Goal: Task Accomplishment & Management: Use online tool/utility

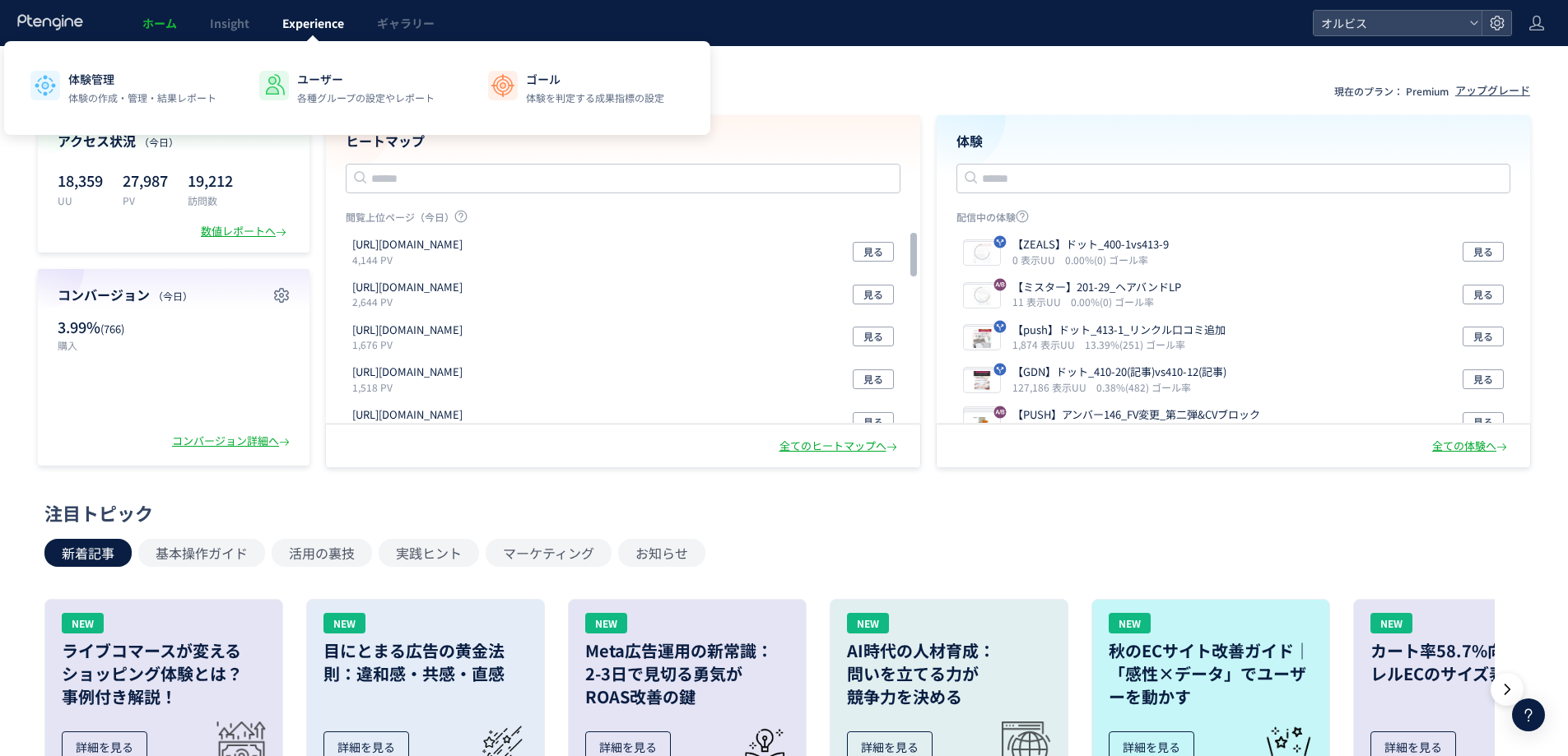
click at [308, 23] on span "Experience" at bounding box center [312, 23] width 62 height 16
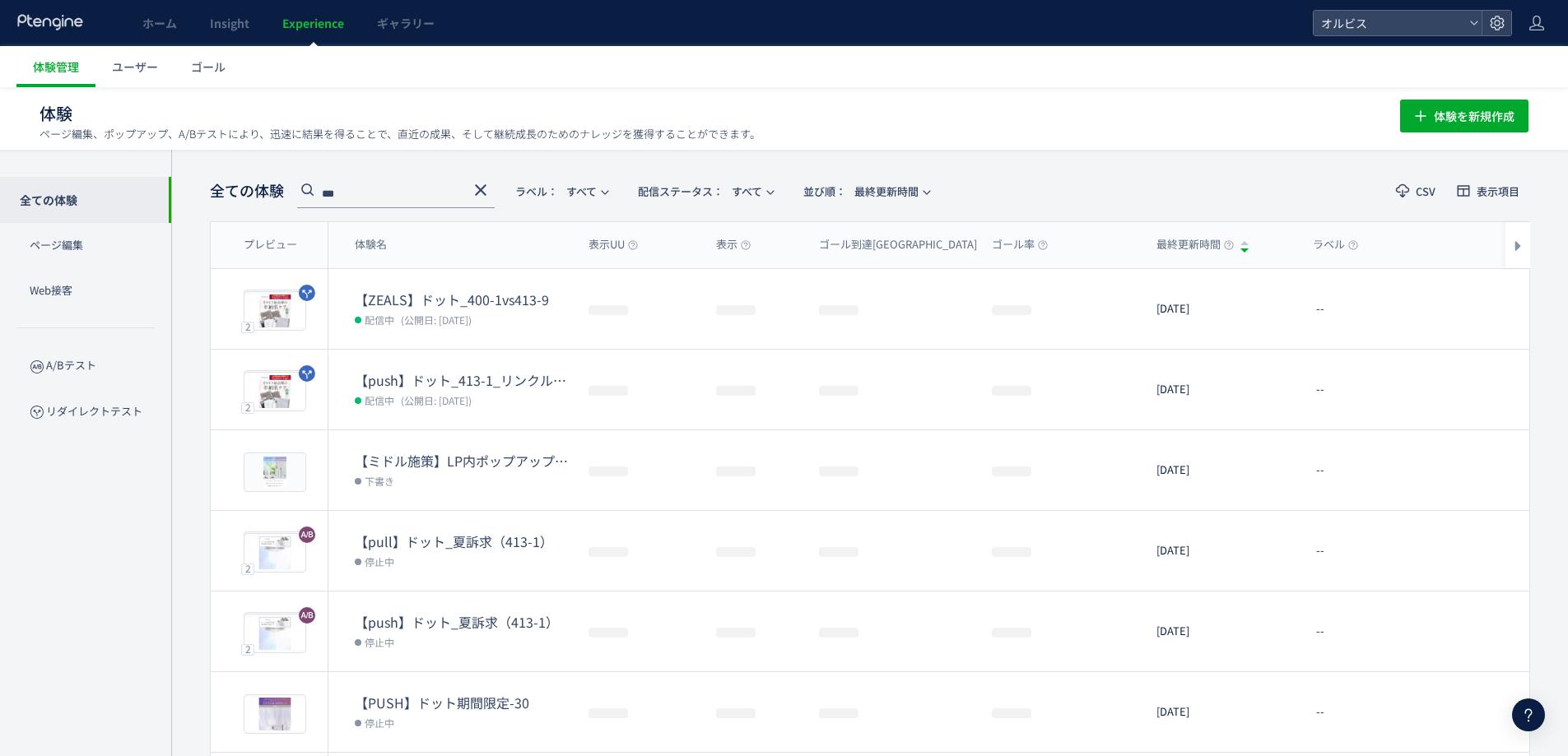
click at [478, 189] on icon at bounding box center [480, 189] width 20 height 20
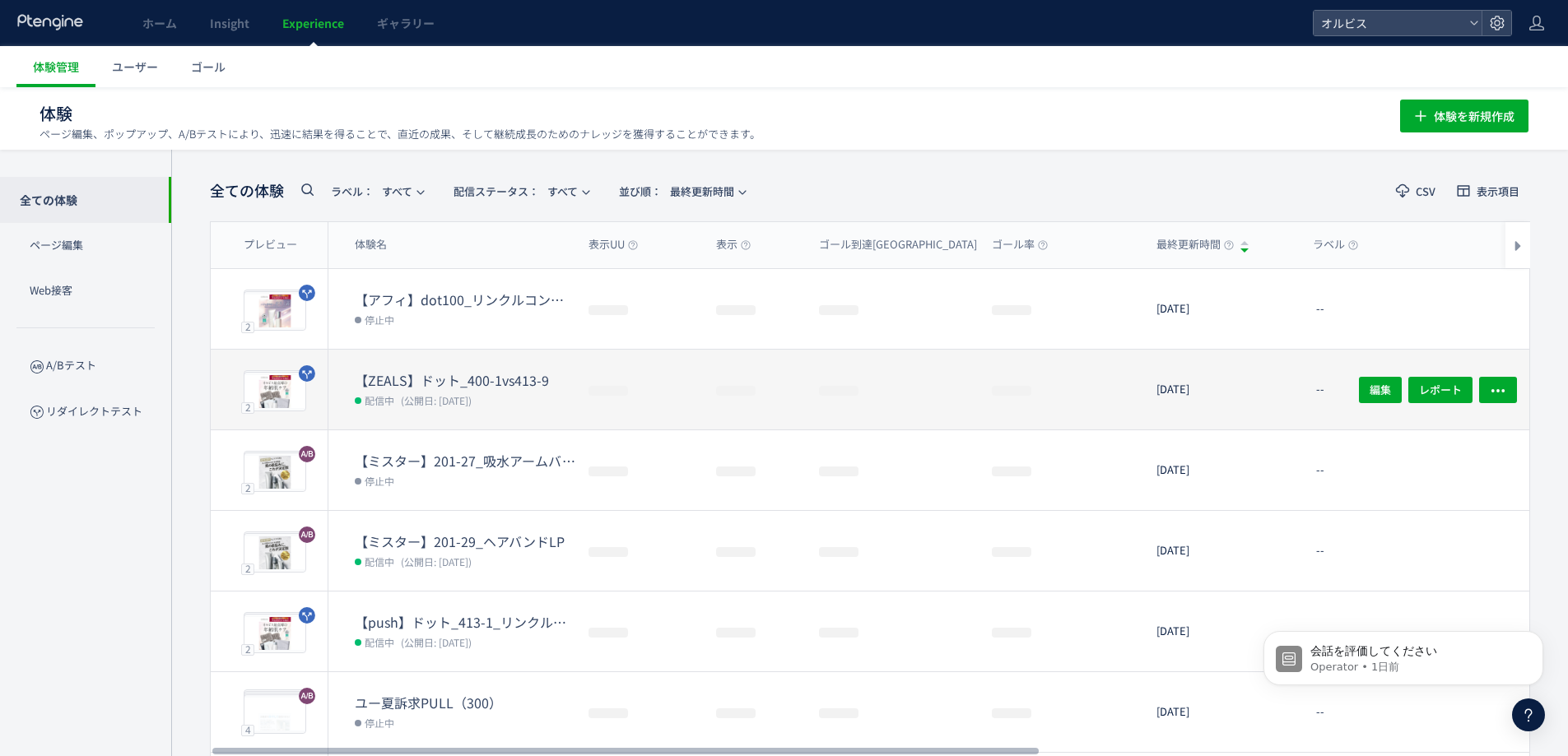
scroll to position [109, 0]
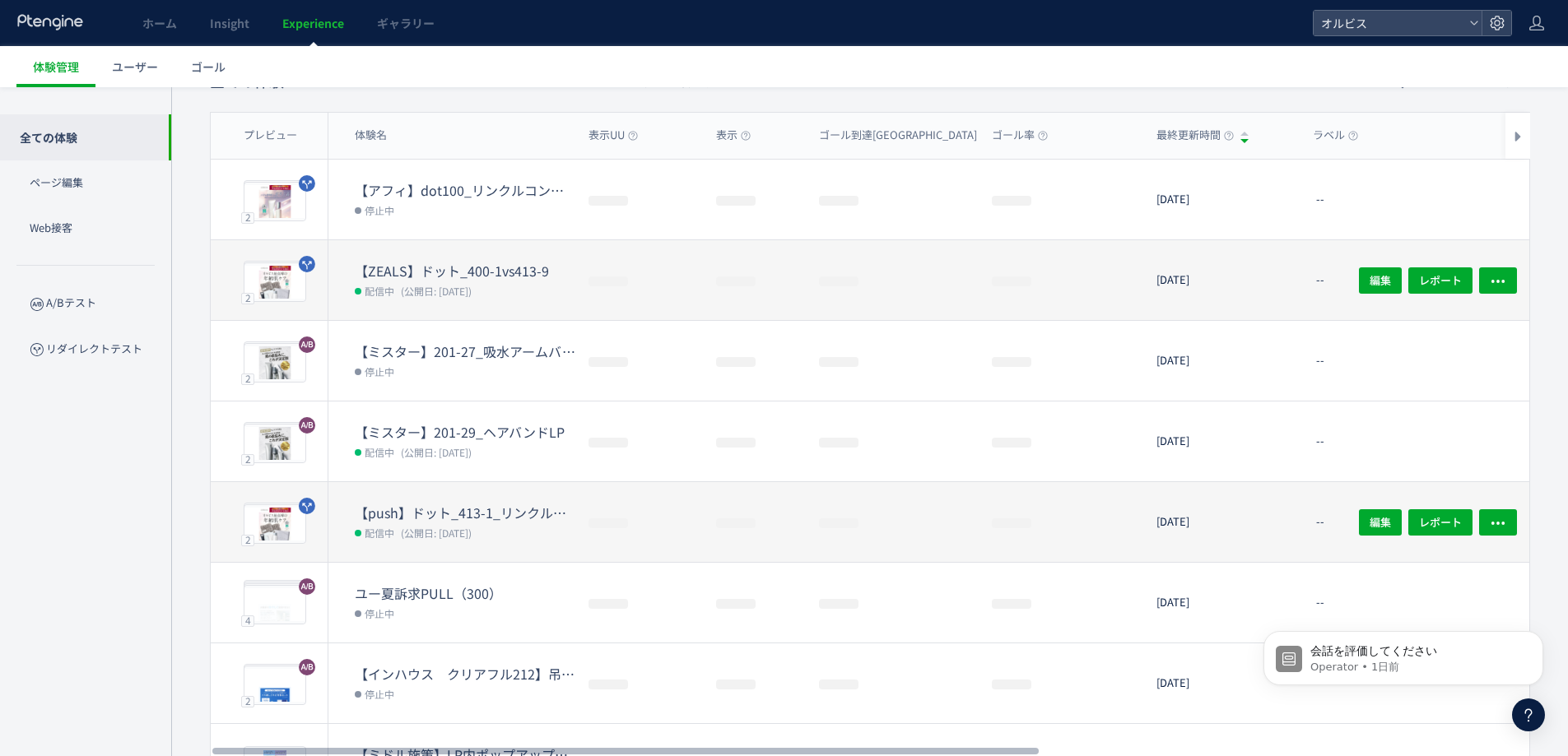
click at [482, 510] on dt "【push】ドット_413-1_リンクル口コミ追加" at bounding box center [466, 513] width 221 height 19
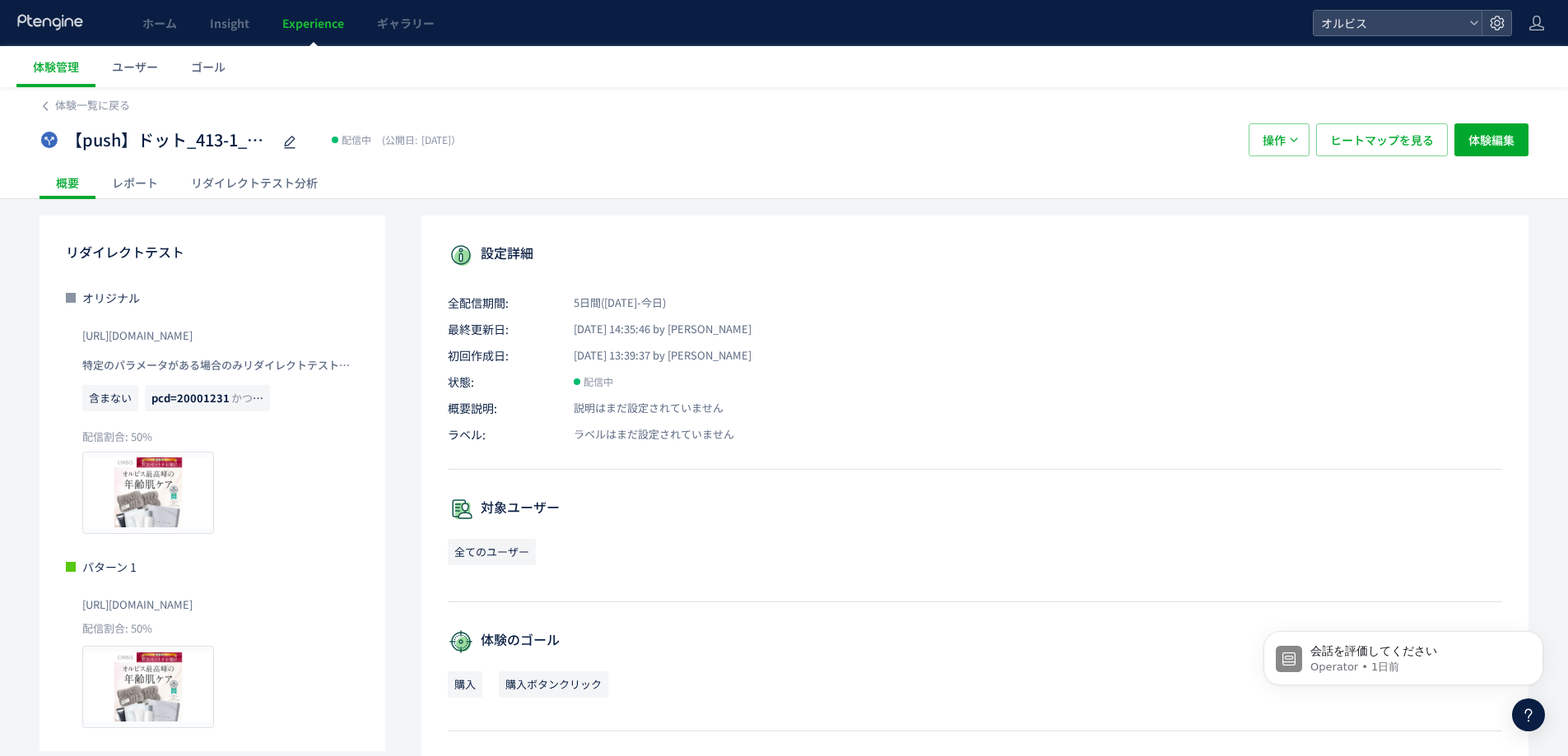
click at [228, 178] on div "リダイレクトテスト分析" at bounding box center [254, 183] width 160 height 33
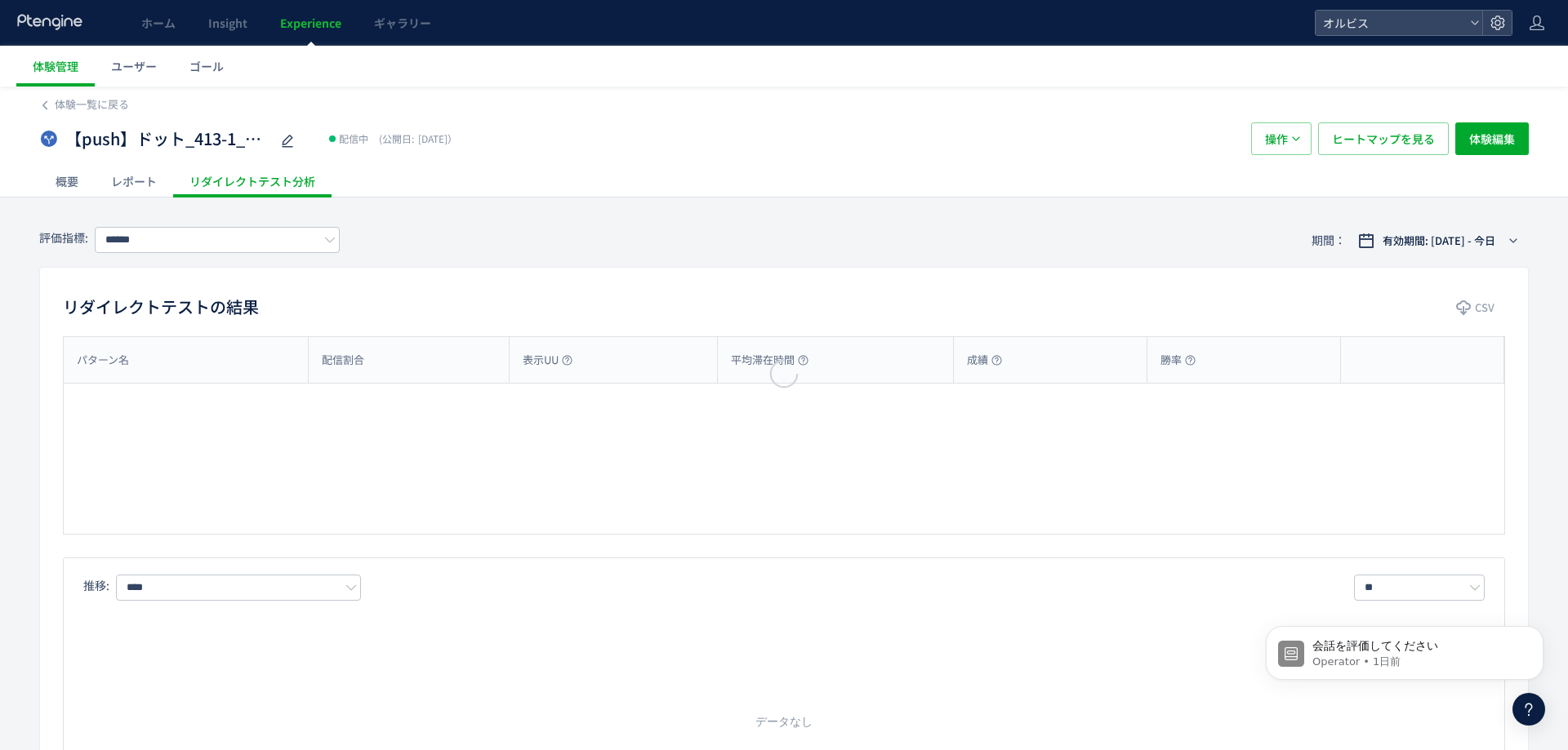
type input "**"
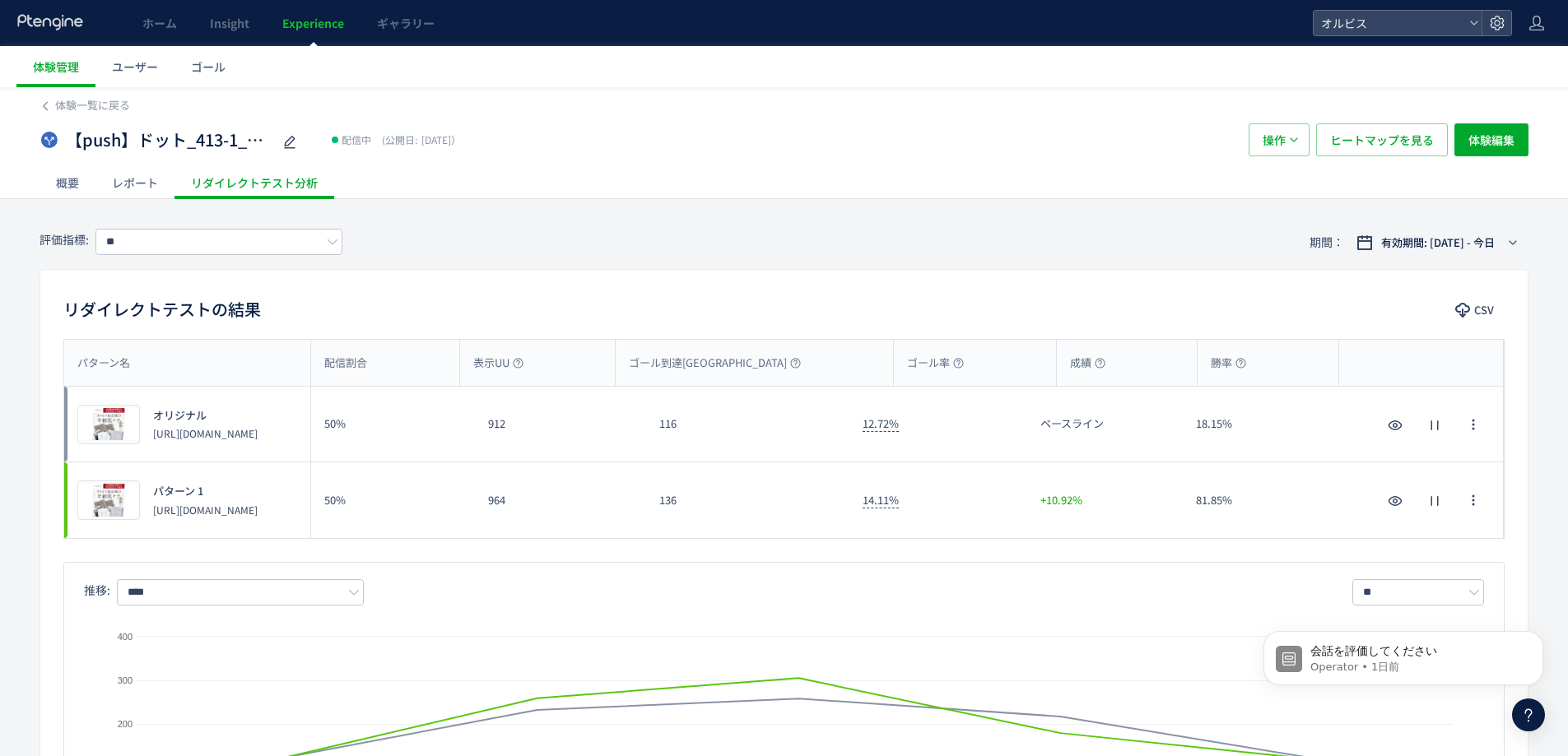
click at [849, 549] on div "パターン名 配信割合 表示UU ゴール到達UU ゴール率 成績 勝率 パターン名 プレビュー オリジナル [URL][DOMAIN_NAME] 50% 912…" at bounding box center [784, 583] width 1487 height 488
click at [323, 18] on span "Experience" at bounding box center [312, 23] width 62 height 16
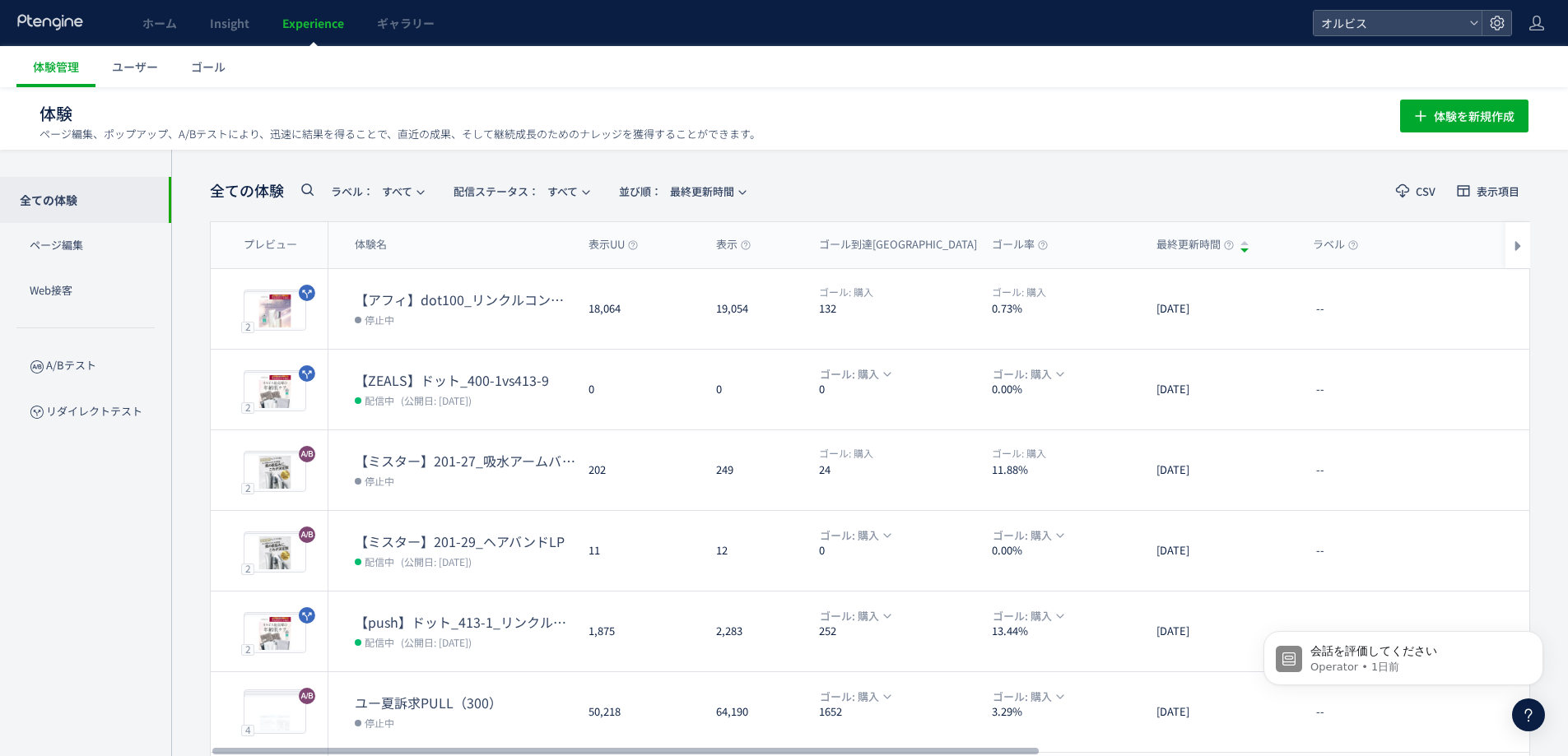
click at [303, 189] on icon at bounding box center [307, 189] width 20 height 20
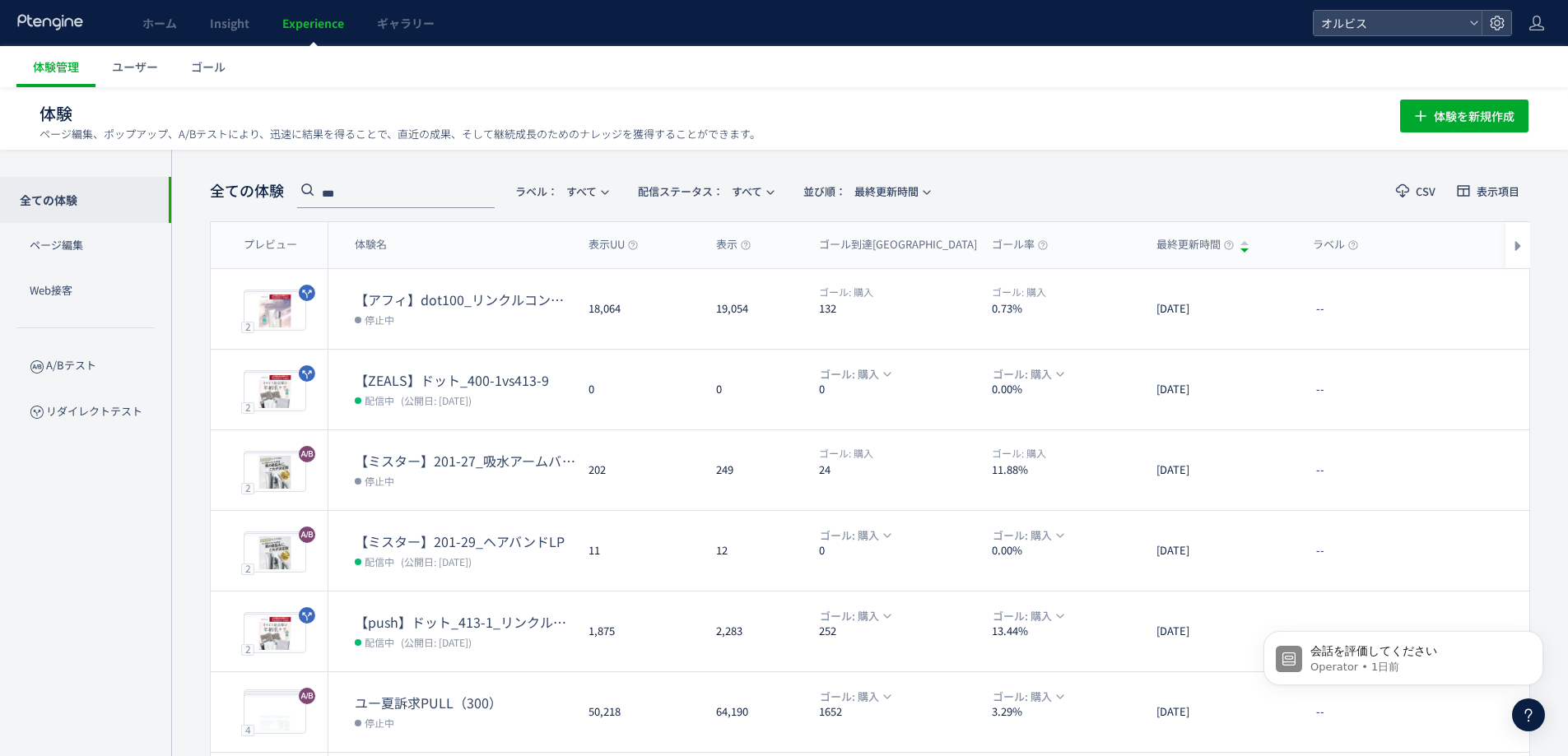
type input "***"
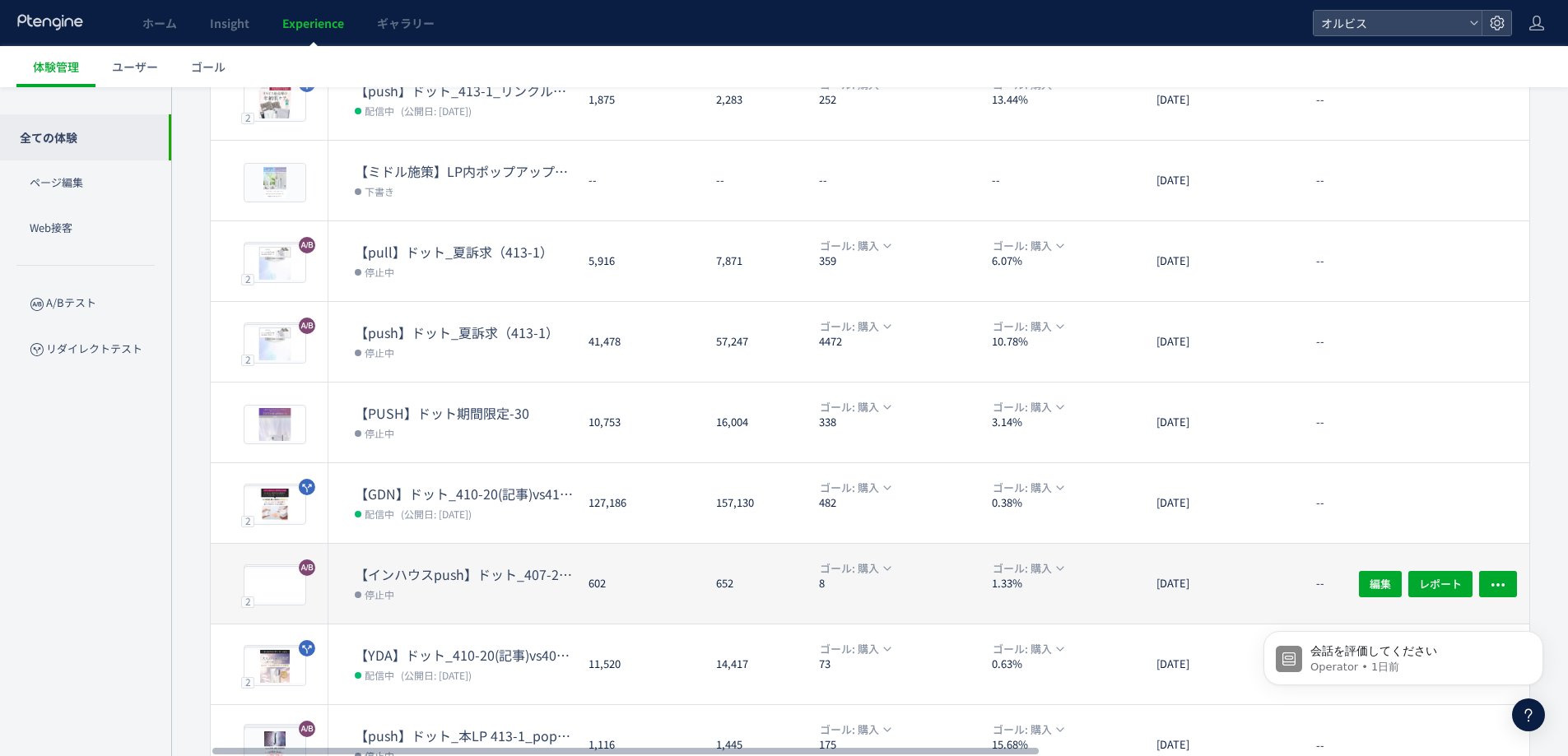
scroll to position [380, 0]
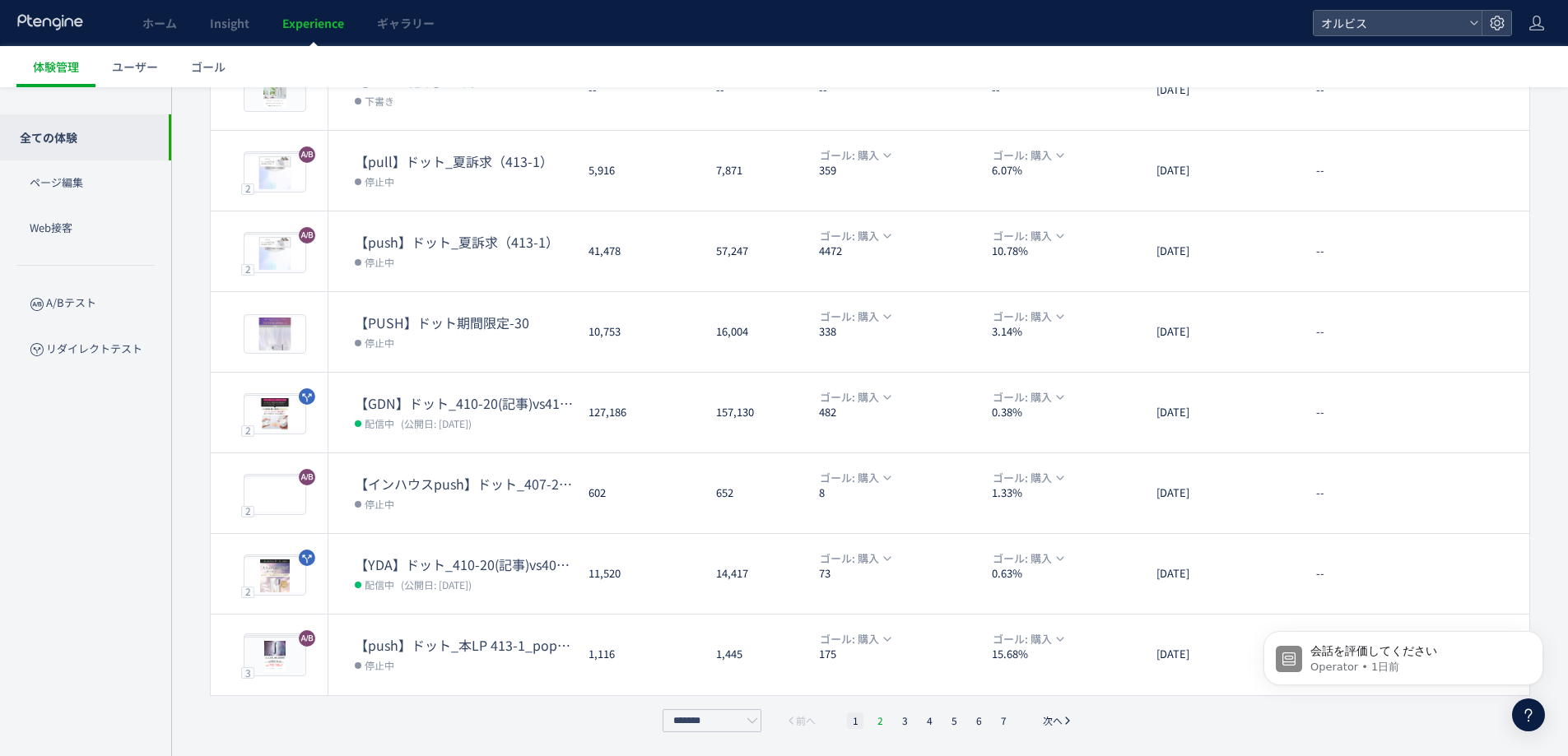
click at [877, 726] on li "2" at bounding box center [879, 721] width 16 height 16
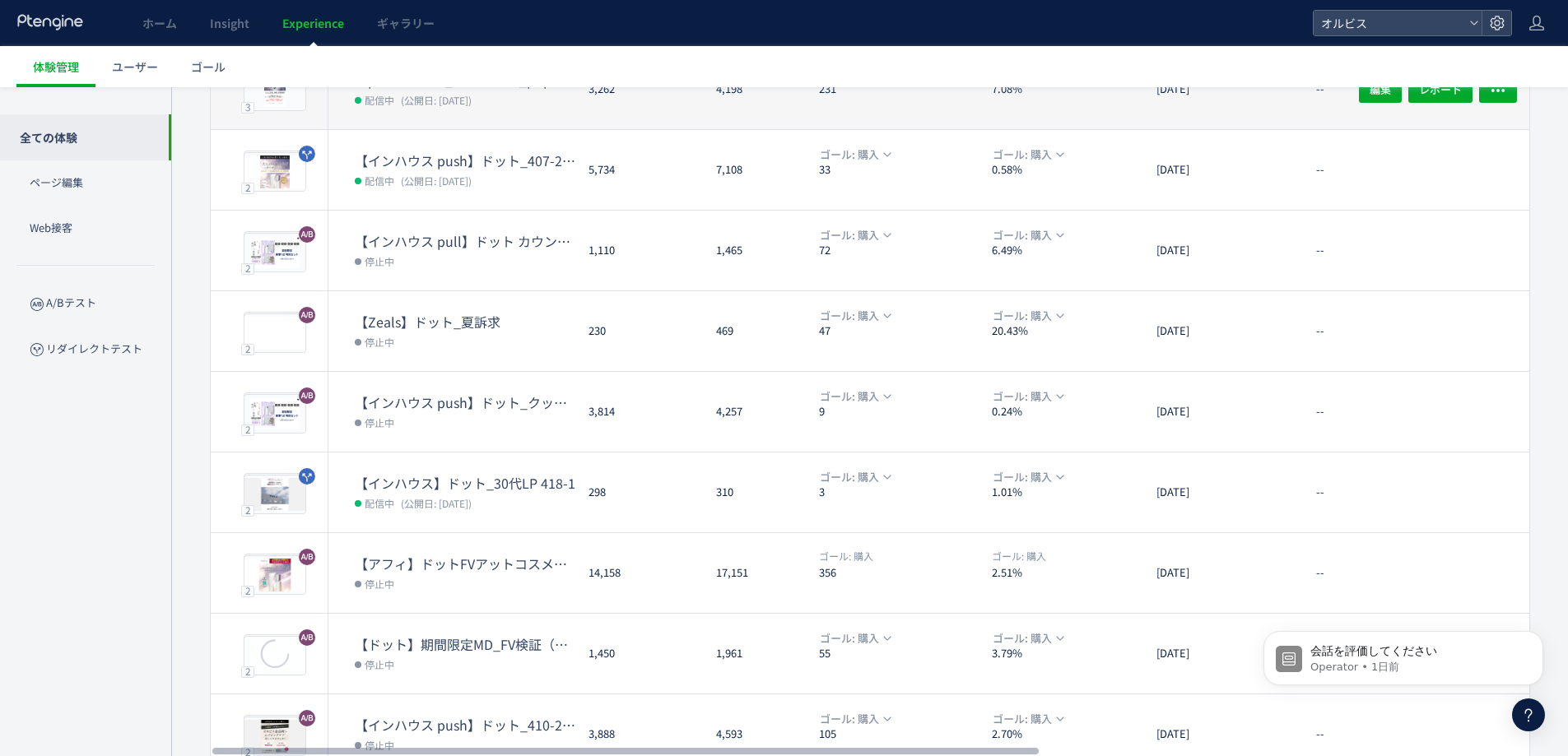
scroll to position [107, 0]
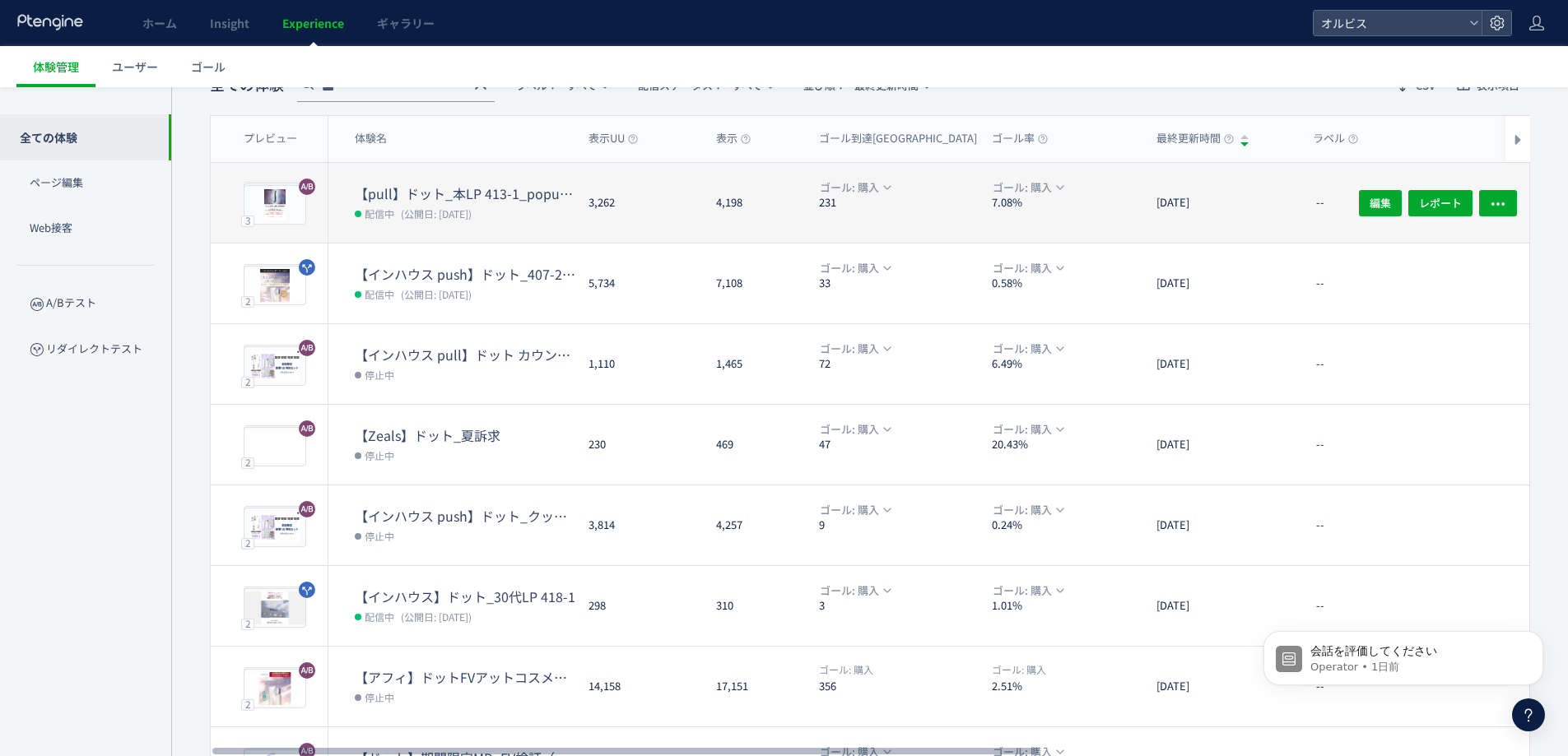
click at [389, 223] on dl "【pull】ドット_本LP 413-1_popup（リンクル） 配信中 (公開日: [DATE])" at bounding box center [466, 213] width 221 height 58
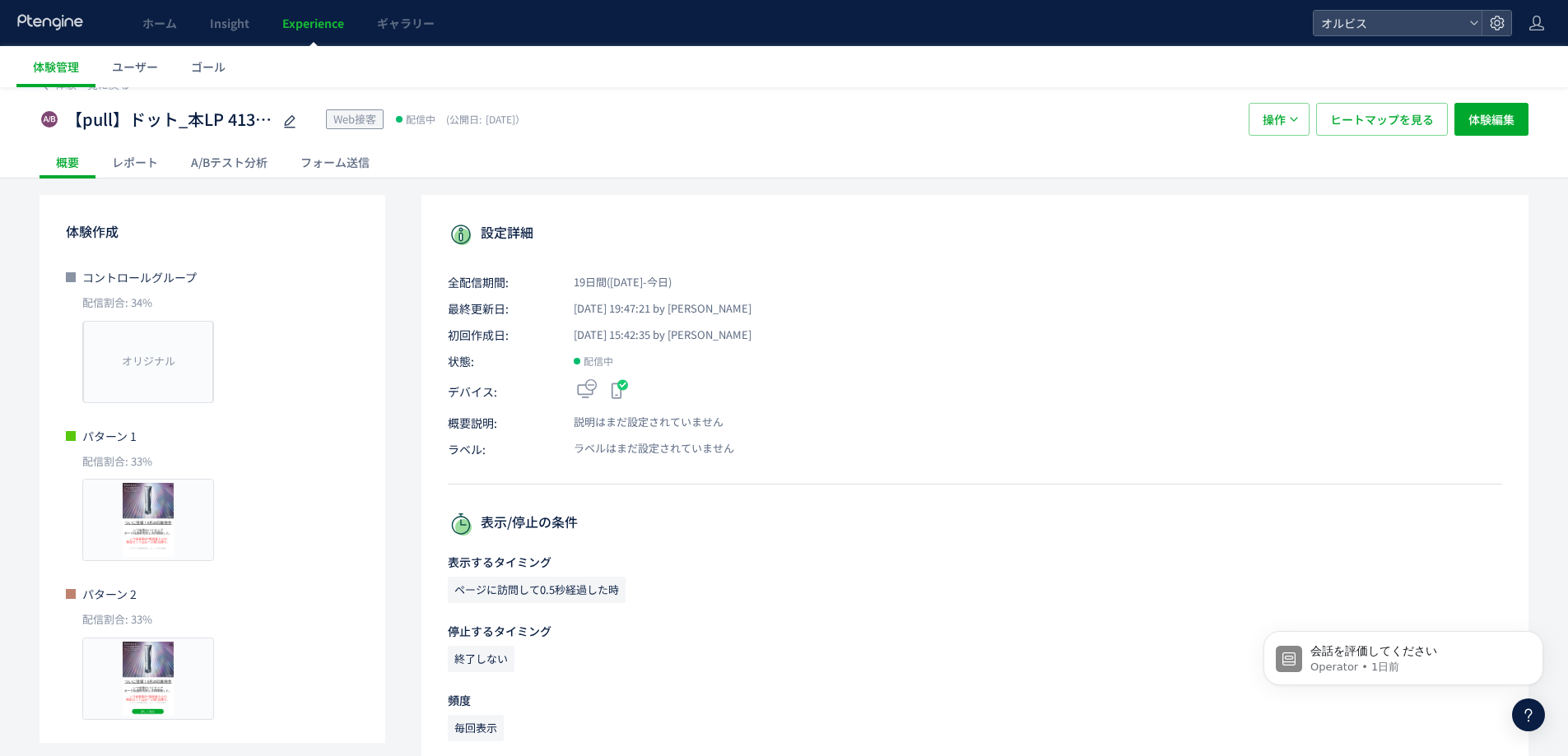
scroll to position [20, 0]
click at [240, 119] on span "【pull】ドット_本LP 413-1_popup（リンクル）" at bounding box center [169, 120] width 206 height 24
click at [240, 119] on input "**********" at bounding box center [169, 121] width 206 height 33
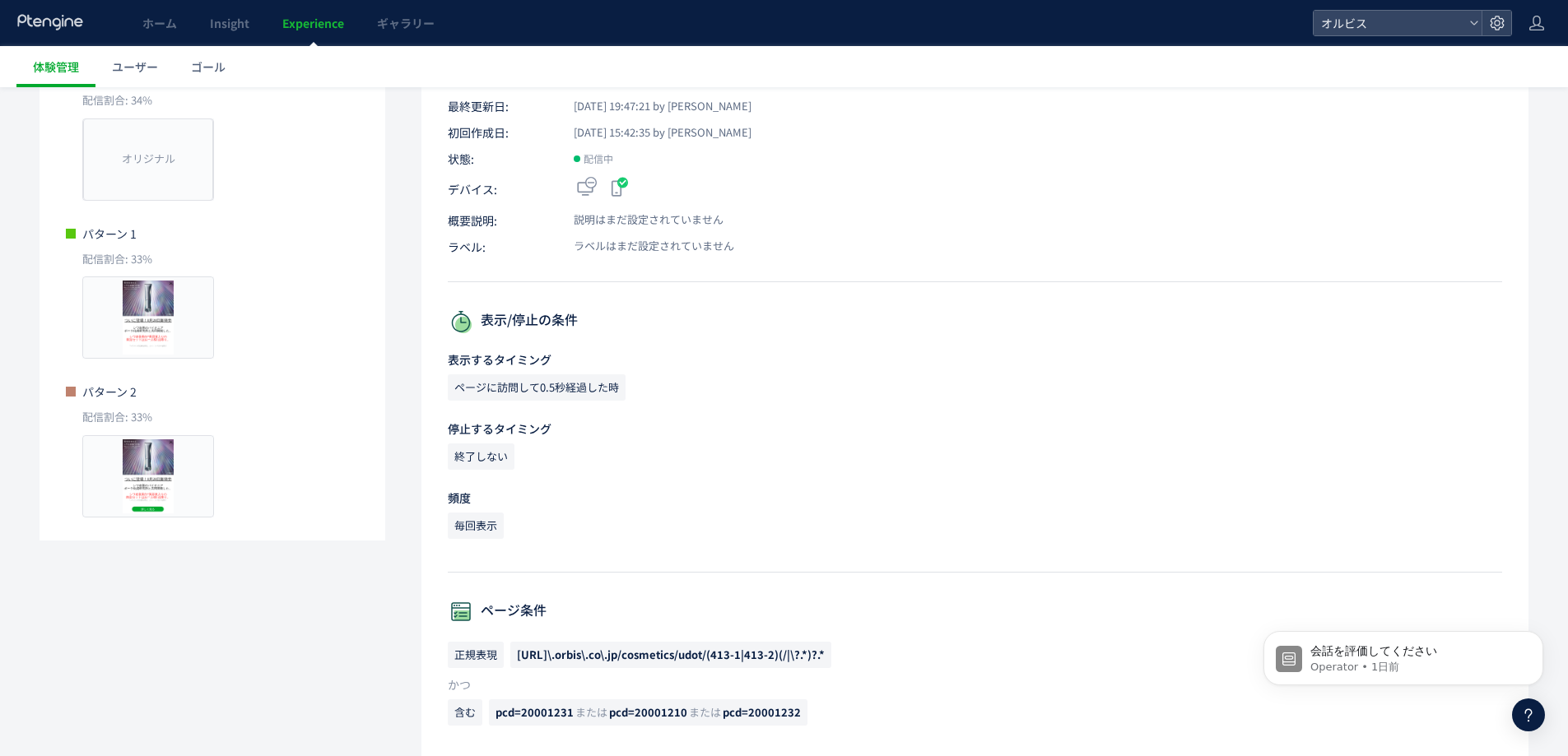
scroll to position [37, 0]
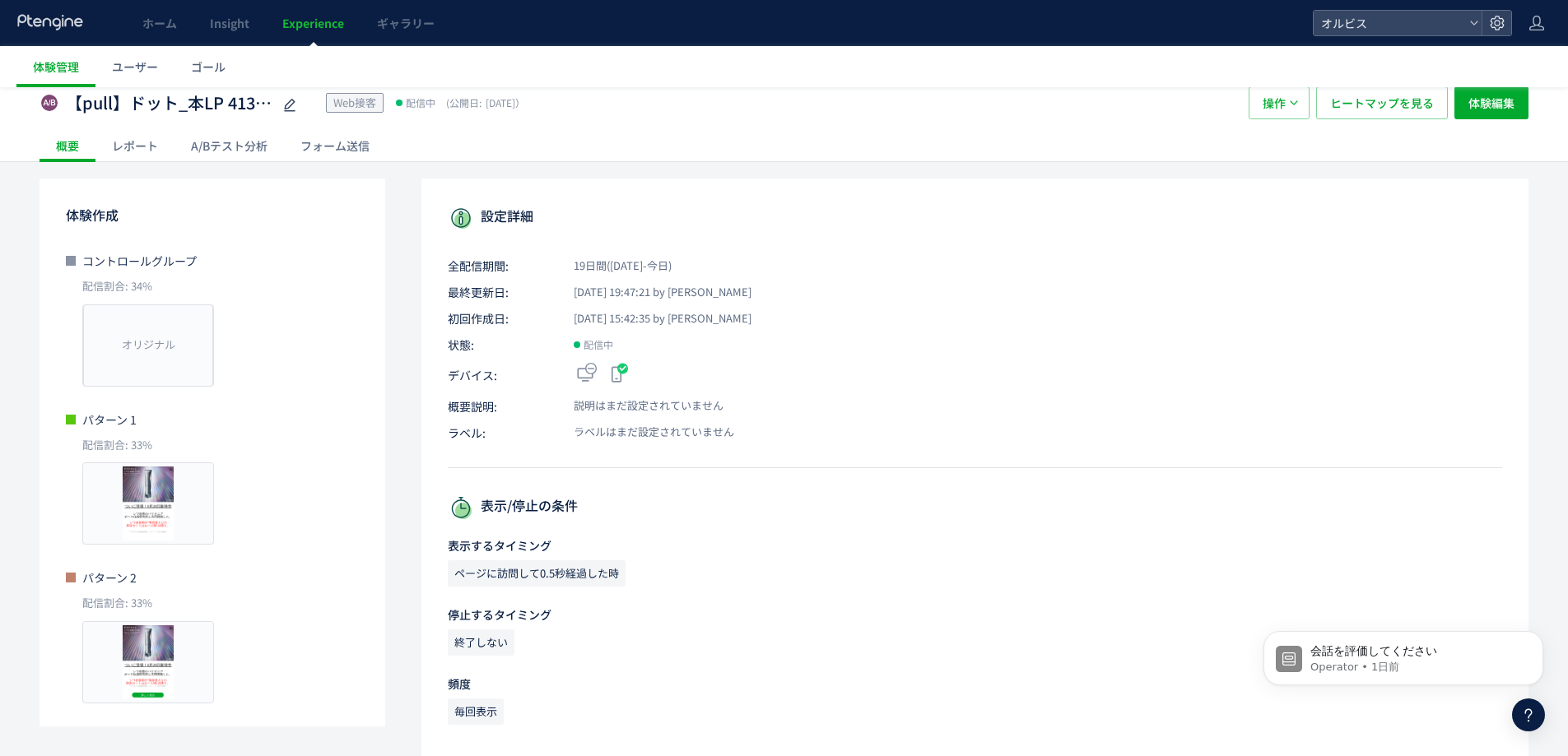
click at [263, 154] on div "A/Bテスト分析" at bounding box center [228, 146] width 109 height 33
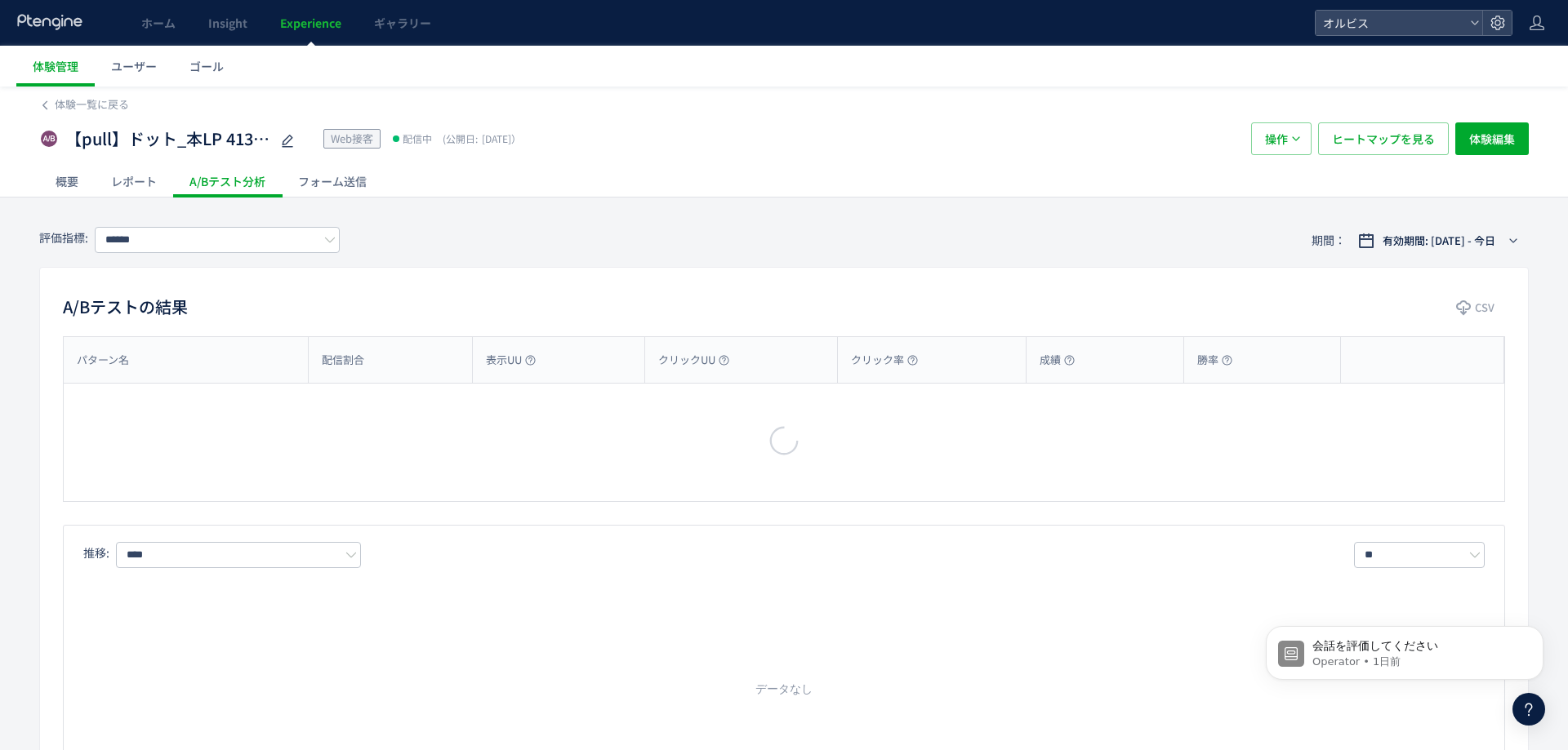
type input "**"
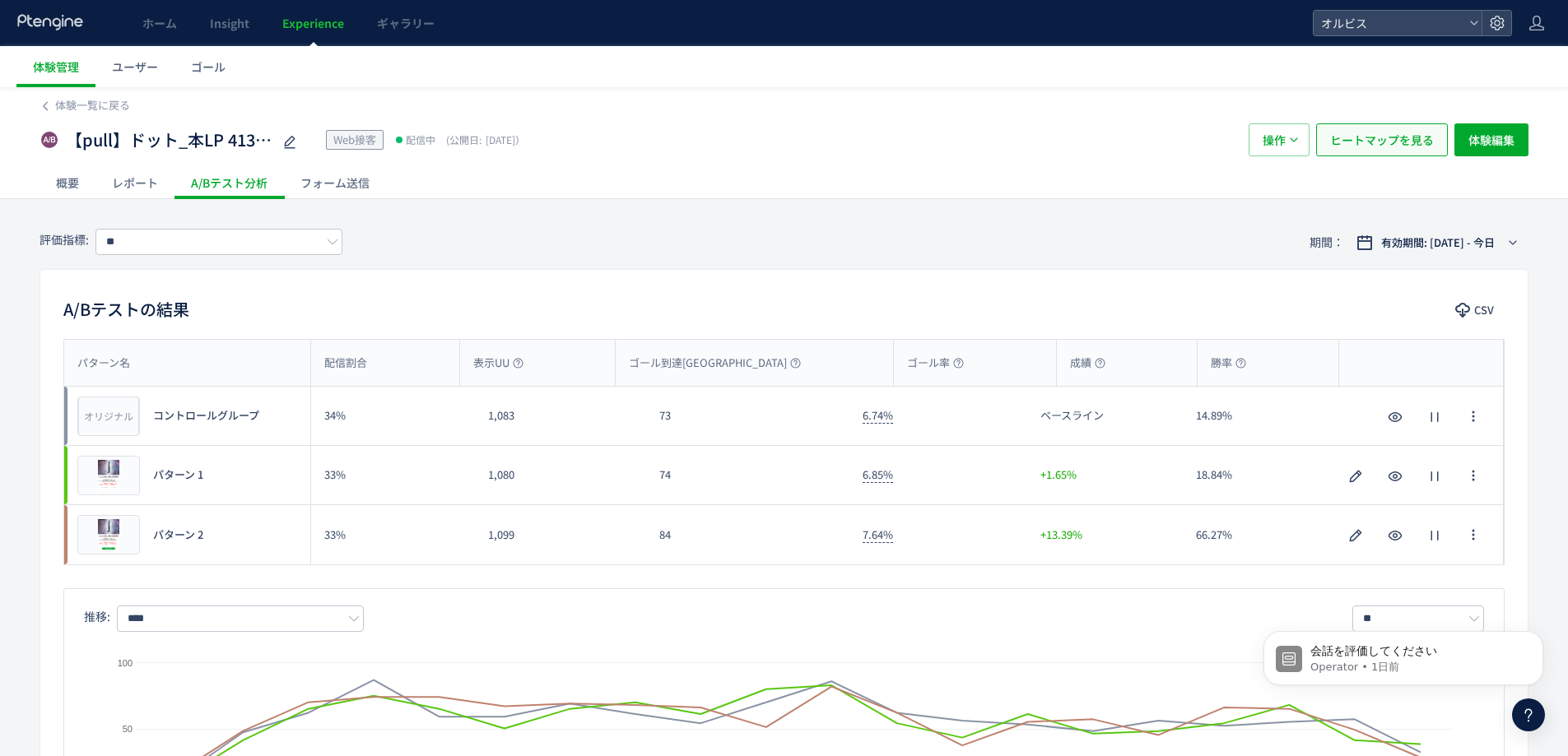
click at [1411, 149] on span "ヒートマップを見る" at bounding box center [1381, 140] width 104 height 33
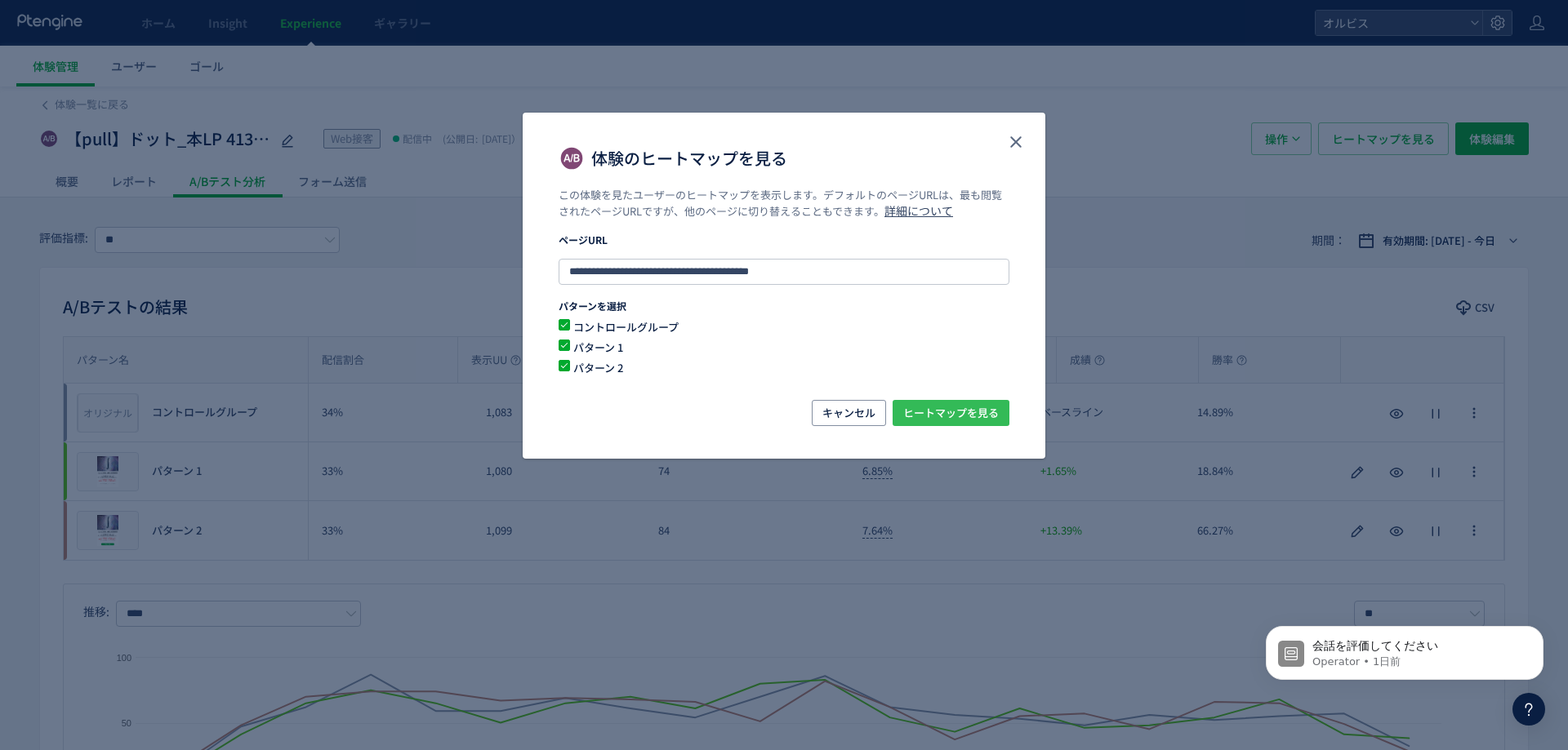
click at [961, 413] on span "ヒートマップを見る" at bounding box center [950, 414] width 95 height 26
click at [1020, 140] on icon "close" at bounding box center [1015, 142] width 20 height 20
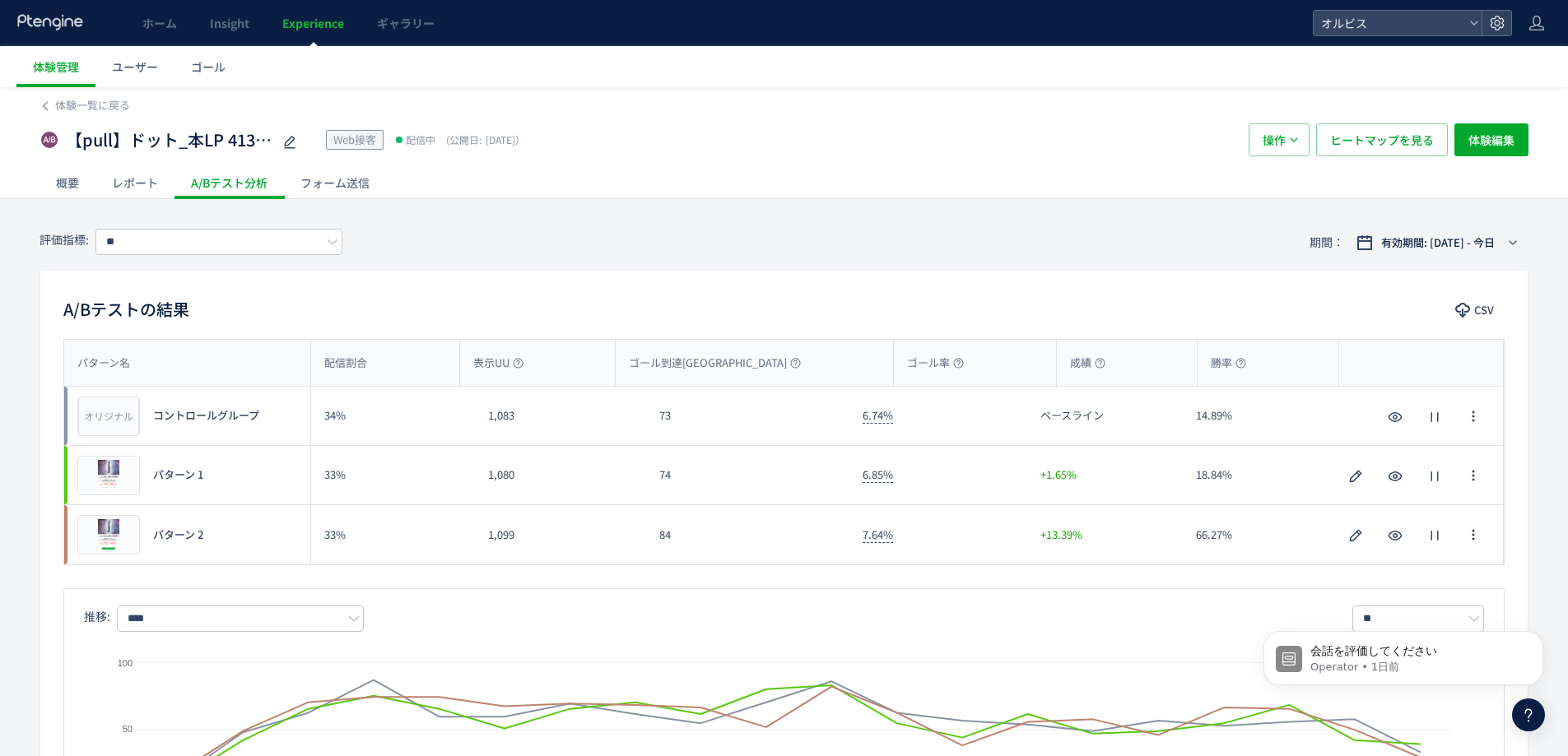
click at [334, 15] on span "Experience" at bounding box center [312, 23] width 62 height 16
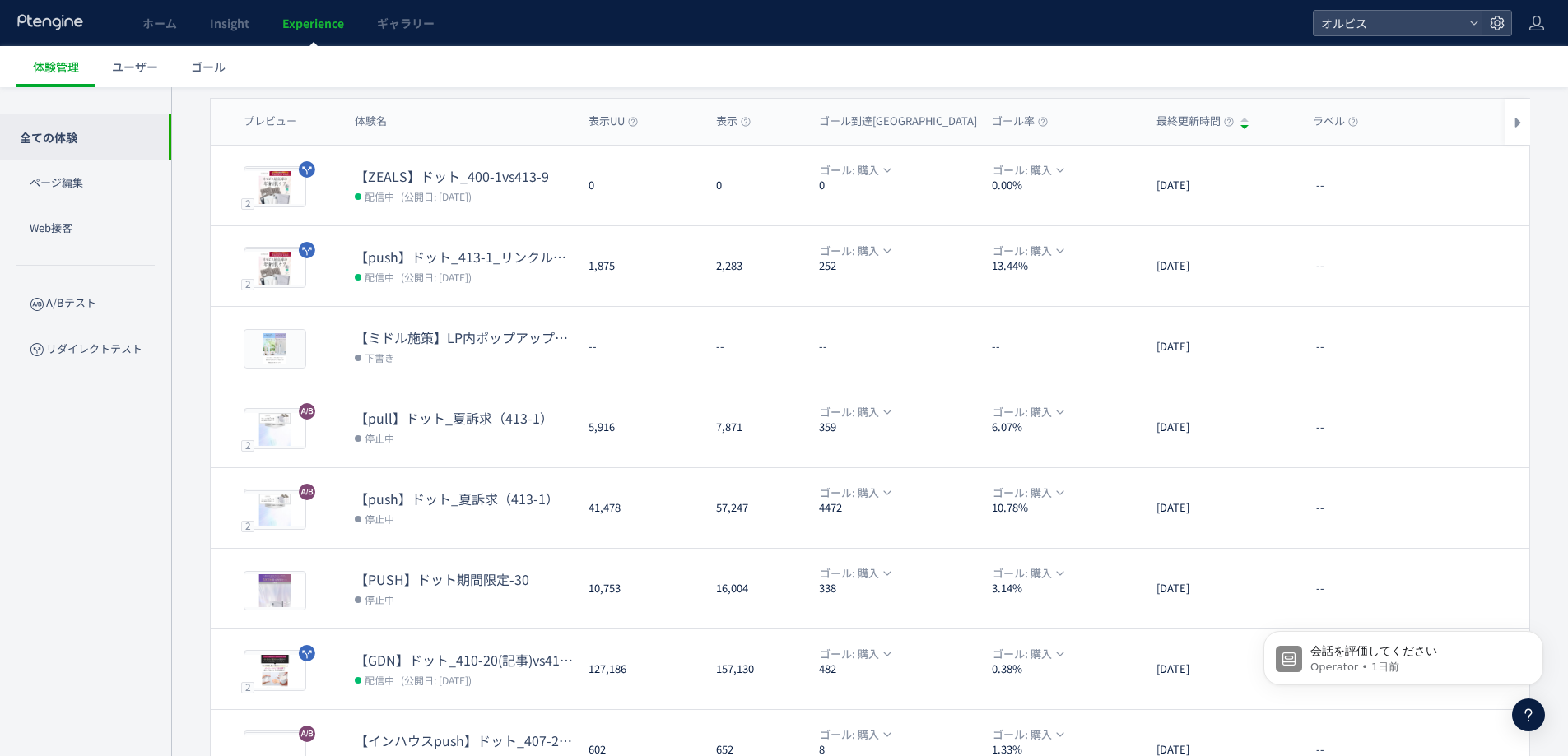
scroll to position [380, 0]
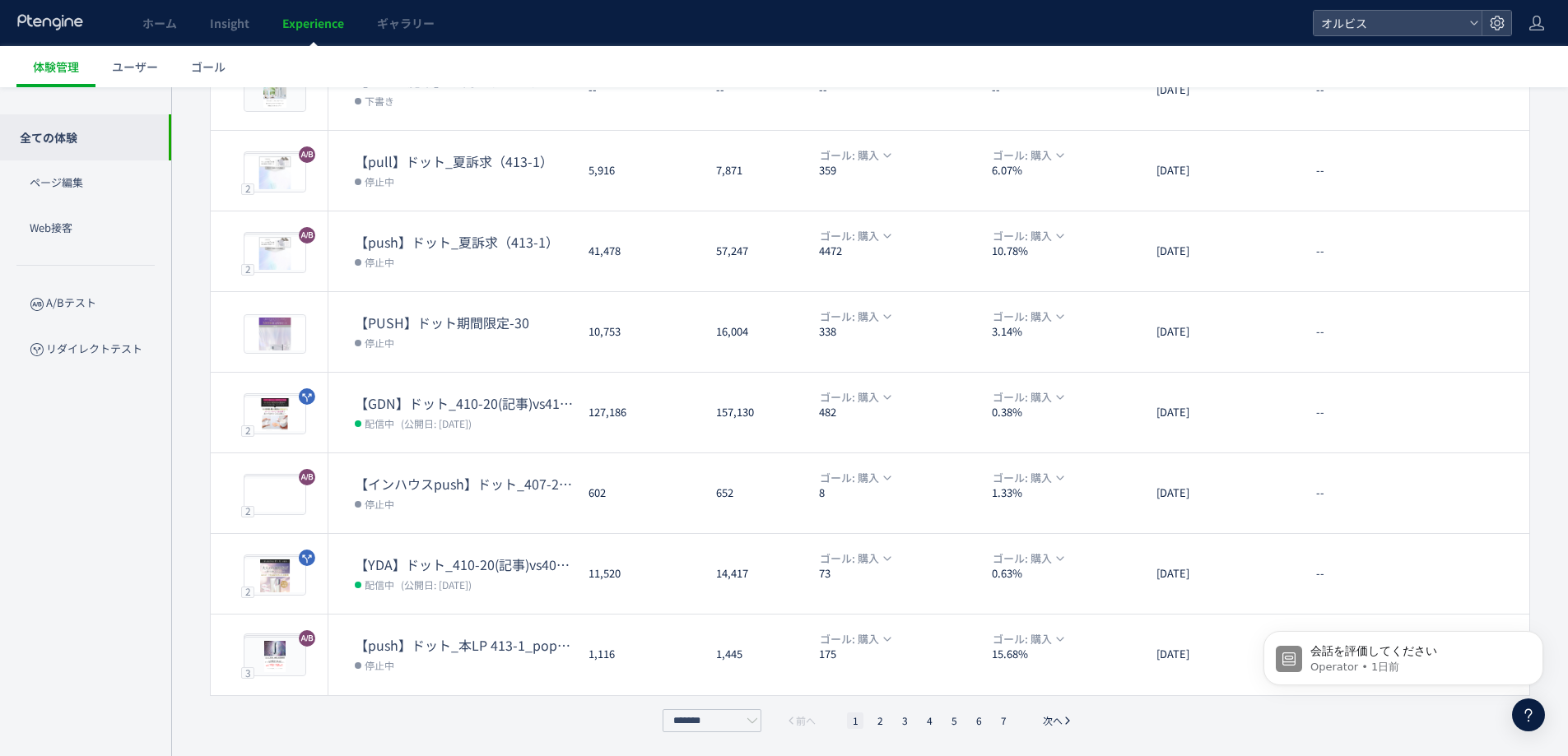
click at [888, 726] on ul "1 2 3 4 5 6 7" at bounding box center [929, 721] width 173 height 16
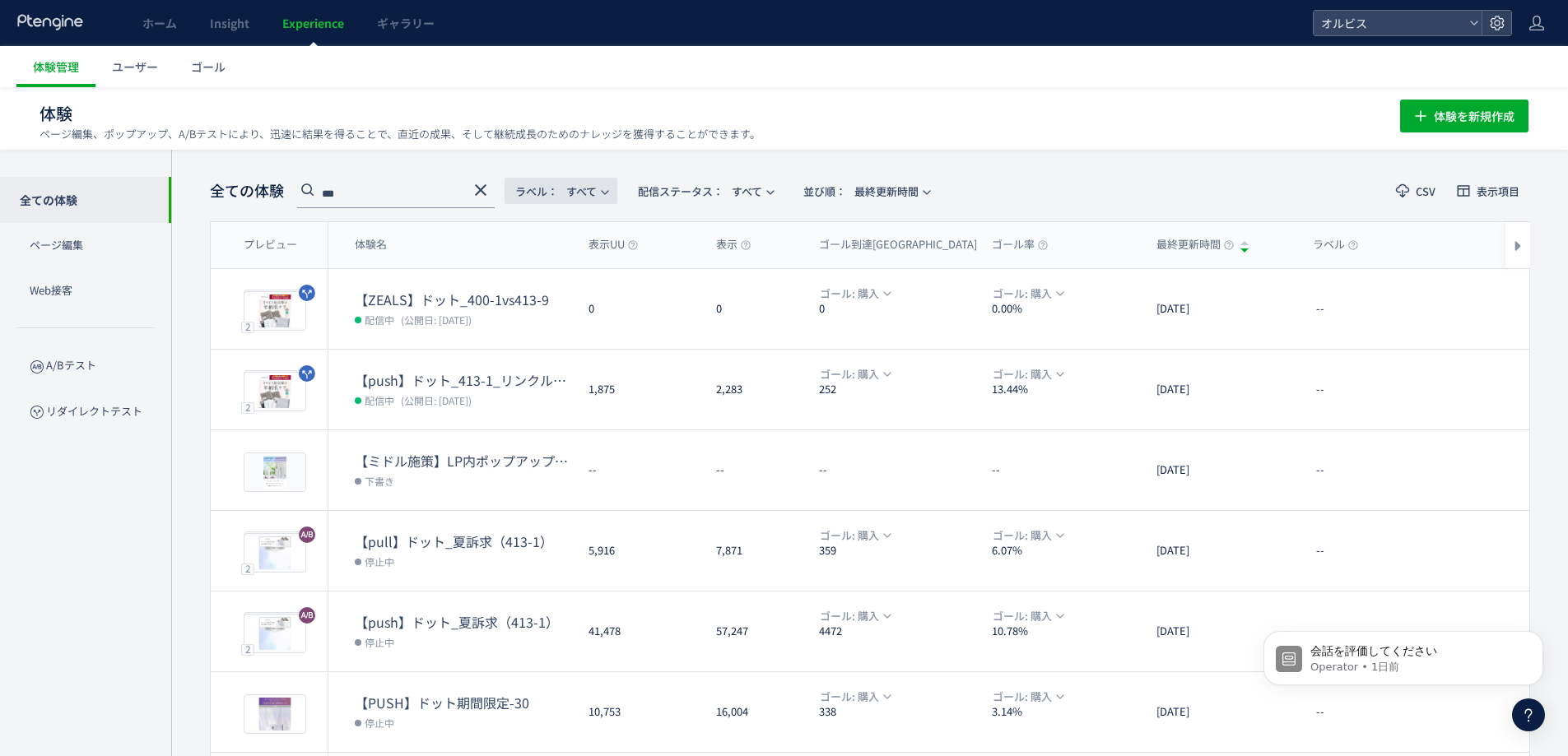
click at [595, 188] on span "ラベル： すべて" at bounding box center [556, 191] width 82 height 28
click at [675, 191] on span "配信ステータス​：" at bounding box center [681, 191] width 86 height 15
click at [713, 280] on li "配信中" at bounding box center [709, 267] width 68 height 30
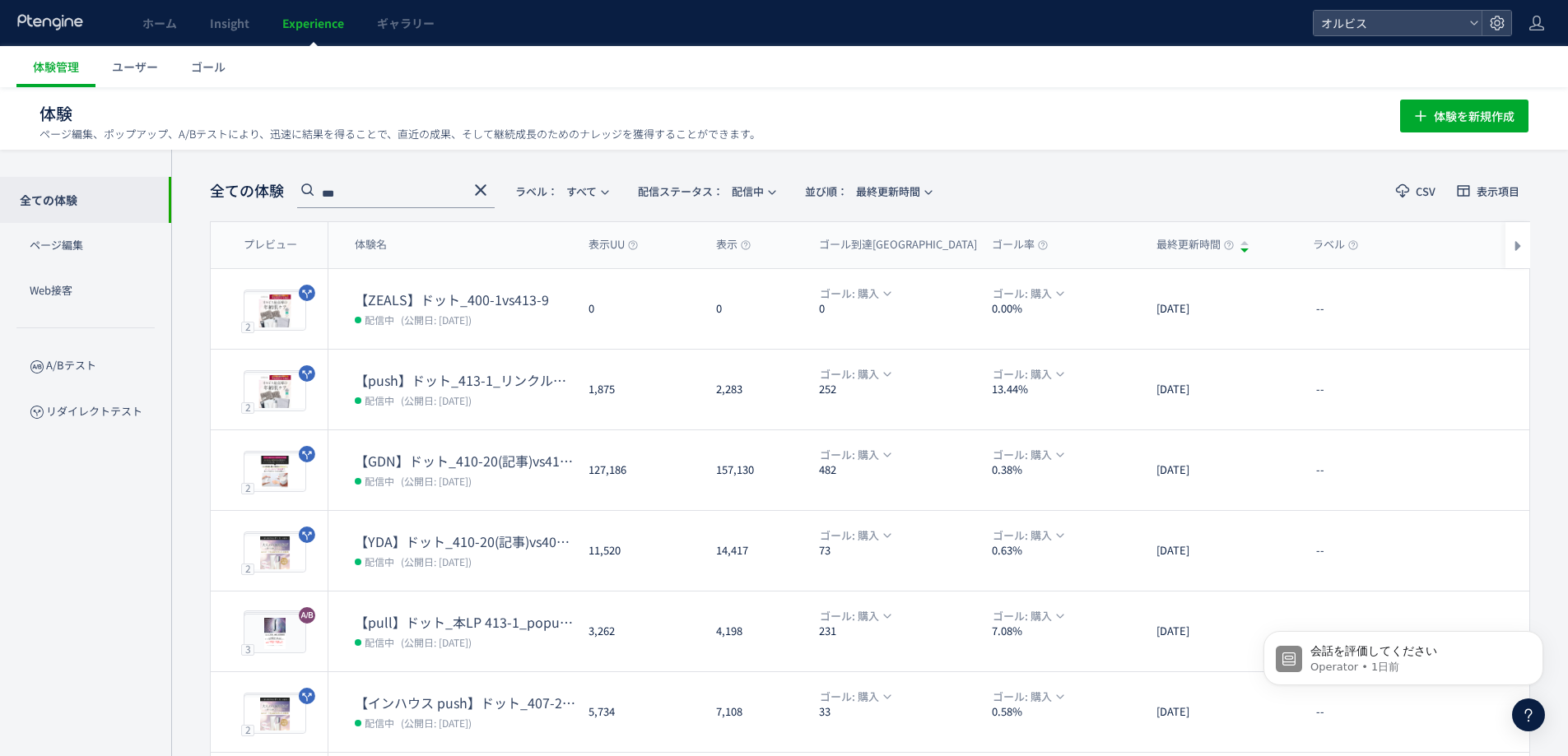
click at [1103, 175] on header "全ての体験 *** ラベル： すべて 配信ステータス​： 配信中 並び順： 最終更新時間 CSV 表示項目" at bounding box center [869, 190] width 1320 height 33
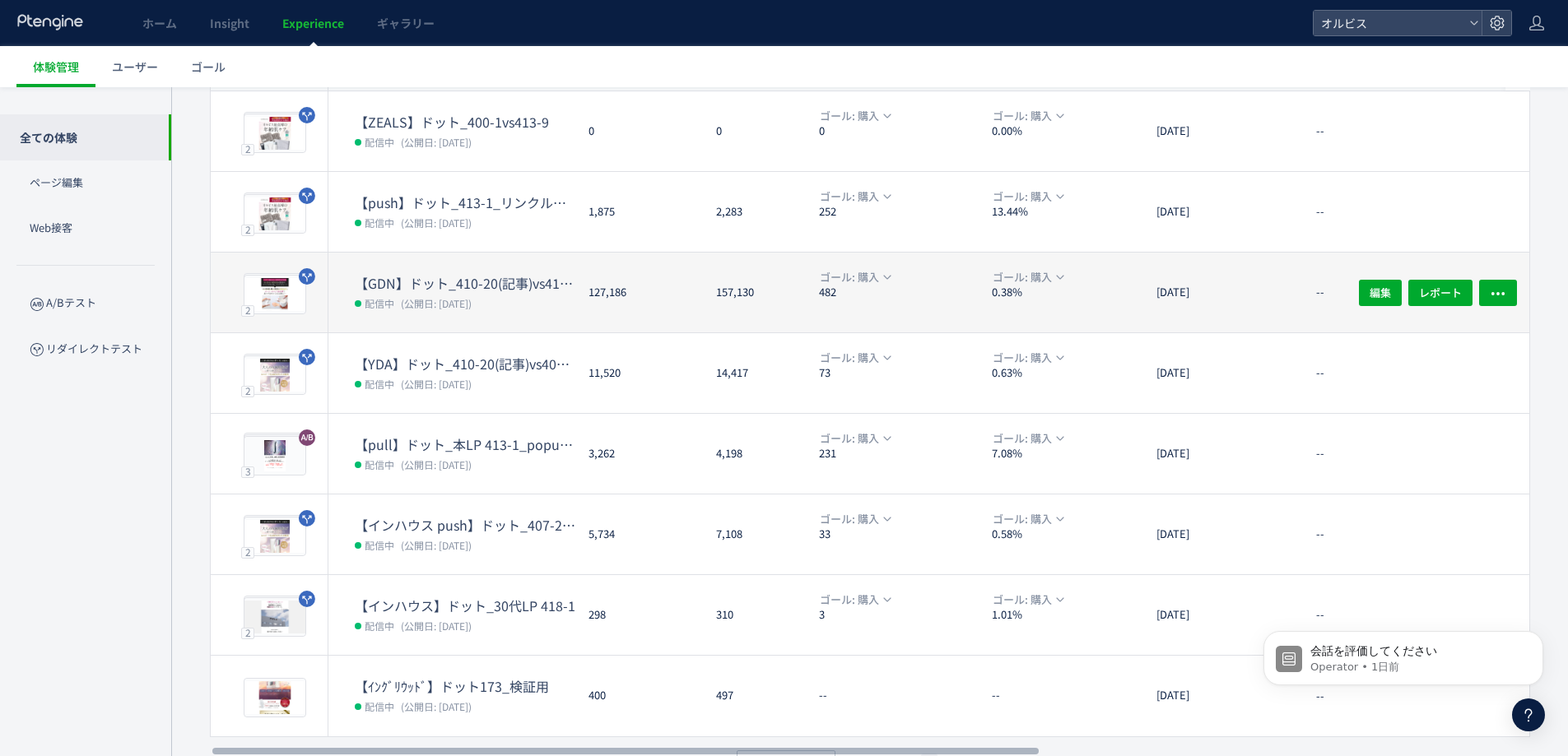
scroll to position [8, 0]
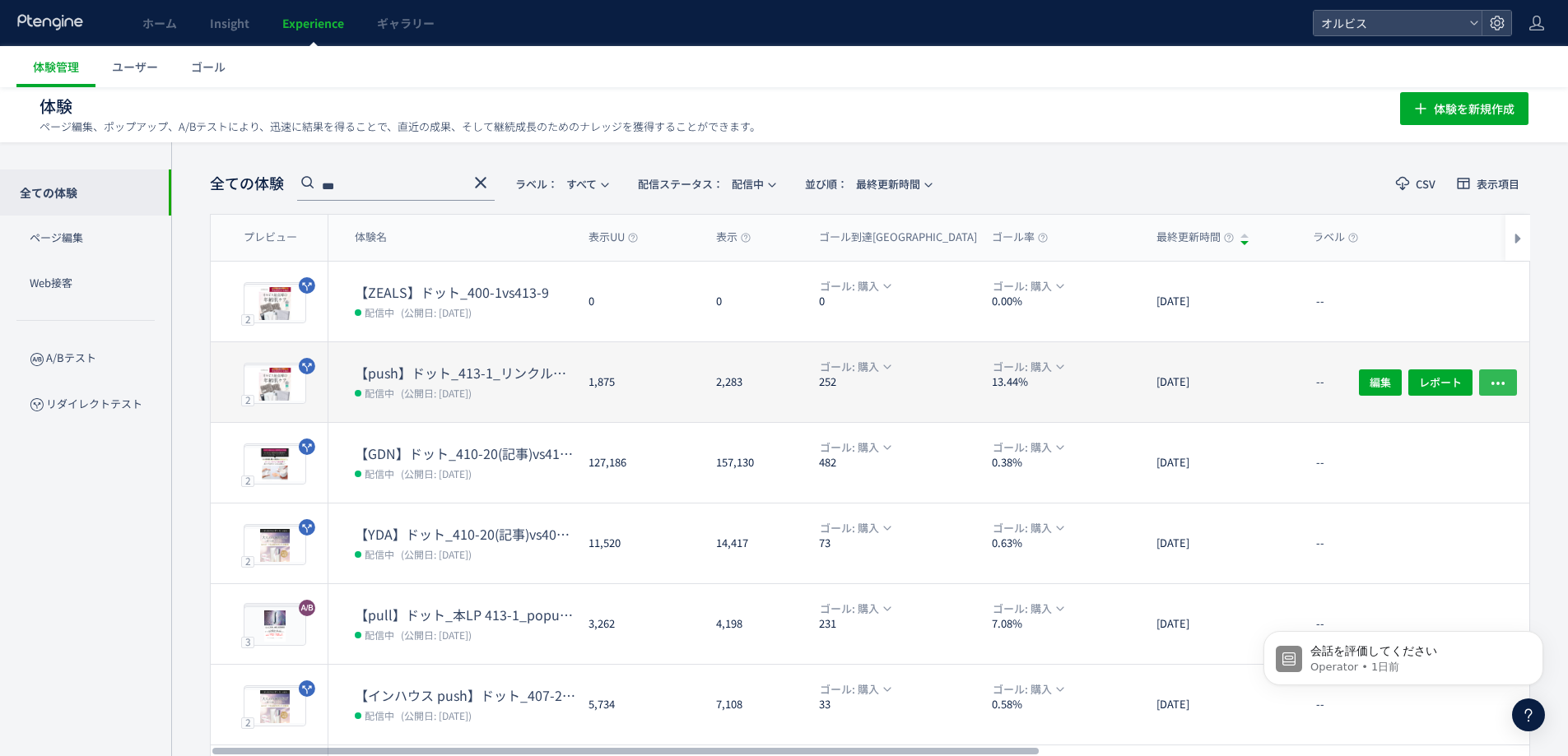
click at [1495, 386] on icon "button" at bounding box center [1498, 382] width 16 height 16
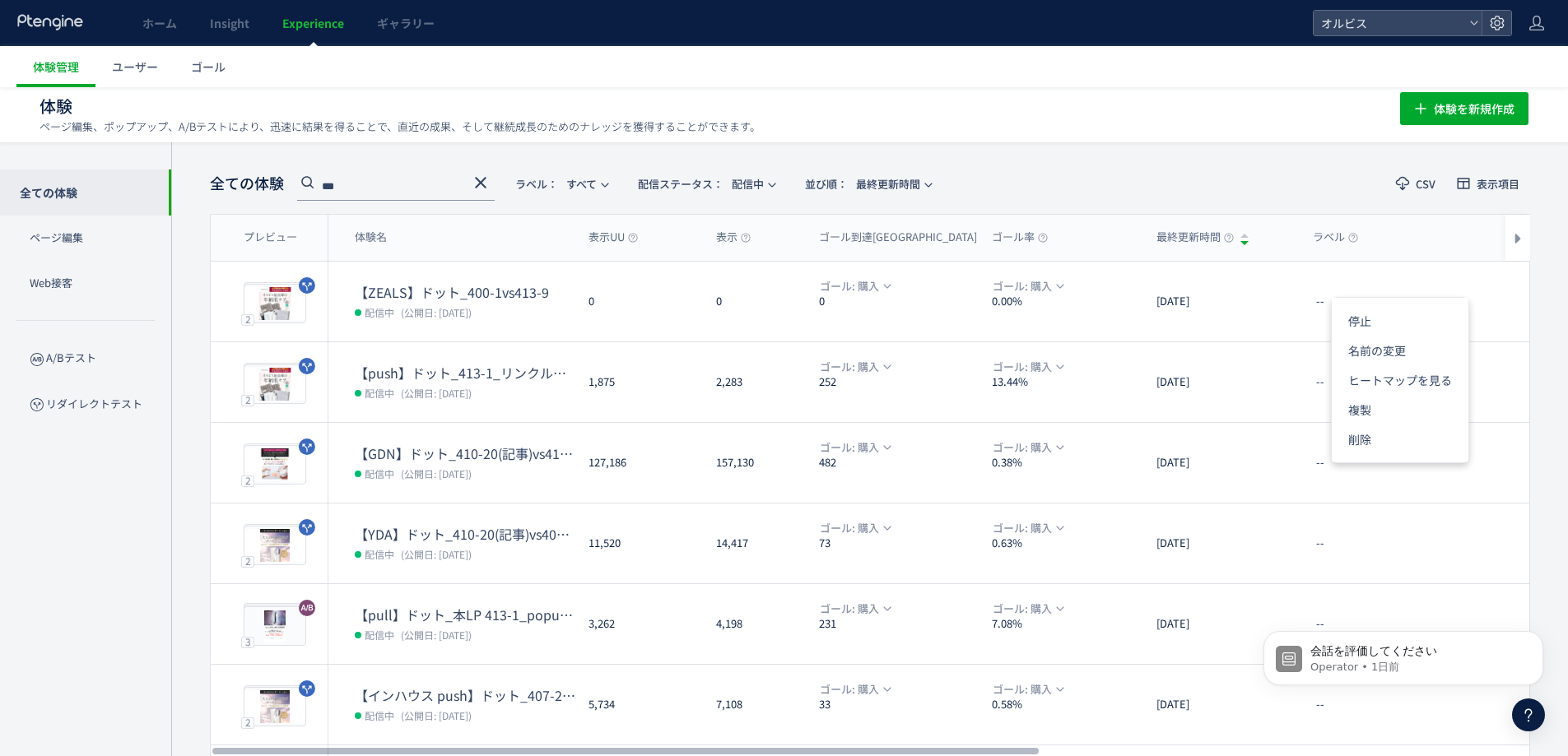
click at [209, 606] on div "プレビュー 体験名 表示UU 表示 ゴール到達UU ゴール率 最終更新時間 ラベル 平均滞在時間 平均ページビュー数 直帰率 プレビュー 2 プレビュー 【Z…" at bounding box center [869, 561] width 1320 height 694
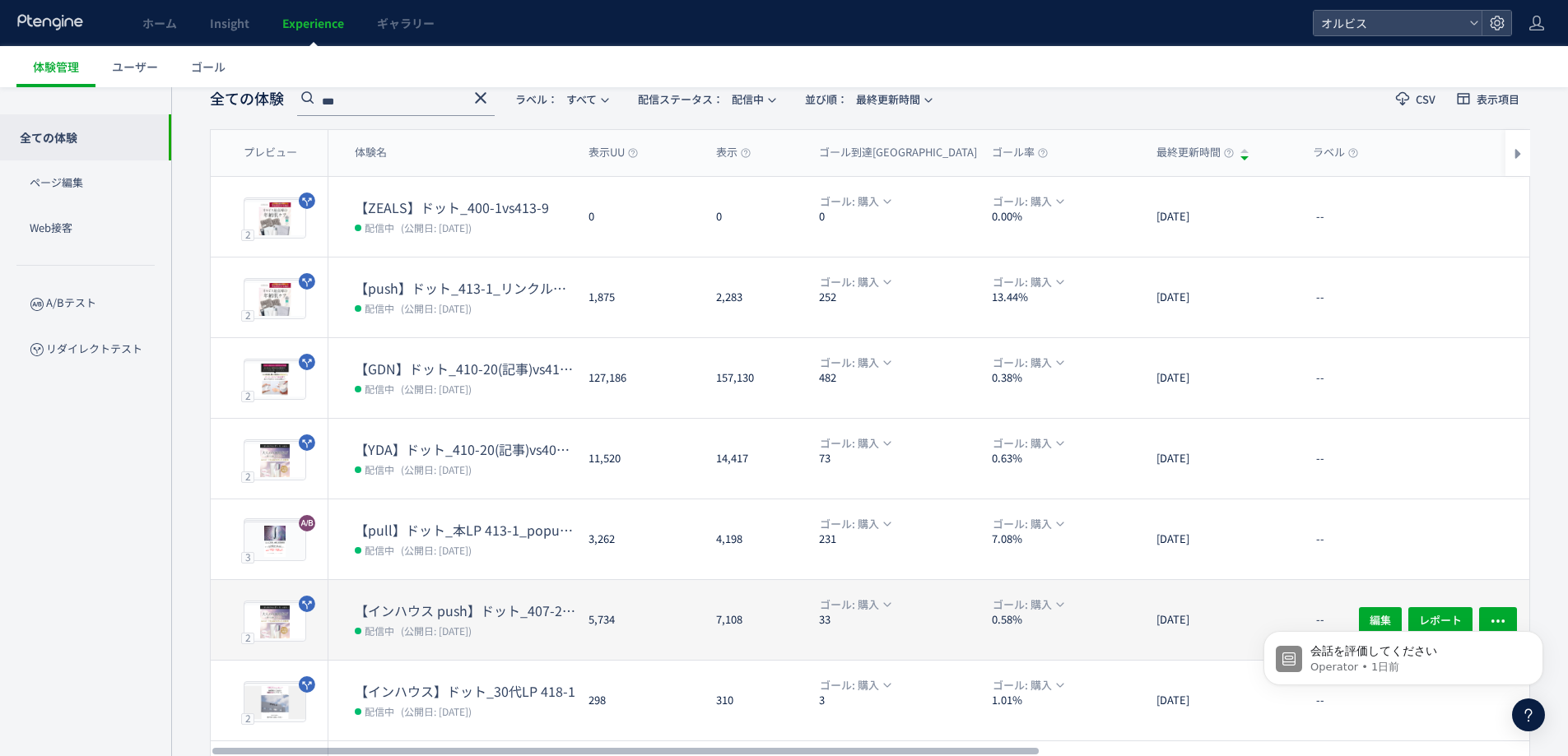
scroll to position [93, 0]
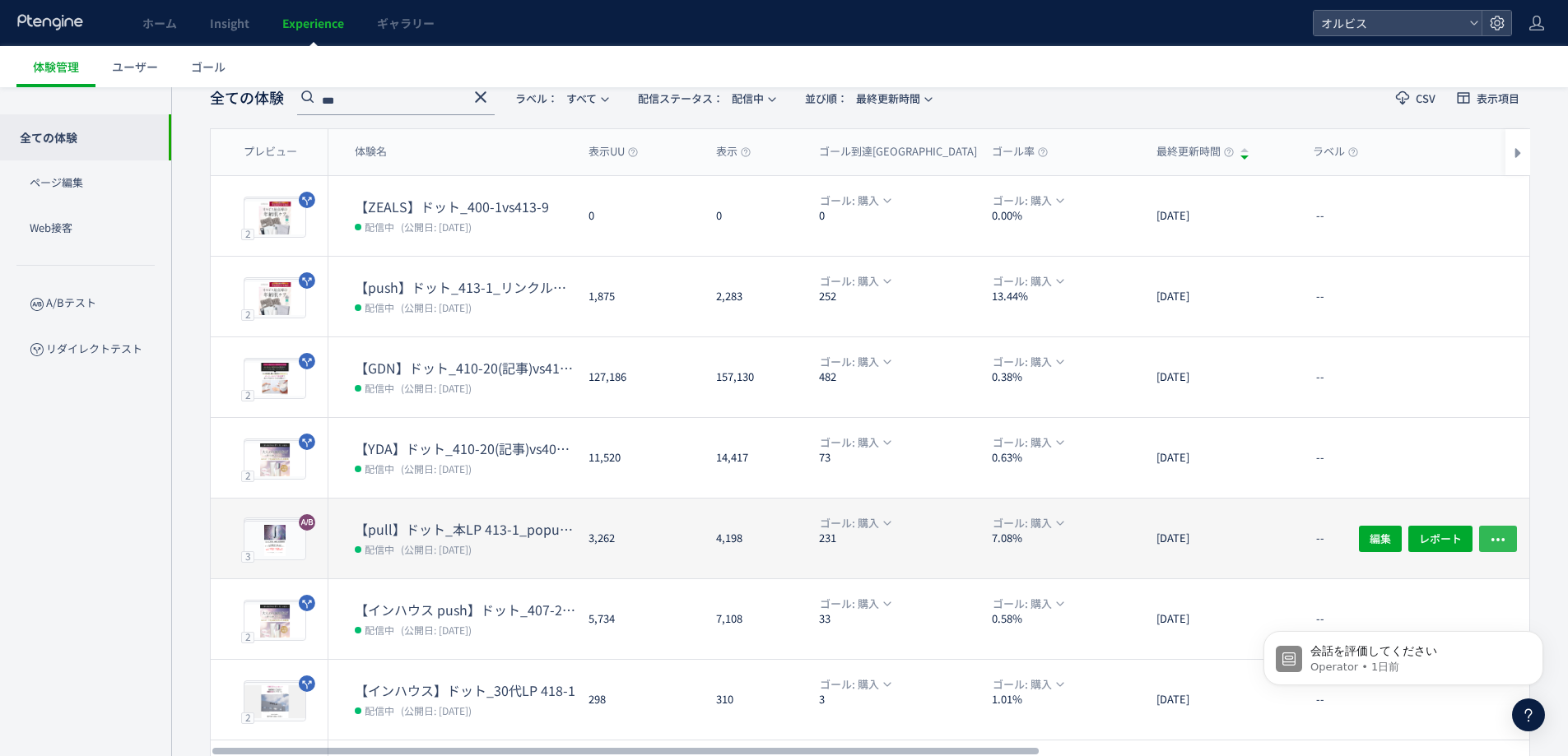
click at [1500, 531] on icon "button" at bounding box center [1498, 539] width 16 height 16
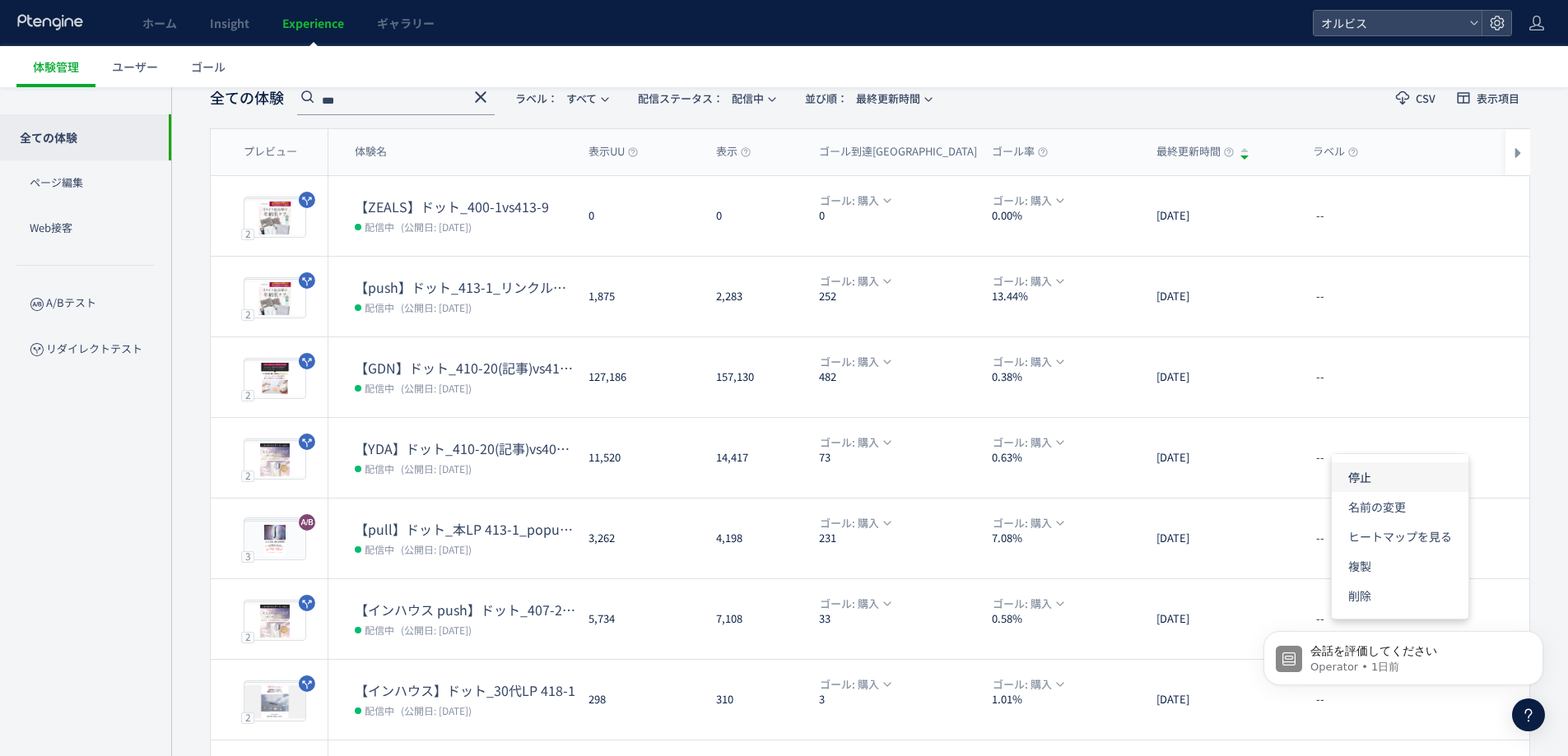
click at [1399, 469] on li "停止" at bounding box center [1399, 477] width 136 height 30
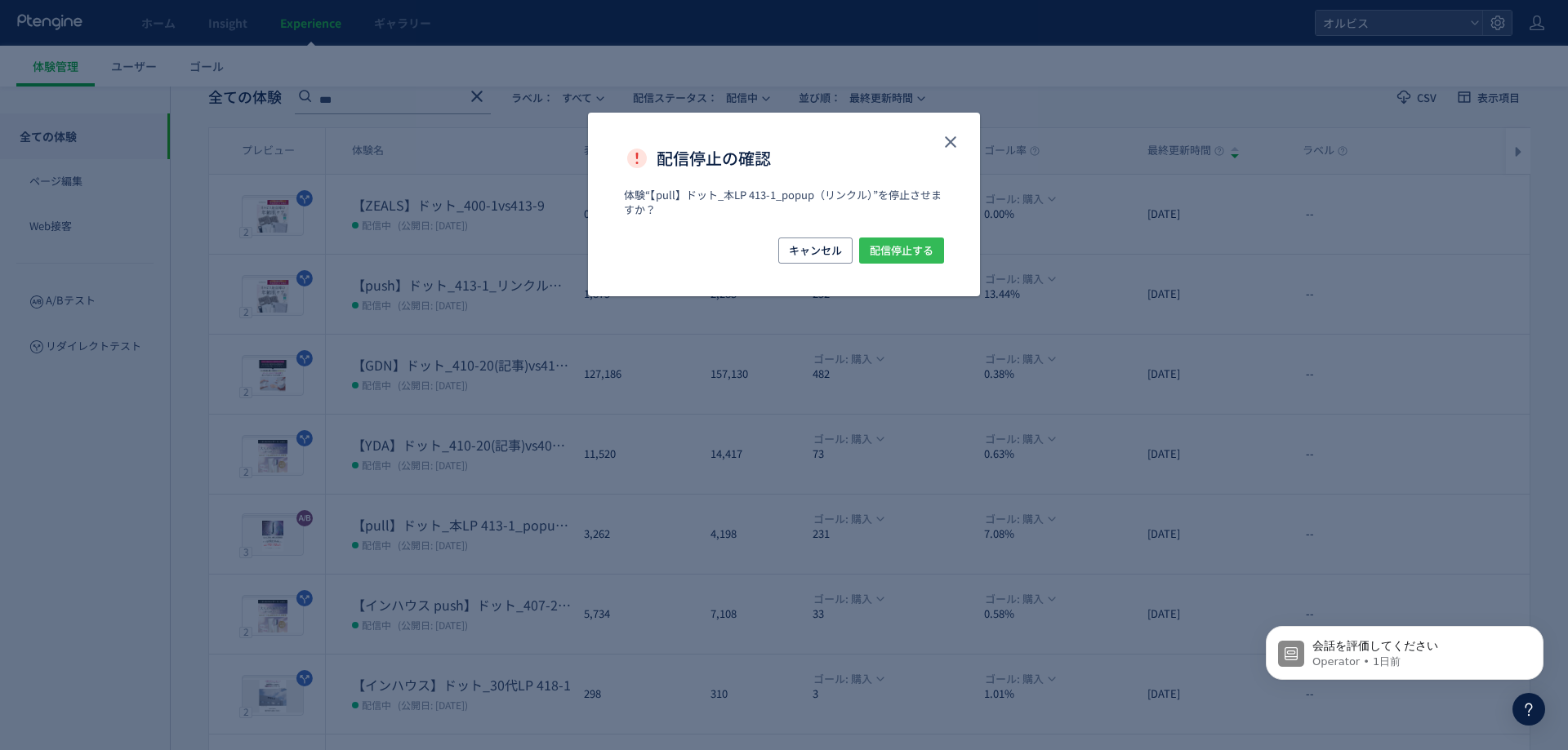
click at [889, 253] on span "配信停止する" at bounding box center [901, 251] width 63 height 26
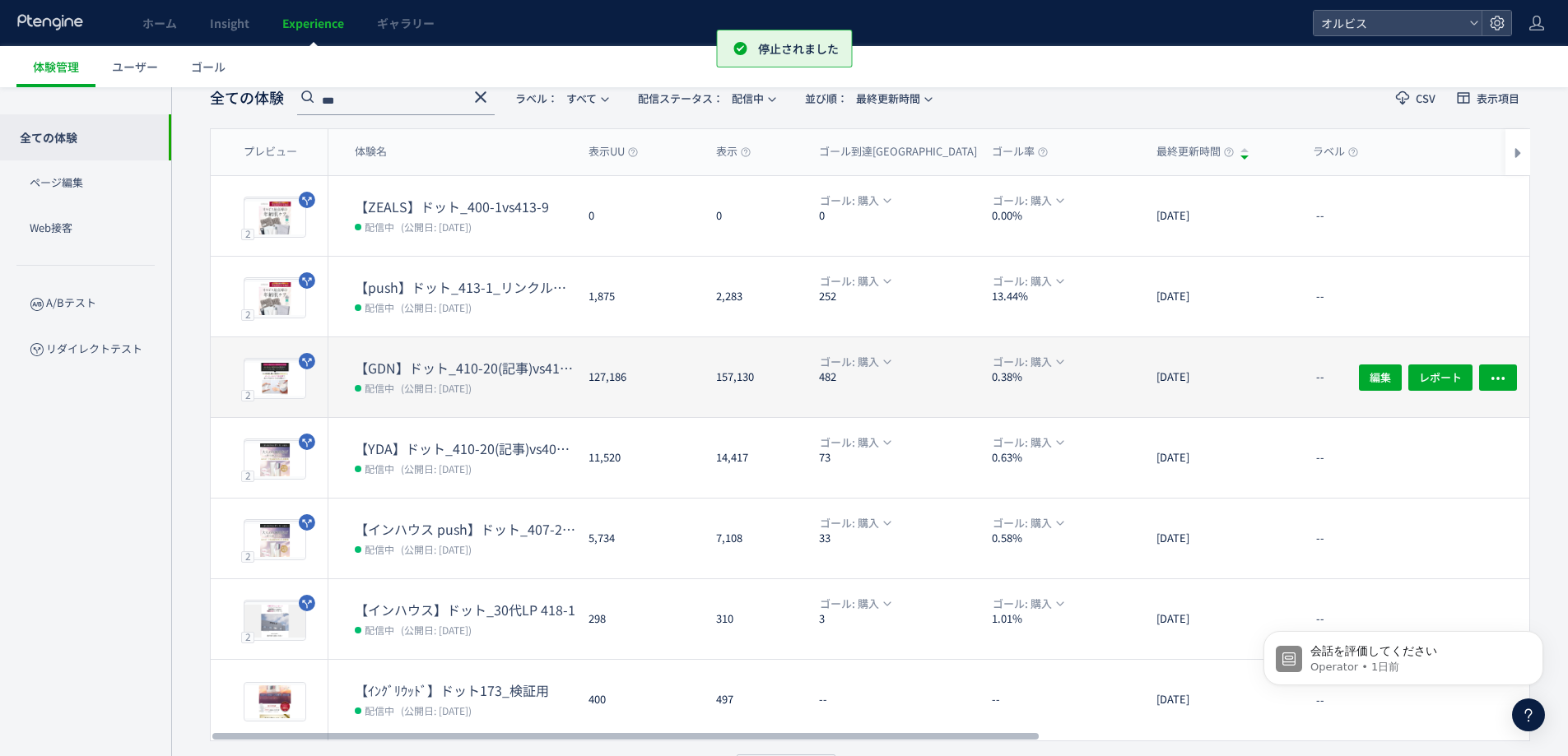
scroll to position [0, 0]
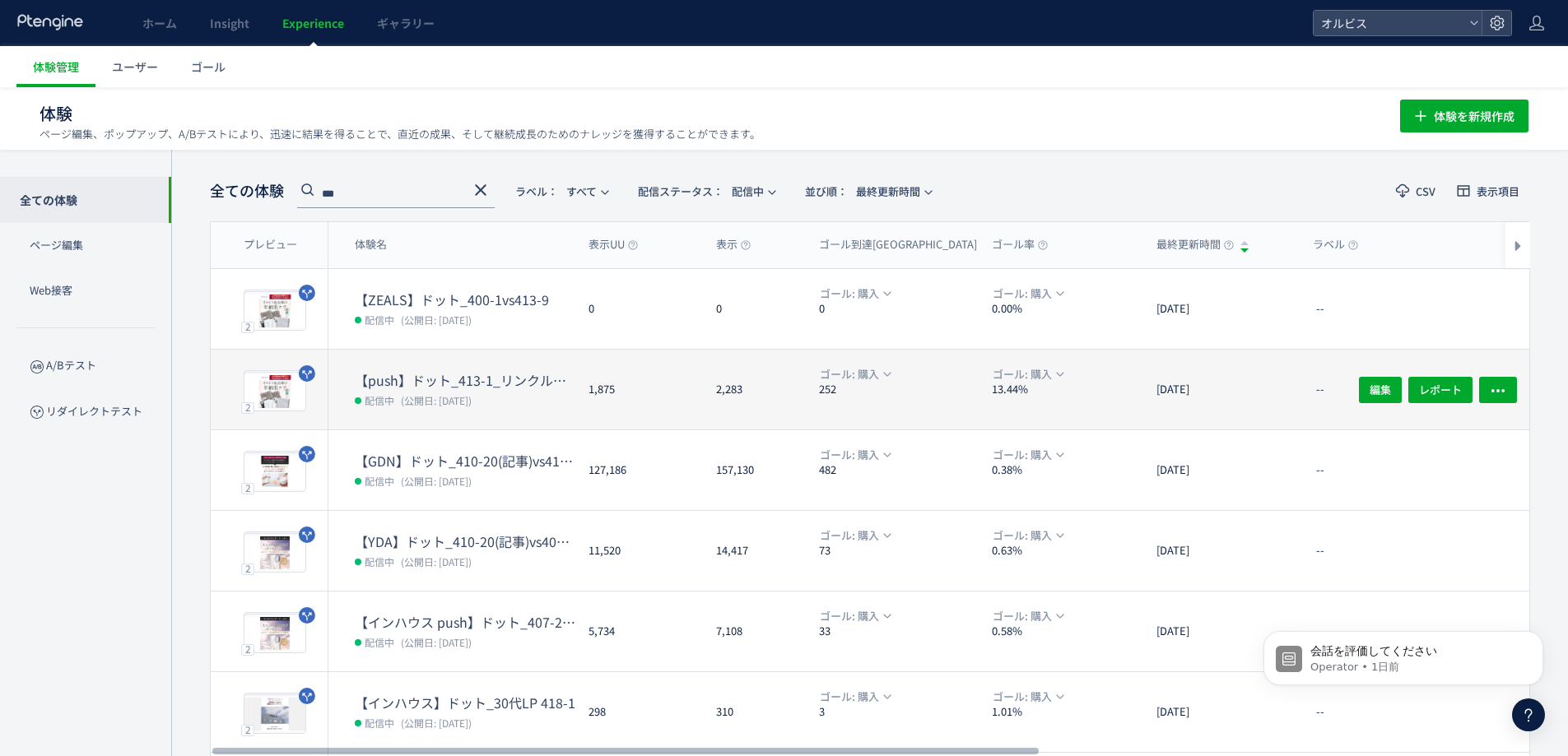
click at [448, 389] on dd "配信中 (公開日: [DATE])" at bounding box center [466, 400] width 221 height 21
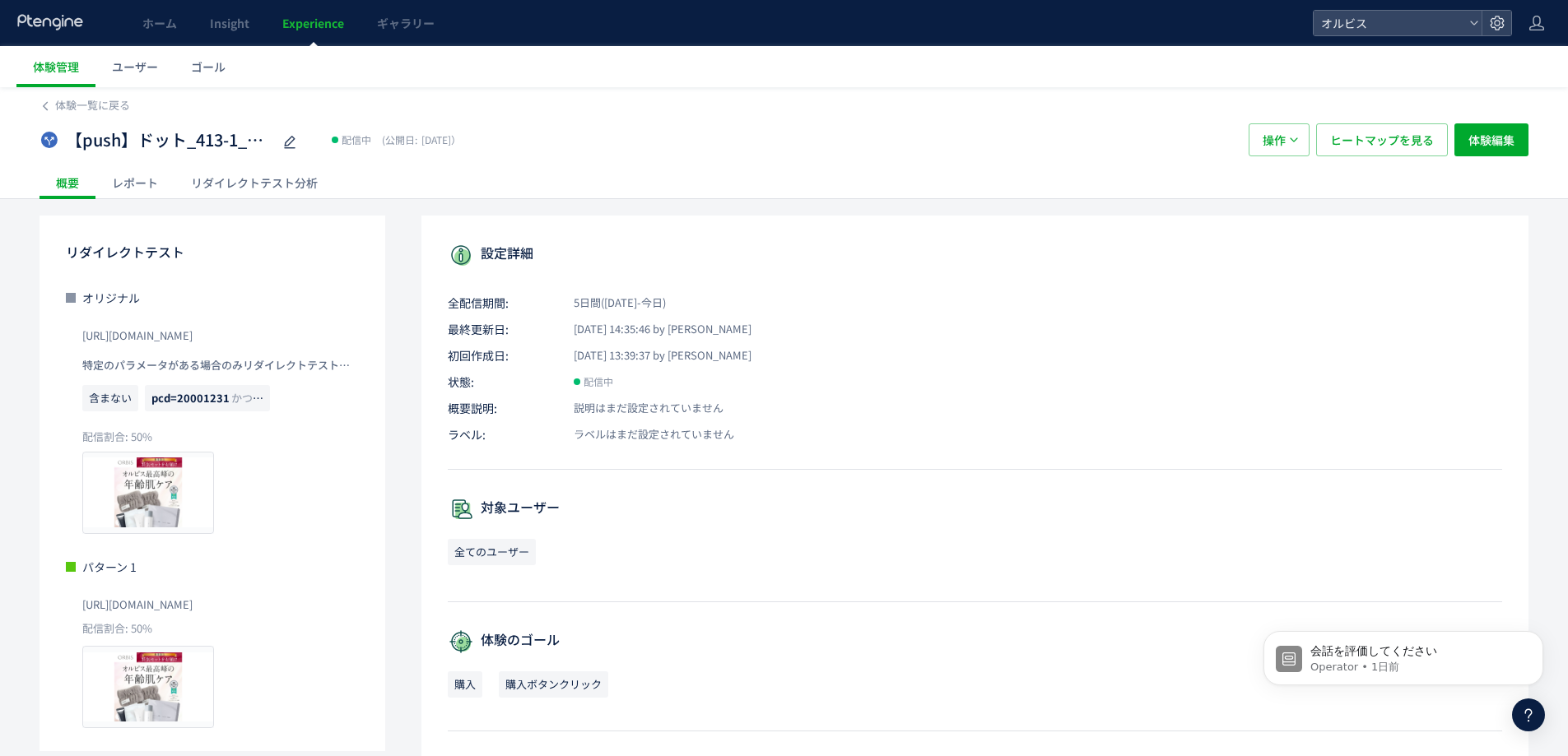
click at [244, 196] on div "リダイレクトテスト分析" at bounding box center [254, 183] width 160 height 33
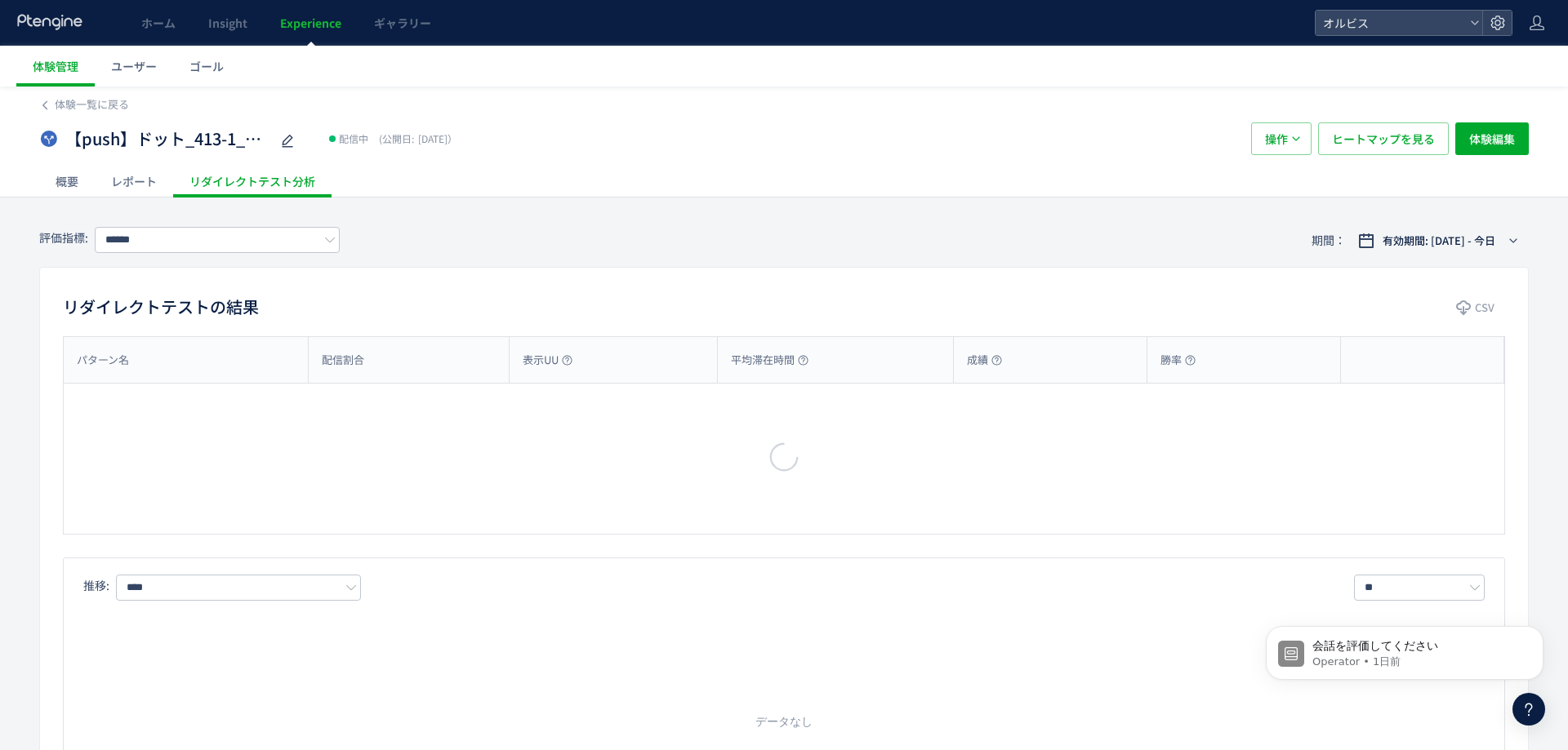
type input "**"
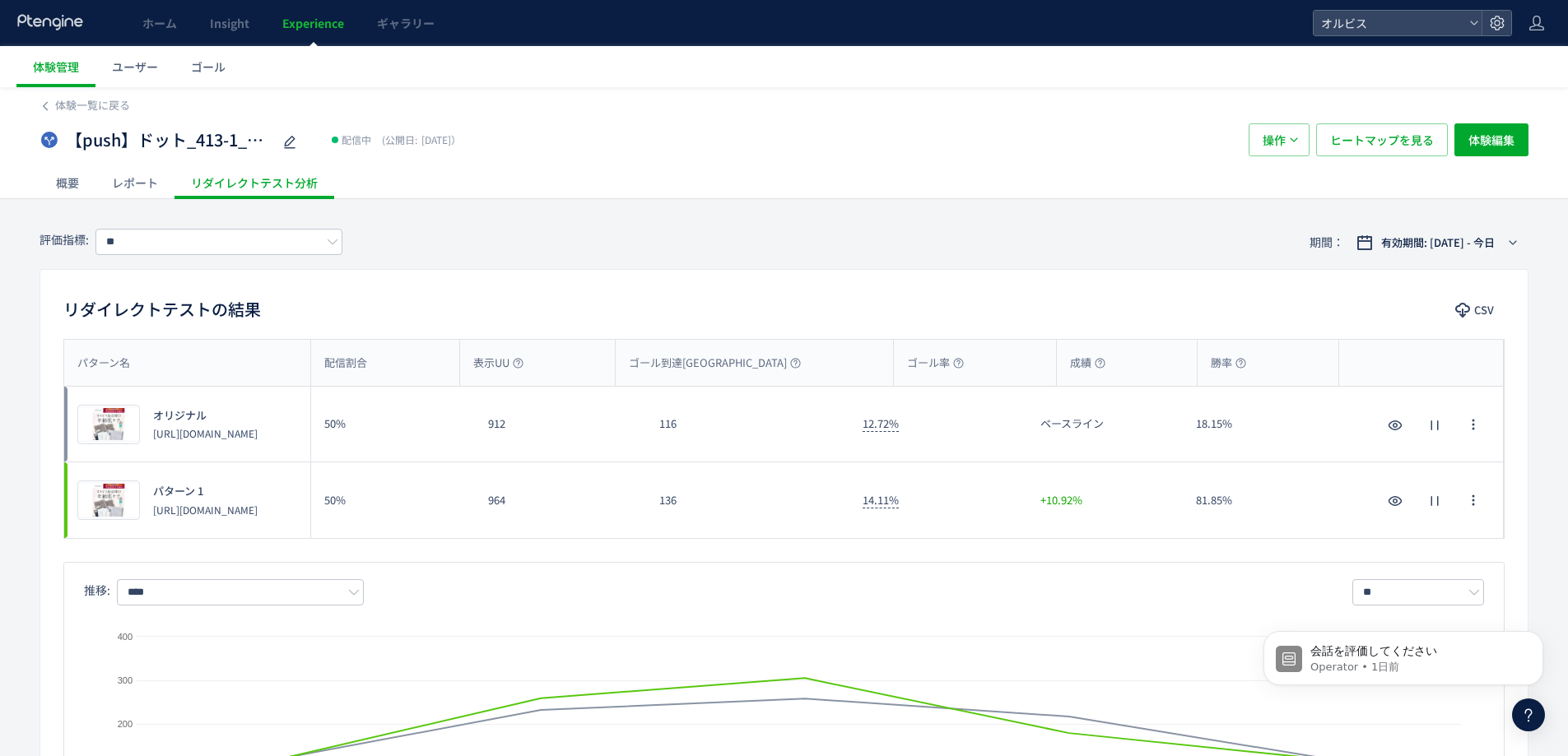
drag, startPoint x: 214, startPoint y: 523, endPoint x: 203, endPoint y: 522, distance: 11.0
click at [180, 517] on p "[URL][DOMAIN_NAME]" at bounding box center [206, 509] width 105 height 14
click at [211, 517] on p "[URL][DOMAIN_NAME]" at bounding box center [206, 509] width 105 height 14
click at [235, 531] on div "プレビュー パターン 1 [URL][DOMAIN_NAME]" at bounding box center [187, 501] width 246 height 76
click at [105, 507] on span "プレビュー" at bounding box center [109, 501] width 53 height 15
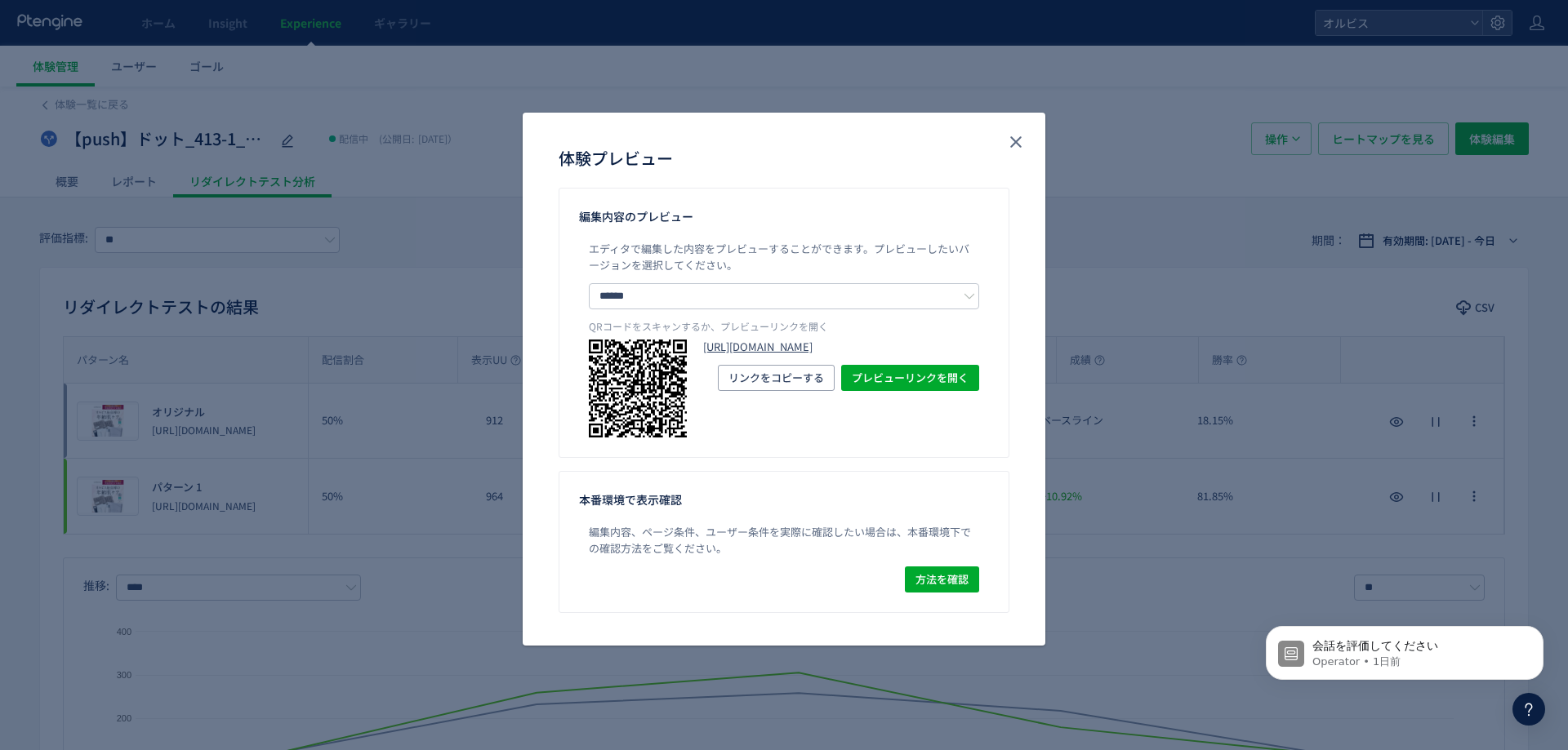
click at [804, 355] on link "[URL][DOMAIN_NAME]" at bounding box center [841, 348] width 276 height 15
click at [1019, 146] on icon "close" at bounding box center [1015, 142] width 20 height 20
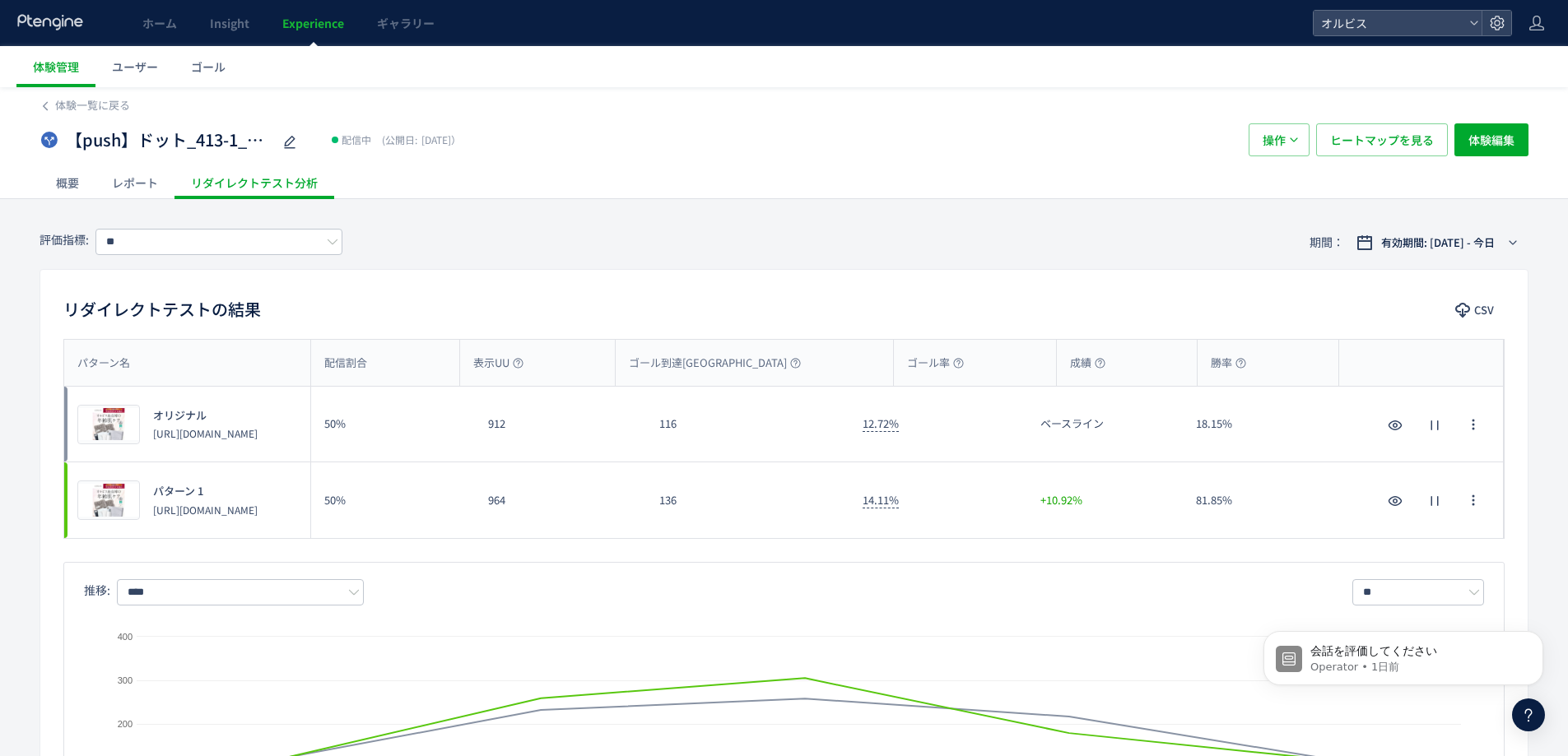
click at [325, 19] on span "Experience" at bounding box center [312, 23] width 62 height 16
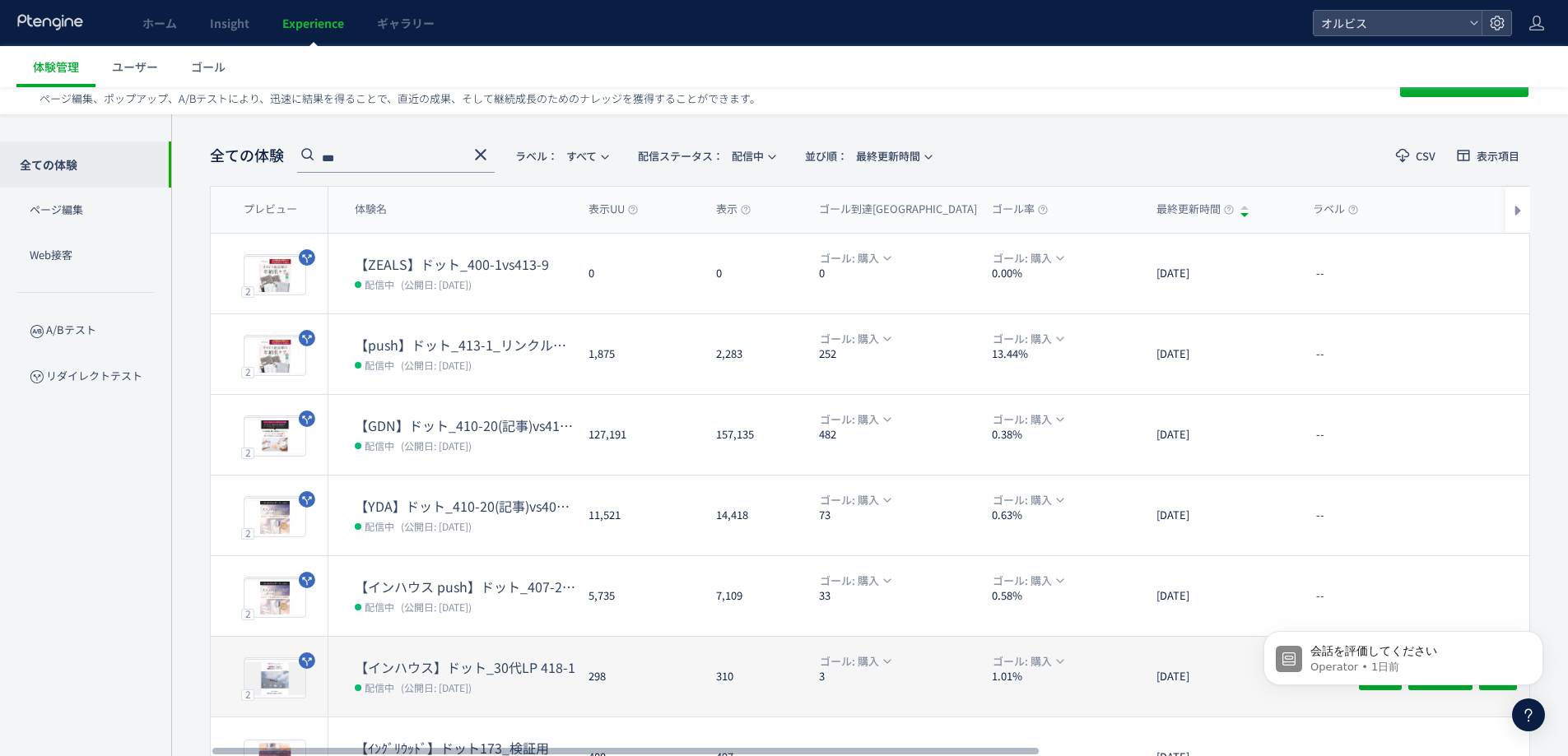
scroll to position [34, 0]
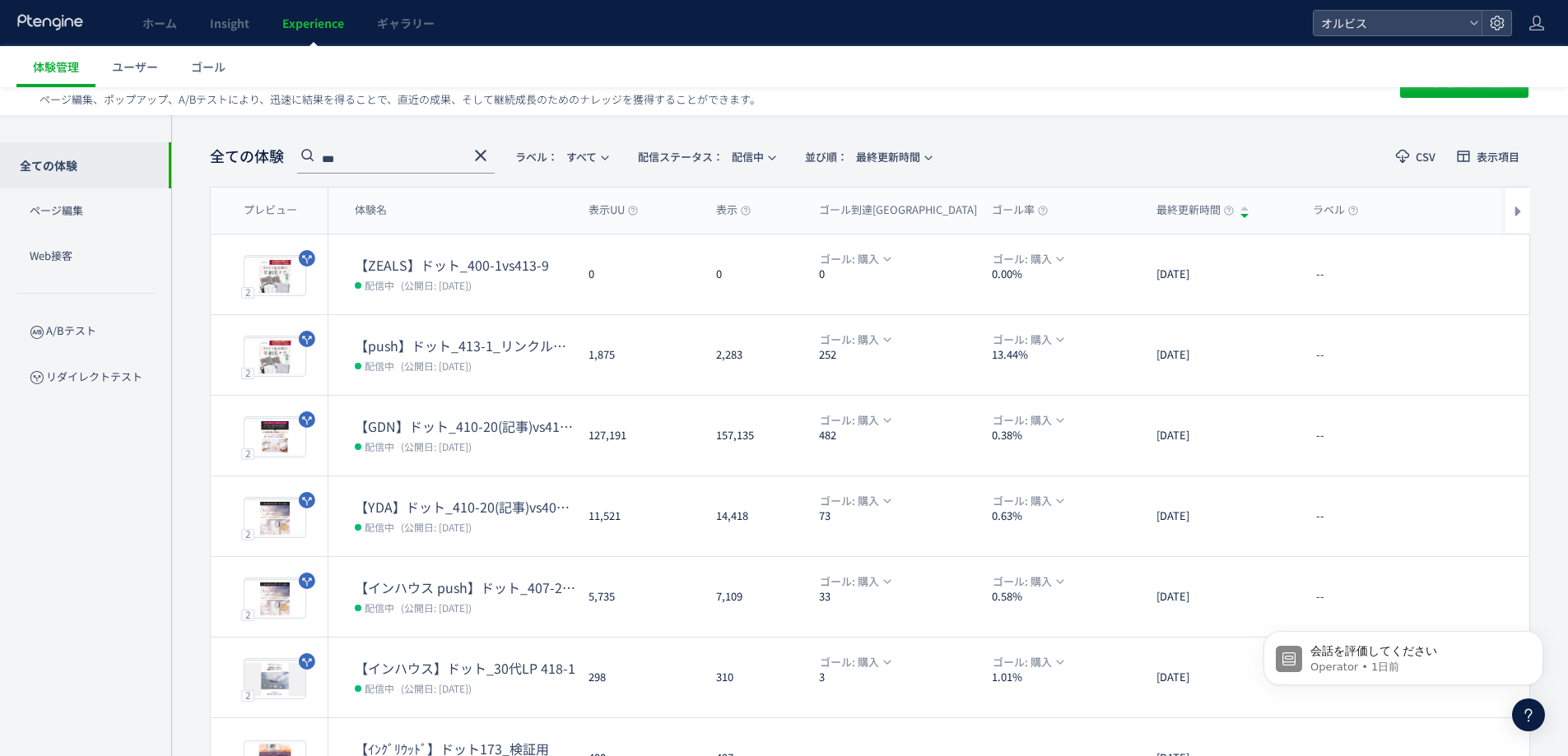
click at [367, 165] on input "***" at bounding box center [395, 161] width 197 height 27
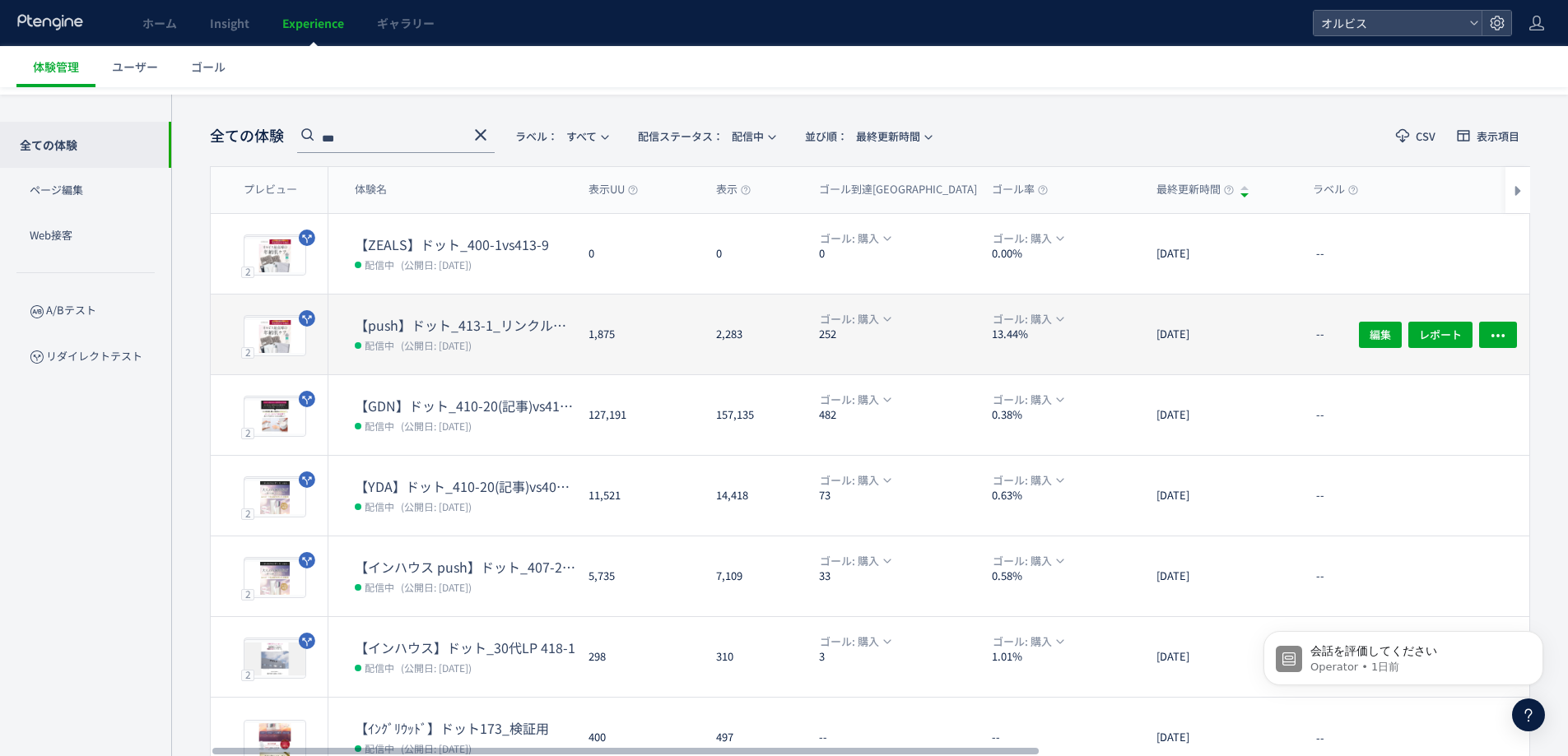
scroll to position [56, 0]
click at [429, 347] on span "(公開日: [DATE])" at bounding box center [436, 344] width 70 height 14
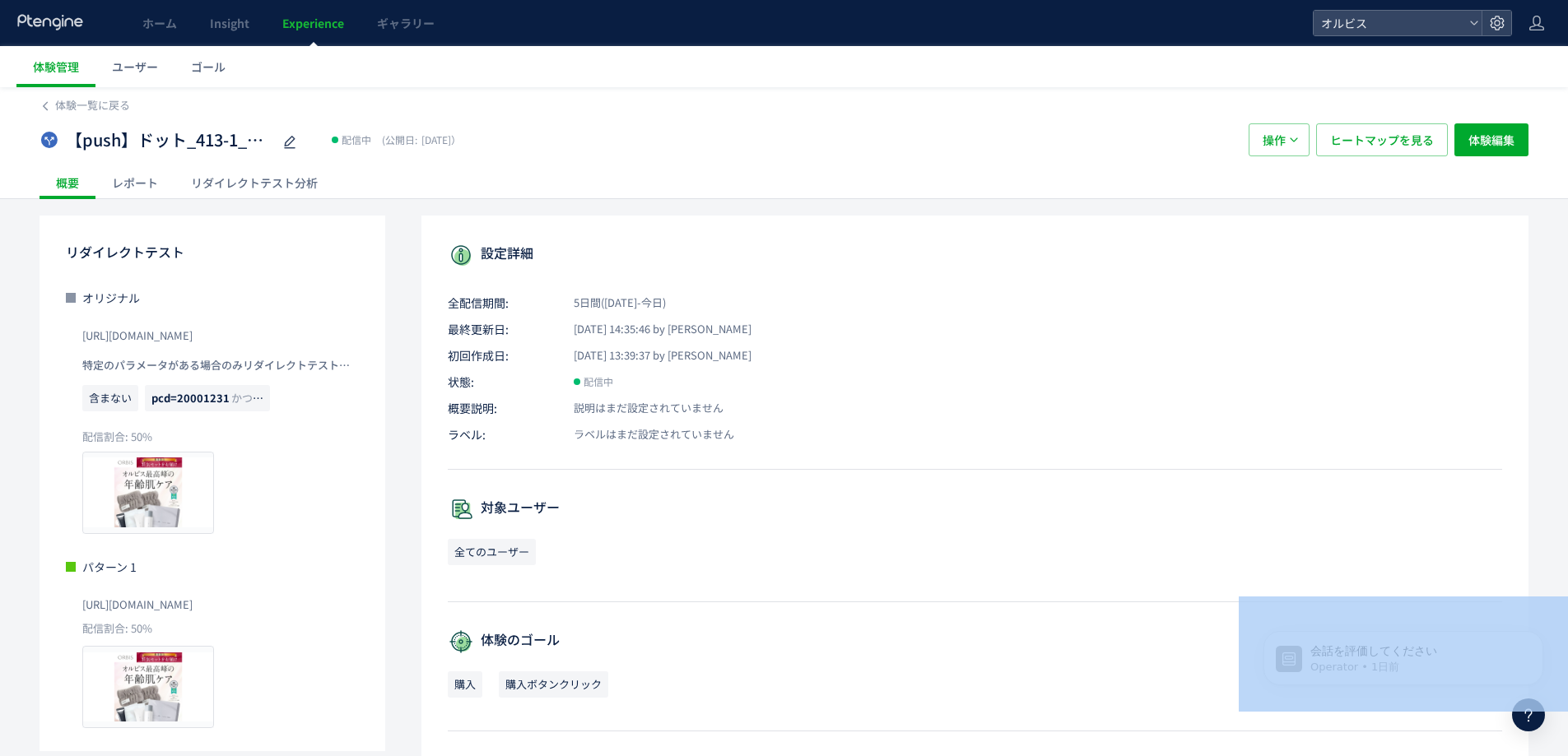
scroll to position [108, 0]
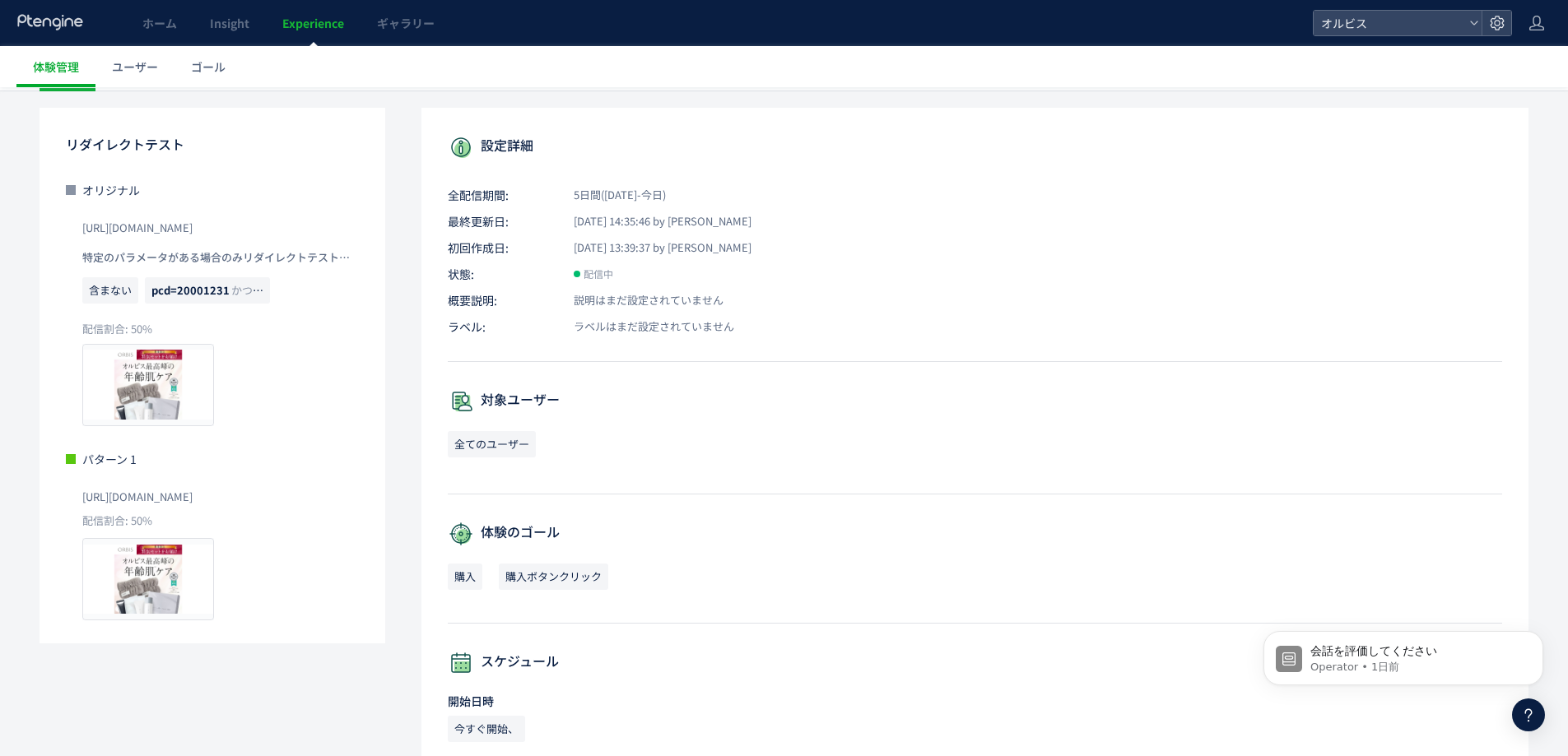
click at [432, 380] on div "設定詳細 全配信期間: 5日間([DATE]-今日) 最終更新日: [DATE] 14:35:46 by オルビス 初回作成日: [DATE] 13:39:3…" at bounding box center [975, 545] width 1107 height 875
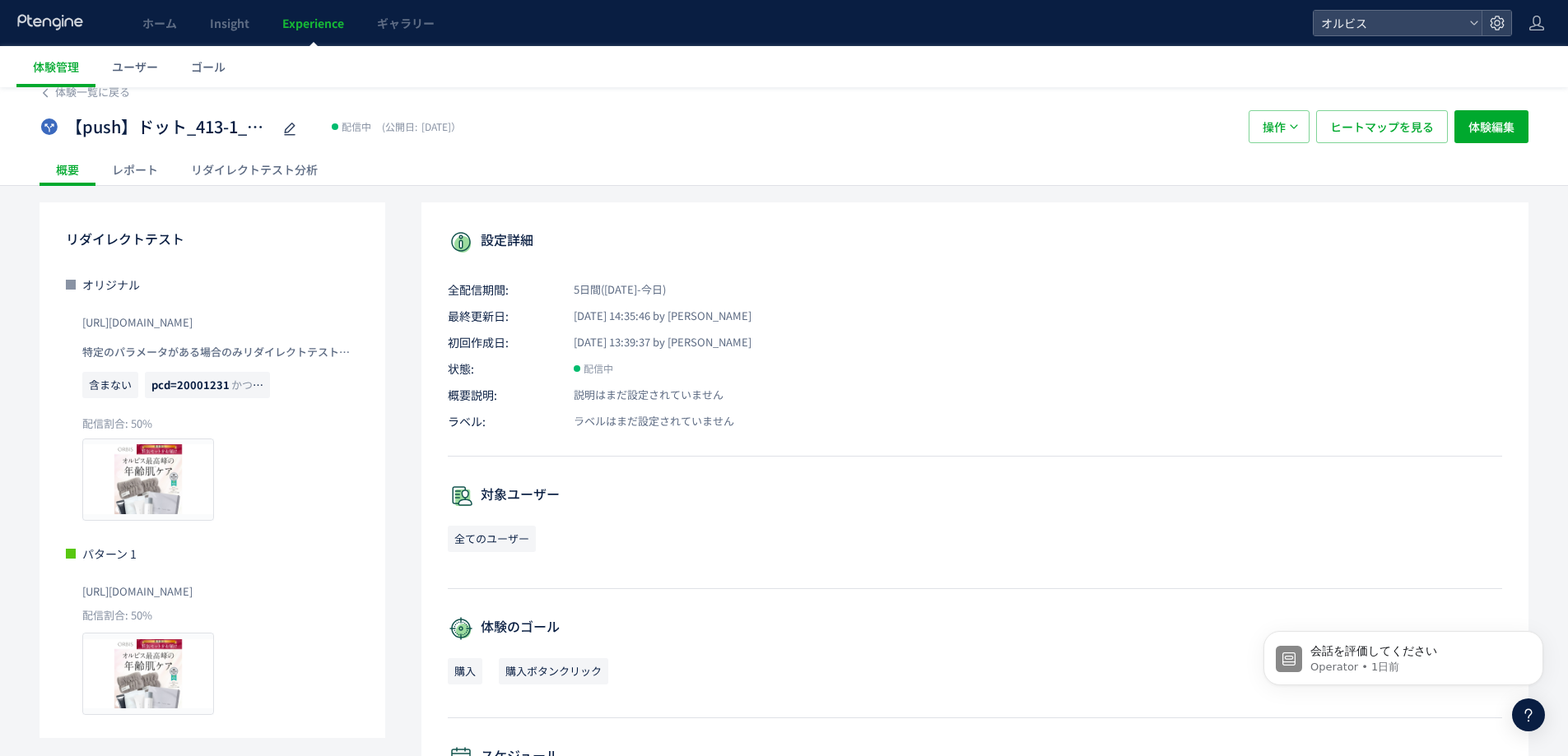
scroll to position [12, 0]
click at [249, 173] on div "リダイレクトテスト分析" at bounding box center [254, 170] width 160 height 33
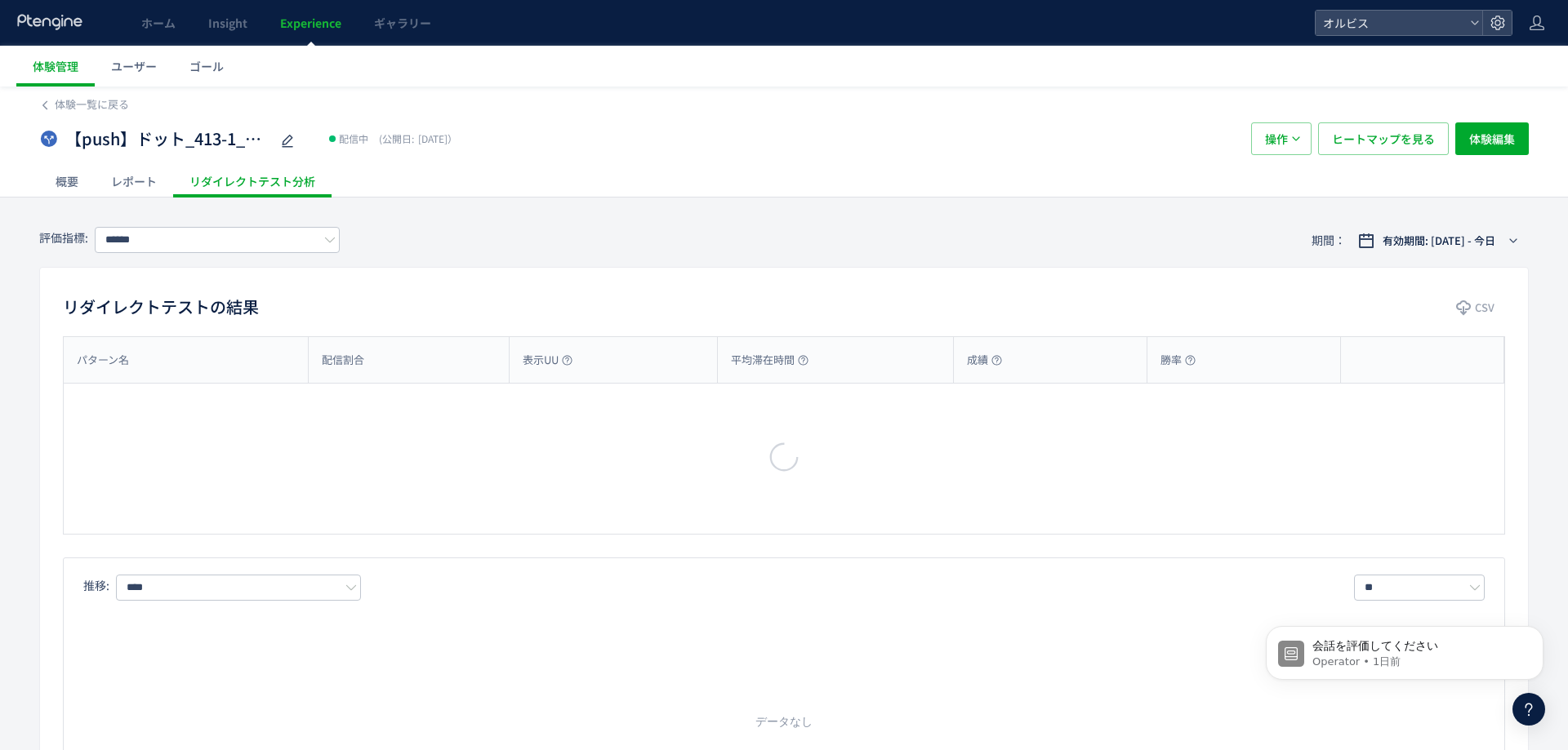
type input "**"
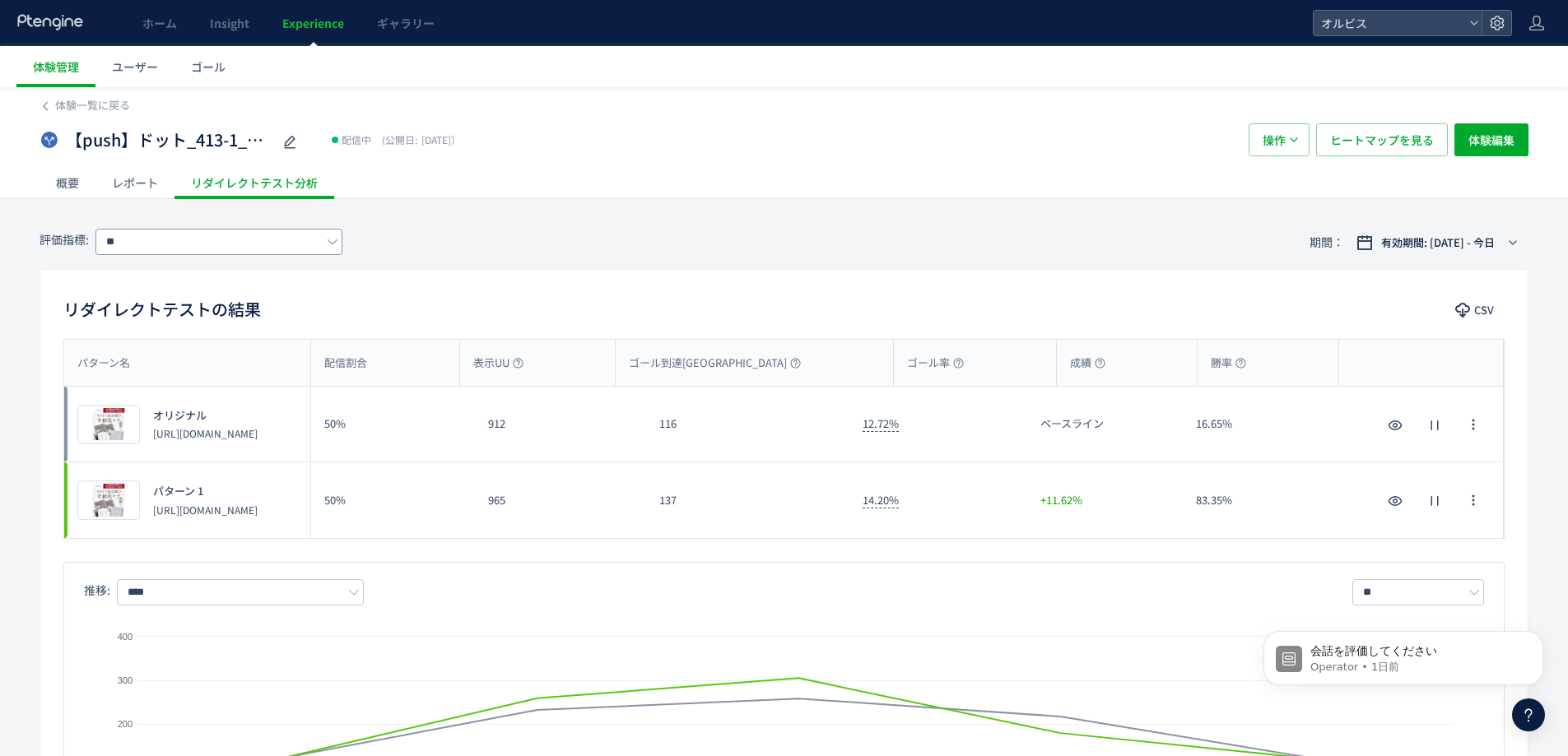
click at [130, 254] on div "評価指標: ** 期間： 有効期間: [DATE] - 今日" at bounding box center [784, 242] width 1489 height 53
click at [132, 252] on input "**" at bounding box center [218, 242] width 247 height 27
click at [185, 310] on span "購入" at bounding box center [222, 308] width 214 height 28
click at [118, 506] on span "プレビュー" at bounding box center [109, 499] width 53 height 15
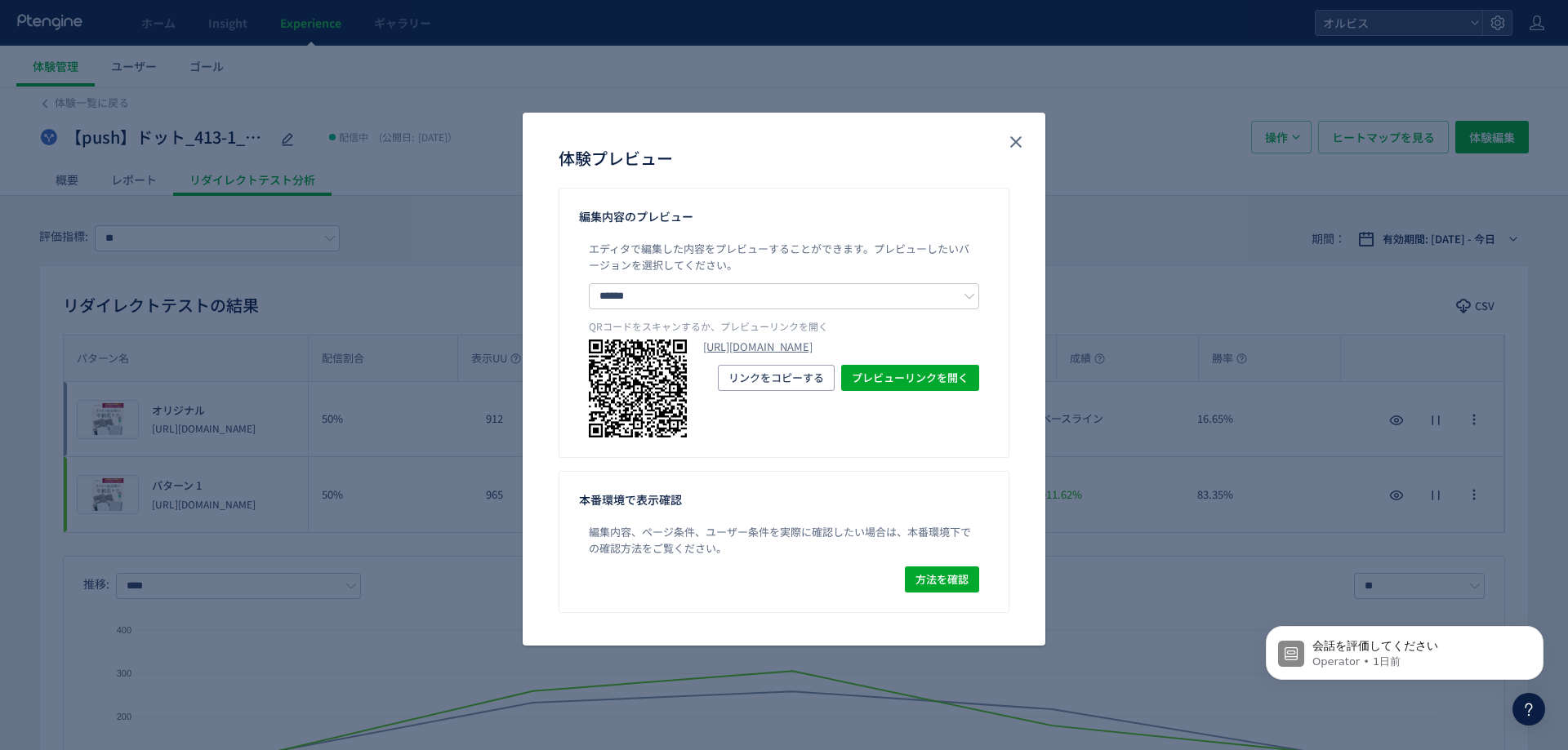
click at [1389, 145] on div "体験プレビュー 編集内容のプレビュー エディタで編集した内容をプレビューすることができます。 プレビューしたいバージョンを選択してください。 ****** オ…" at bounding box center [784, 375] width 1568 height 750
click at [1026, 146] on button "close" at bounding box center [1015, 143] width 26 height 26
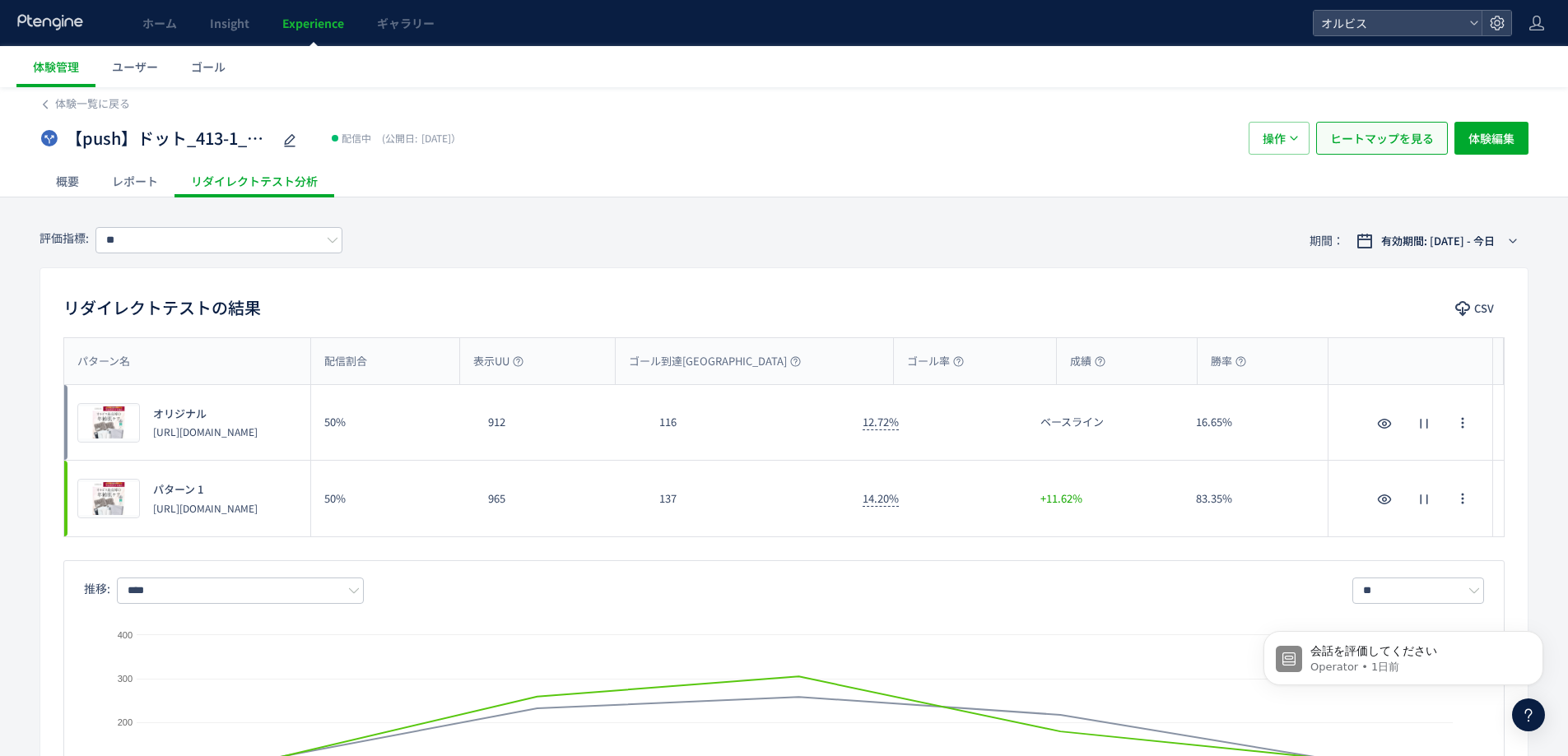
click at [1372, 130] on span "ヒートマップを見る" at bounding box center [1381, 138] width 104 height 33
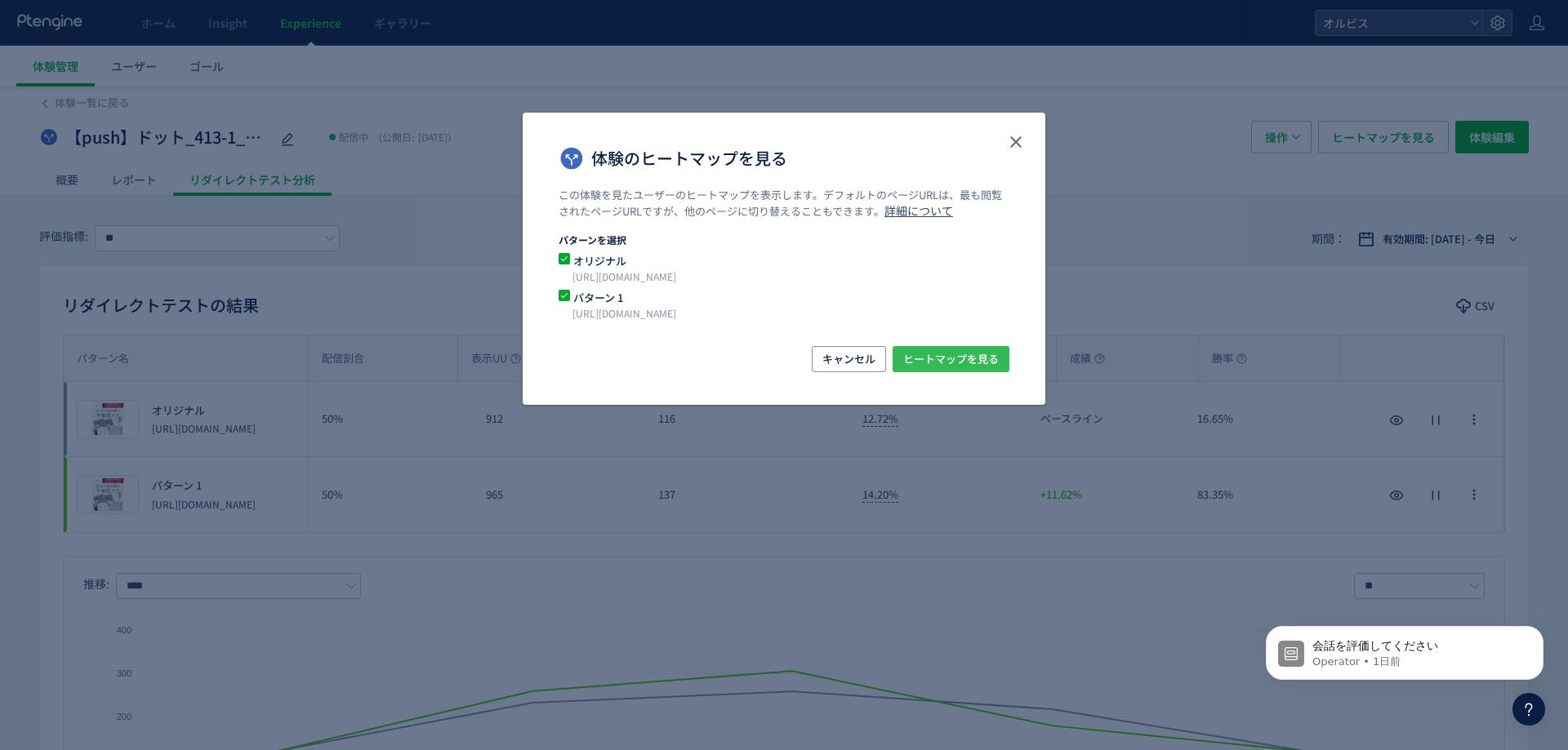
click at [961, 361] on span "ヒートマップを見る" at bounding box center [950, 360] width 95 height 26
click at [1015, 135] on icon "close" at bounding box center [1015, 142] width 20 height 20
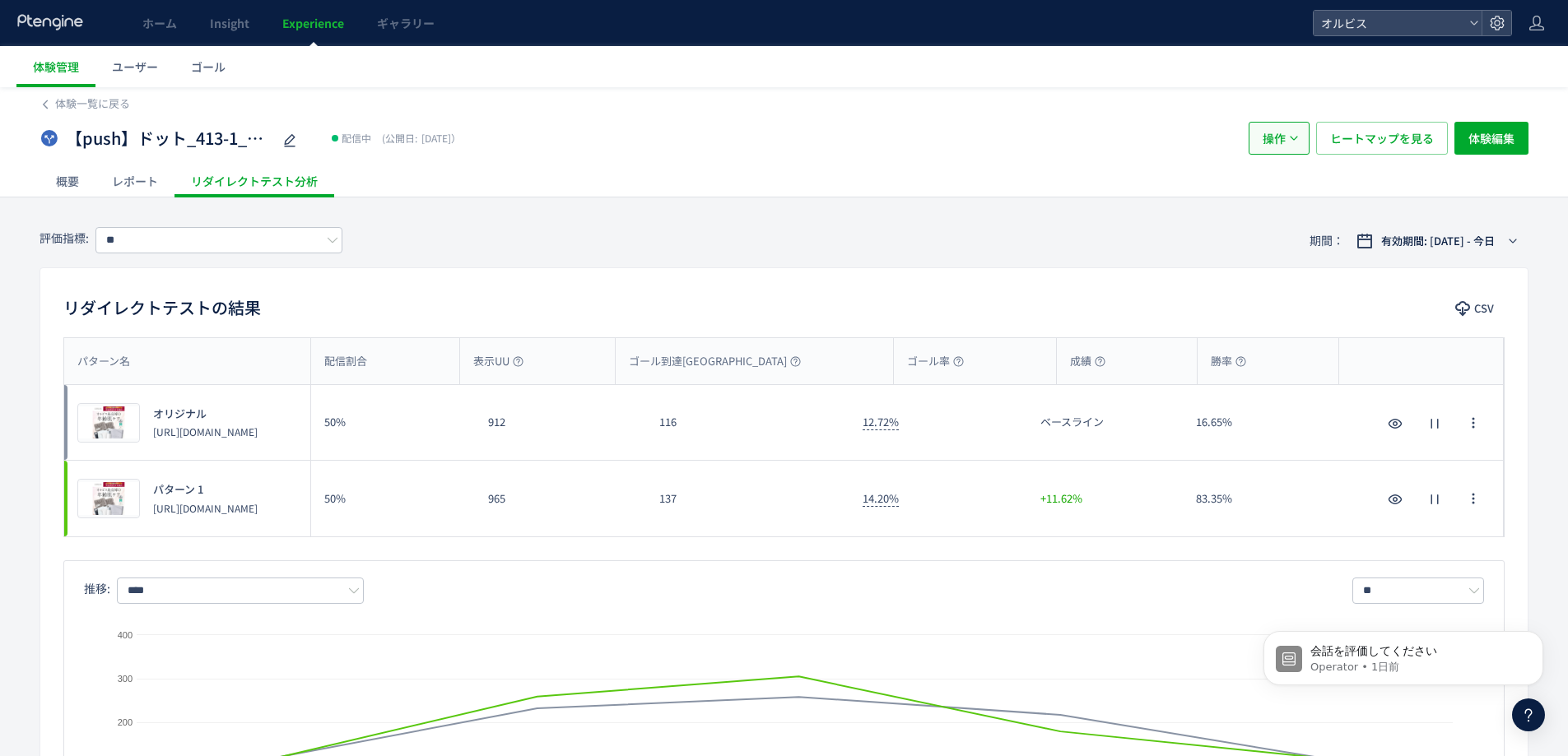
click at [1298, 137] on icon "button" at bounding box center [1294, 138] width 10 height 10
click at [1297, 212] on li "複製" at bounding box center [1279, 218] width 56 height 30
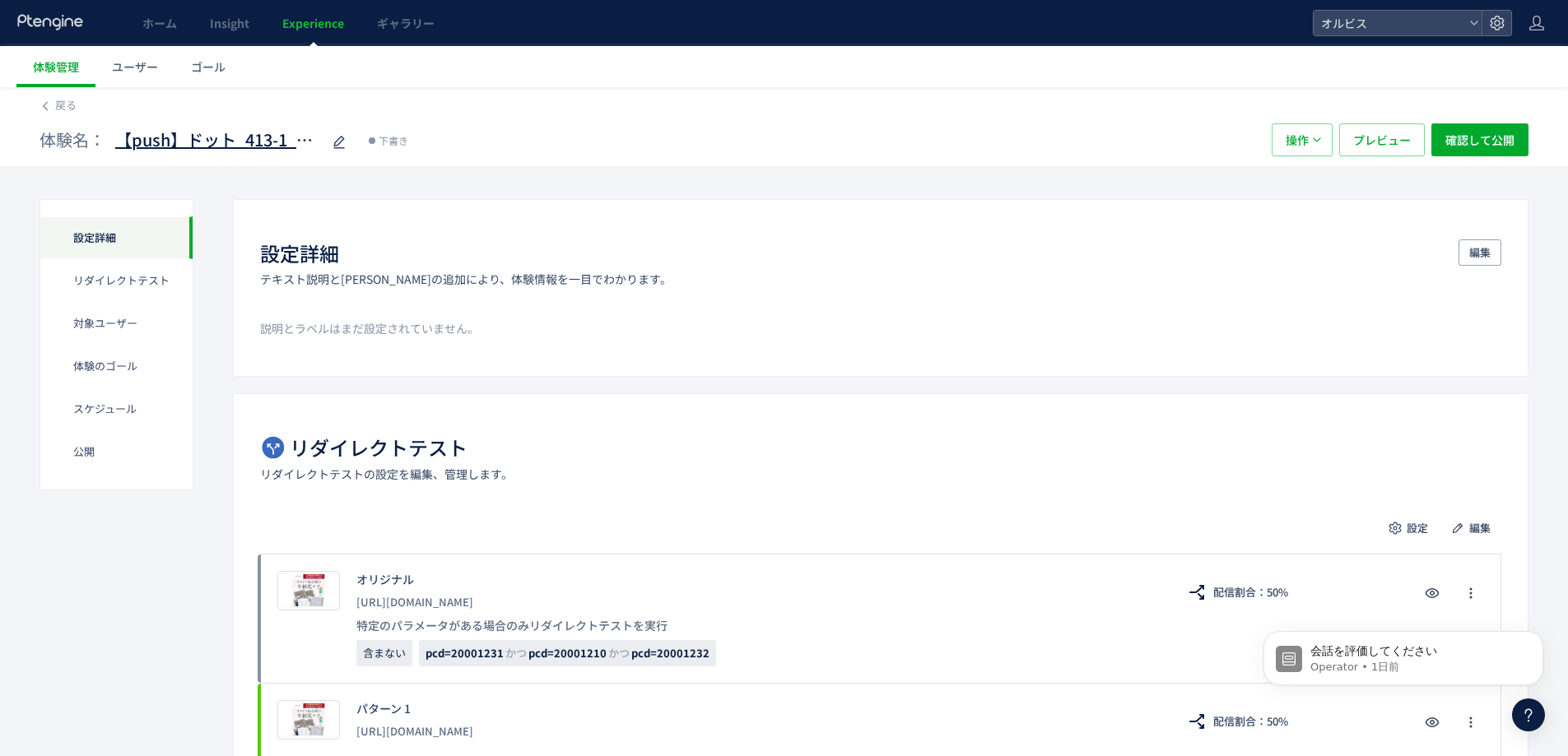
click at [234, 146] on span "【push】ドット_413-1_リンクル口コミ追加(copy)" at bounding box center [218, 140] width 206 height 24
click at [166, 146] on input "**********" at bounding box center [218, 141] width 206 height 33
drag, startPoint x: 176, startPoint y: 145, endPoint x: 139, endPoint y: 145, distance: 37.0
click at [139, 145] on input "**********" at bounding box center [218, 141] width 206 height 33
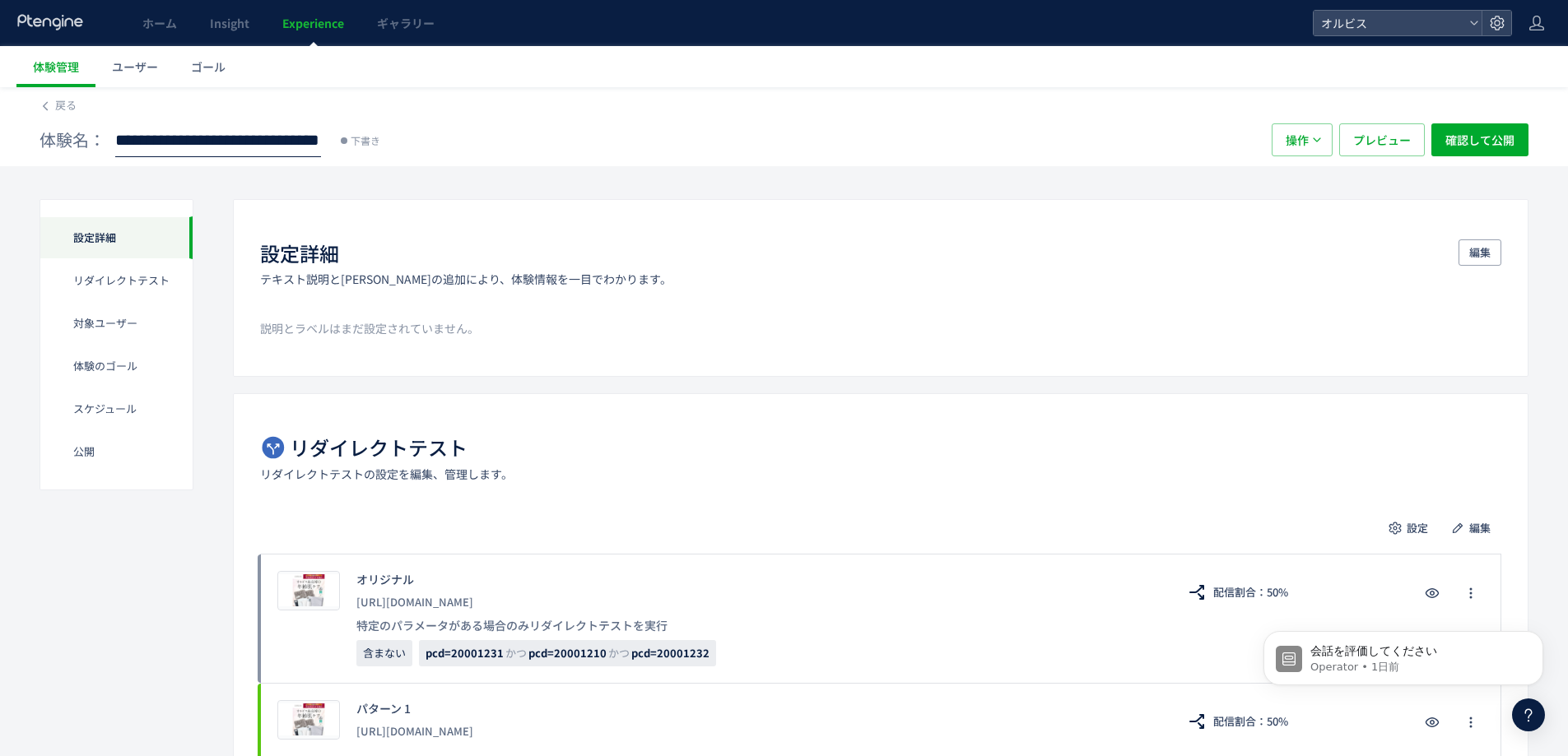
drag, startPoint x: 149, startPoint y: 144, endPoint x: 405, endPoint y: 136, distance: 256.1
click at [404, 136] on div "**********" at bounding box center [646, 140] width 1216 height 33
type input "**********"
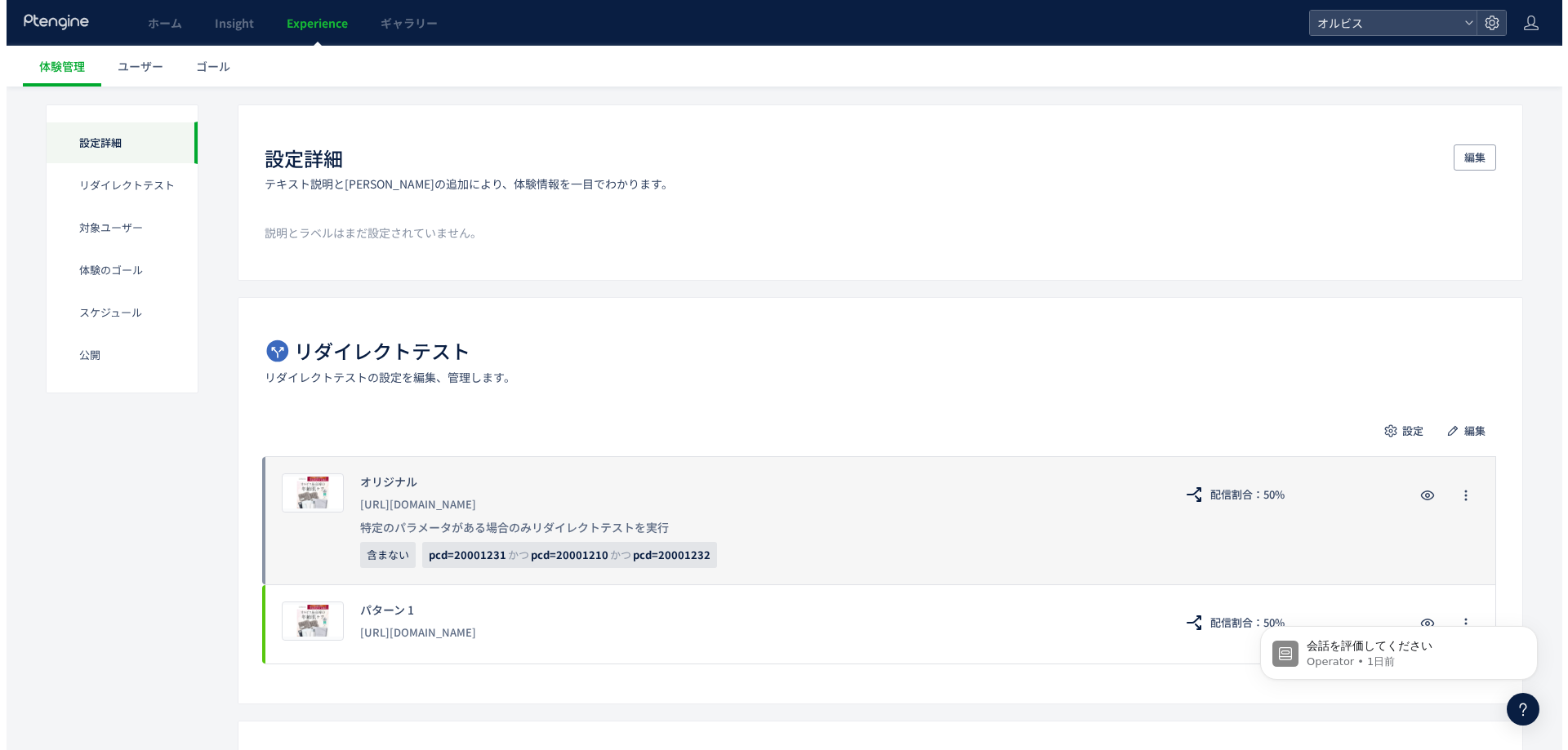
scroll to position [218, 0]
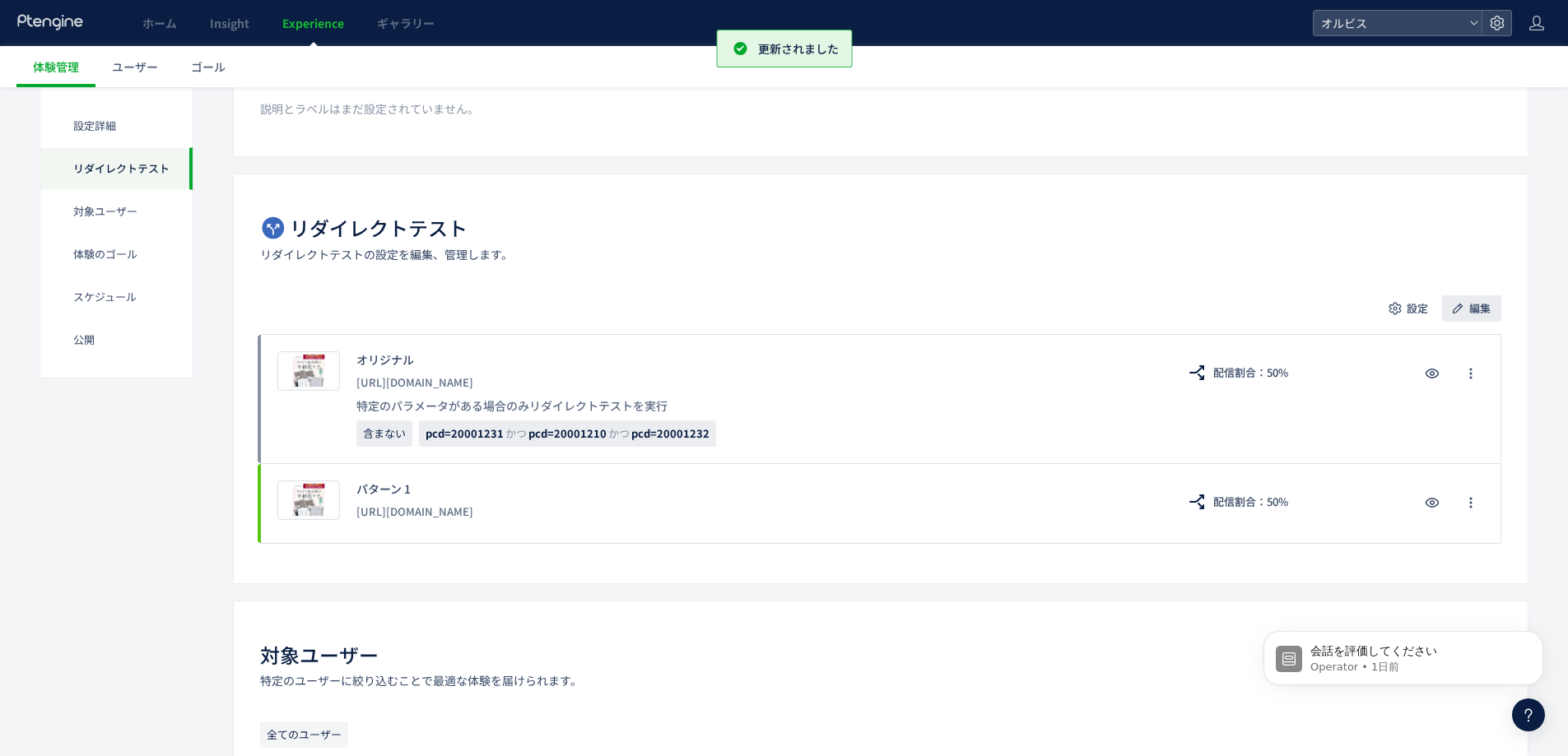
click at [1472, 303] on span "編集" at bounding box center [1479, 308] width 21 height 27
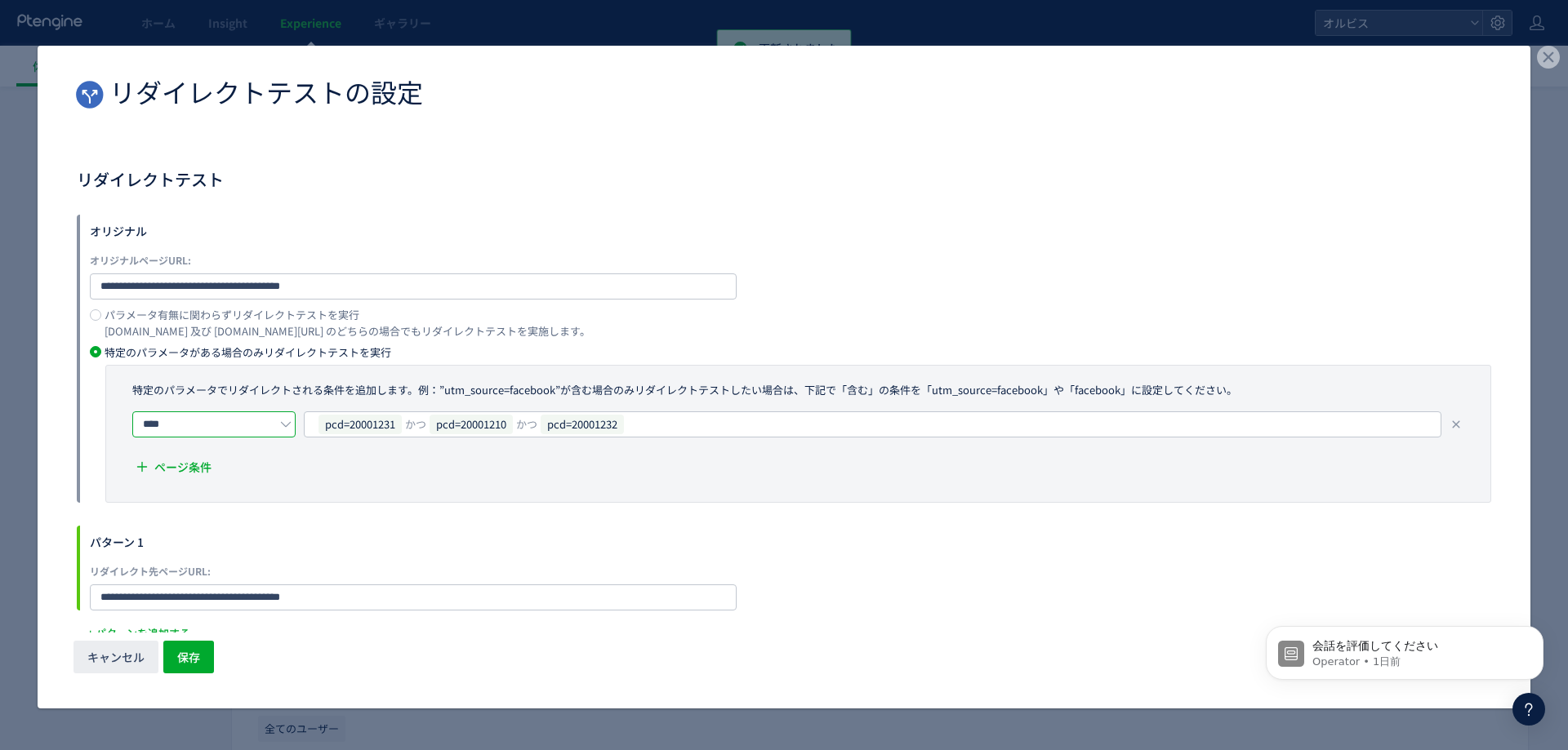
click at [230, 431] on input "****" at bounding box center [213, 425] width 163 height 26
click at [220, 463] on li "含む" at bounding box center [219, 465] width 172 height 27
type input "**"
click at [352, 492] on div "特定のパラメータでリダイレクトされる条件を追加します。例：”utm_source=facebook”が含む場合のみリダイレクトテストしたい場合は、下記で「含む…" at bounding box center [798, 434] width 1386 height 139
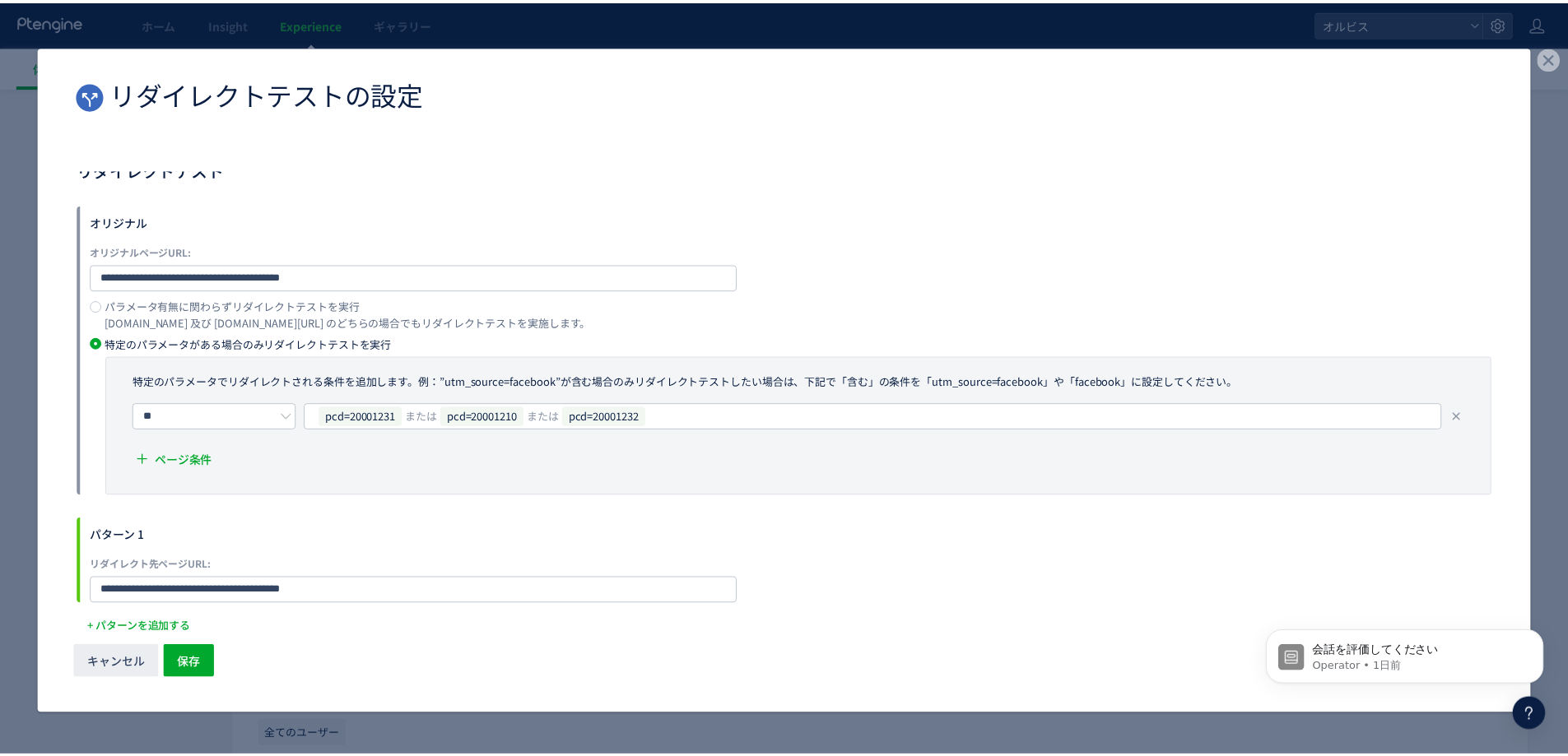
scroll to position [14, 0]
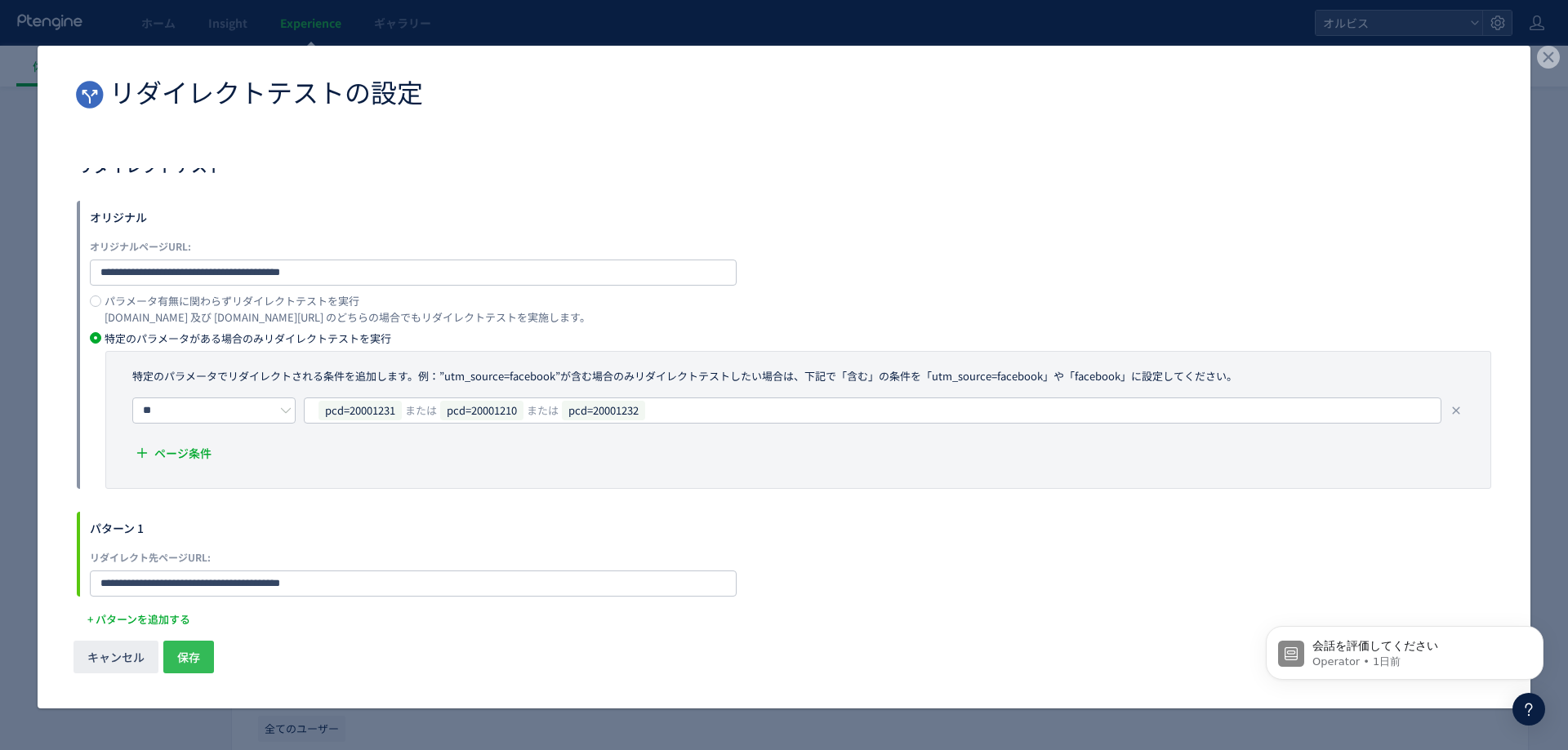
click at [202, 663] on button "保存" at bounding box center [189, 657] width 51 height 33
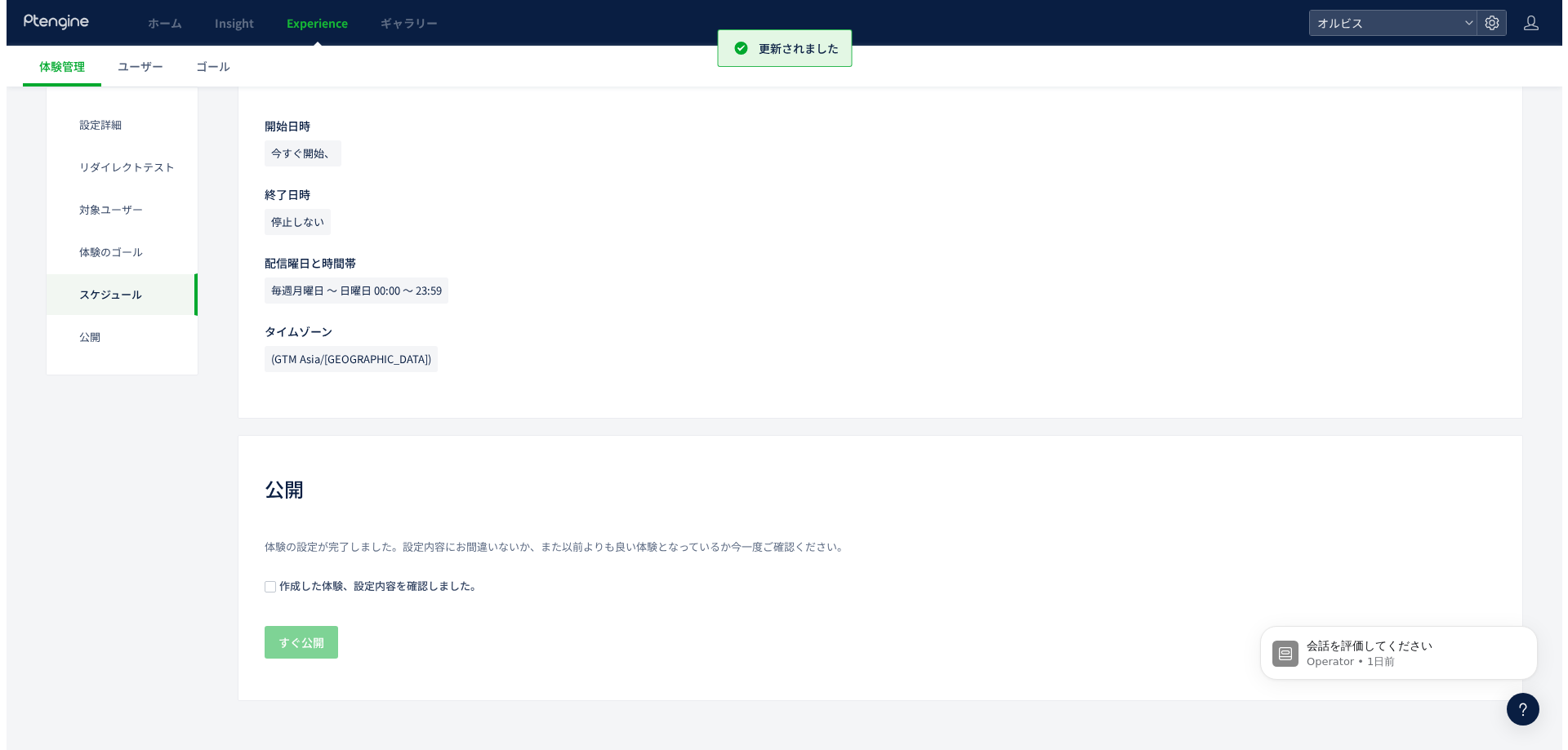
scroll to position [1238, 0]
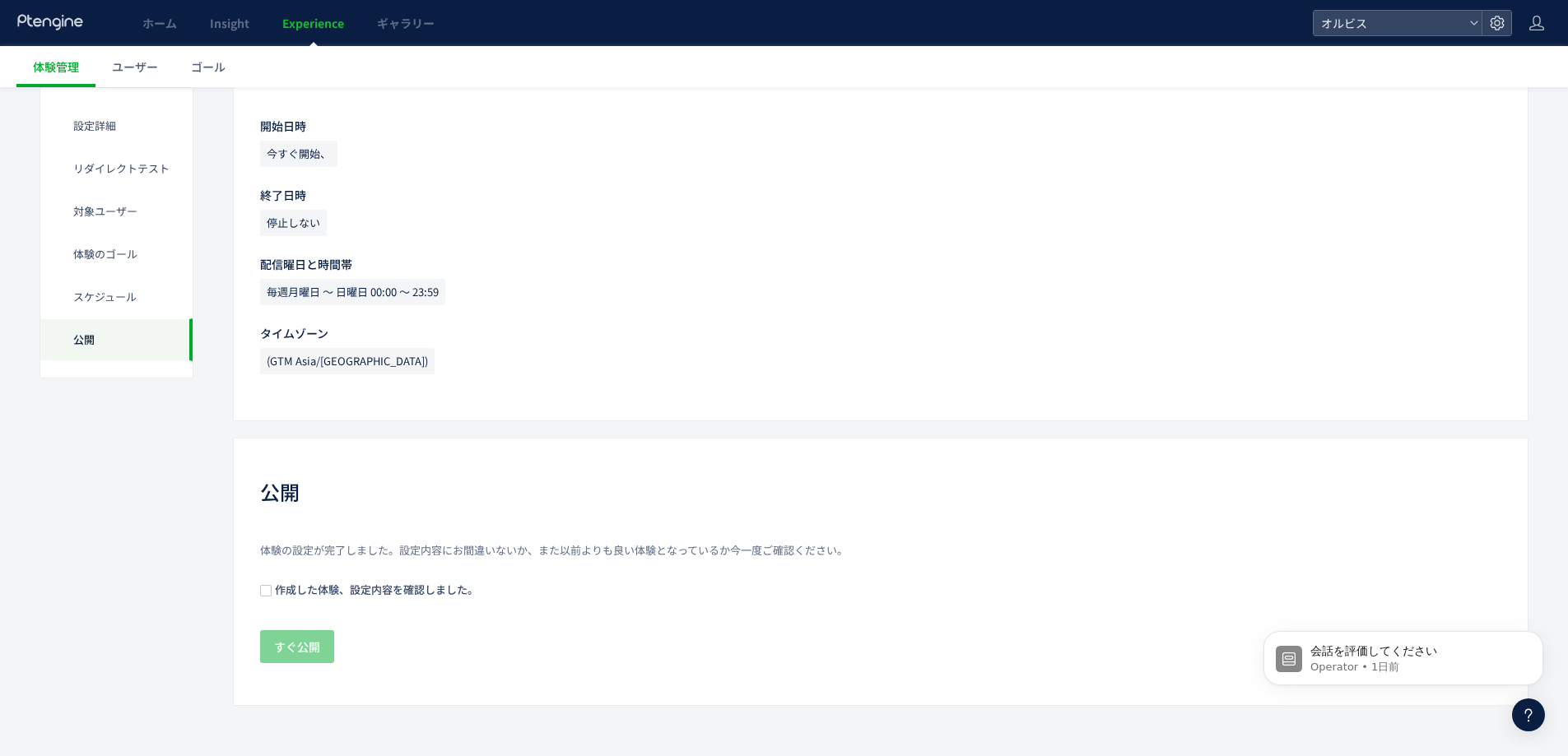
click at [301, 589] on span "作成した体験、設定内容を確認しました。" at bounding box center [374, 589] width 207 height 15
click at [307, 644] on span "すぐ公開" at bounding box center [297, 647] width 46 height 33
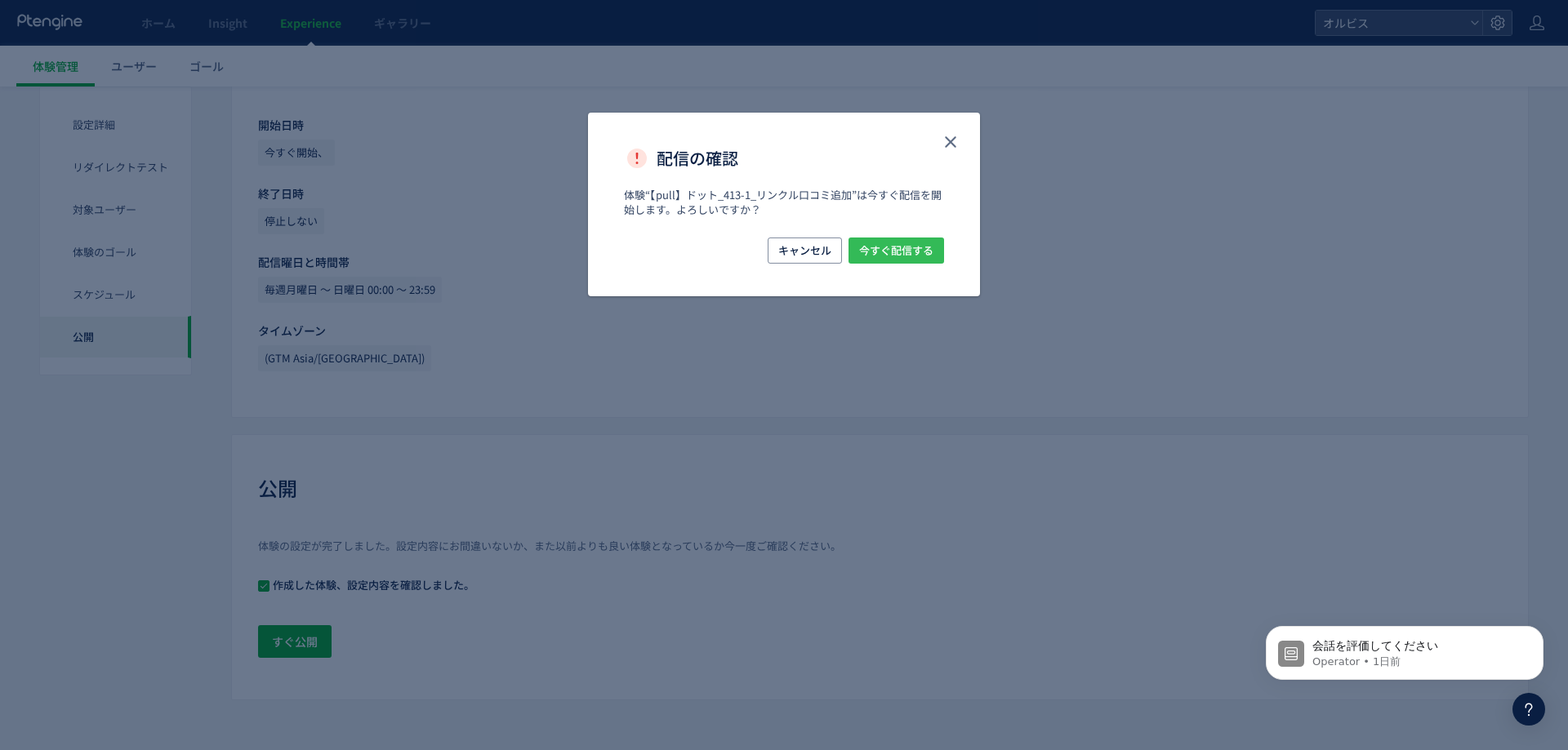
click at [891, 246] on span "今すぐ配信する" at bounding box center [895, 251] width 75 height 26
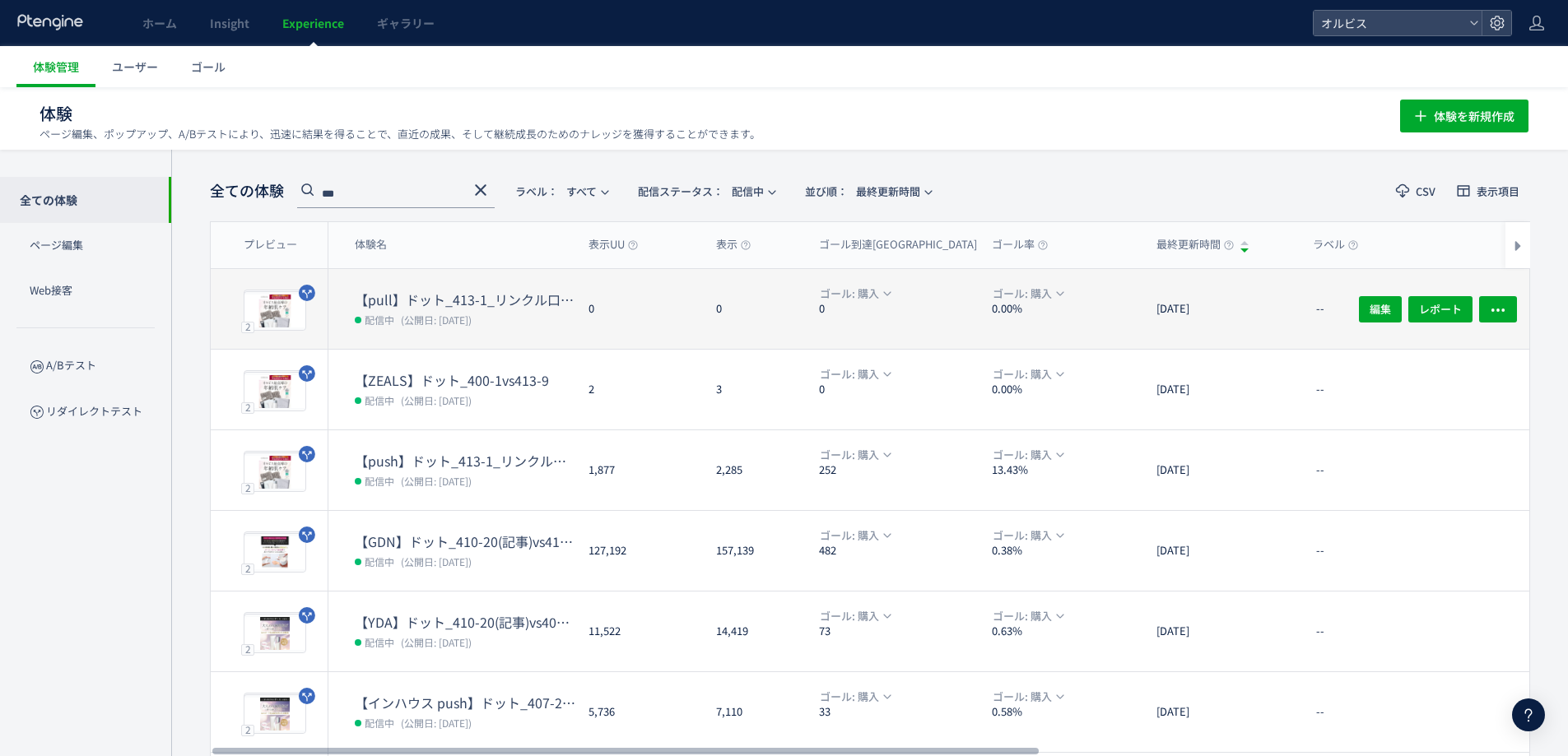
click at [522, 332] on dl "【pull】ドット_413-1_リンクル口コミ追加 配信中 (公開日: [DATE])" at bounding box center [466, 319] width 221 height 58
